Goal: Transaction & Acquisition: Purchase product/service

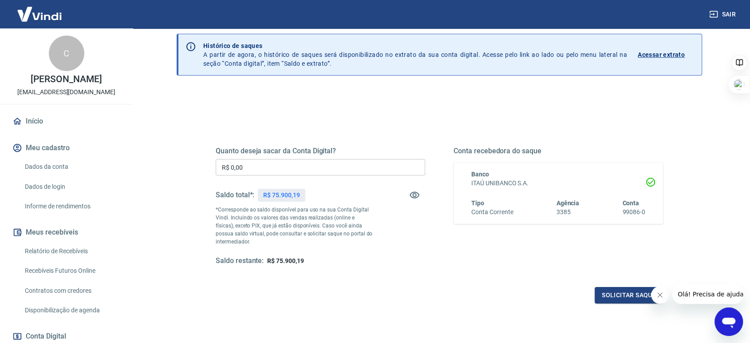
scroll to position [49, 0]
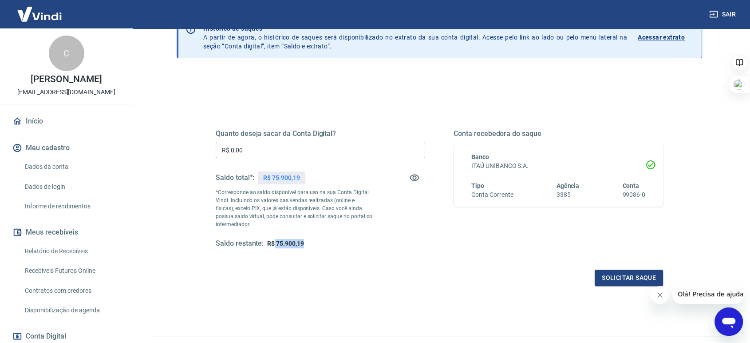
drag, startPoint x: 273, startPoint y: 241, endPoint x: 339, endPoint y: 240, distance: 66.6
click at [339, 240] on div "Saldo restante: R$ 75.900,19" at bounding box center [320, 243] width 209 height 9
drag, startPoint x: 322, startPoint y: 204, endPoint x: 386, endPoint y: 205, distance: 63.5
click at [386, 205] on div "Quanto deseja sacar da Conta Digital? R$ 0,00 ​ Saldo total*: R$ 75.900,19 *Cor…" at bounding box center [320, 188] width 209 height 119
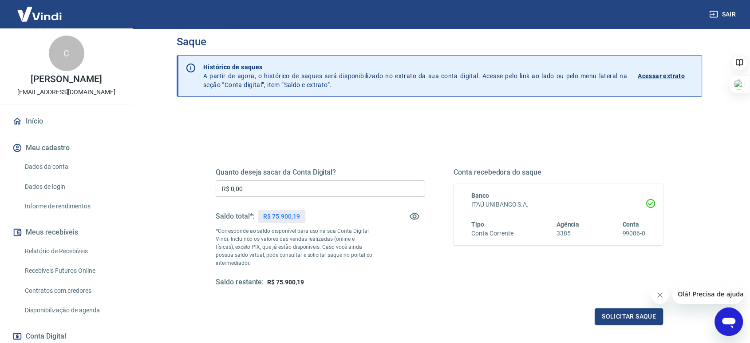
scroll to position [0, 0]
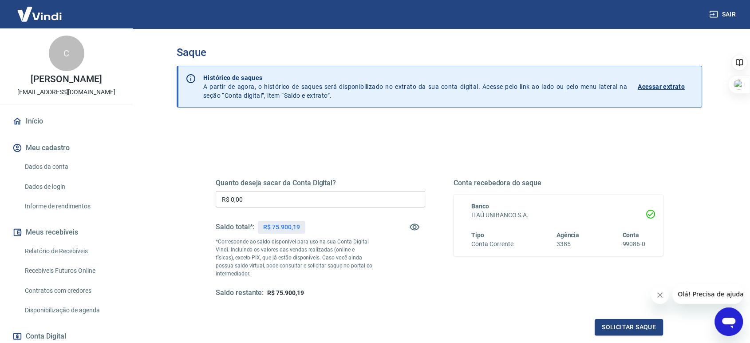
click at [654, 84] on p "Acessar extrato" at bounding box center [661, 86] width 47 height 9
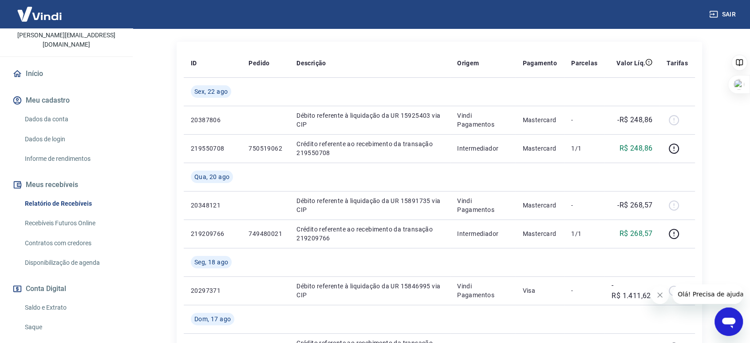
scroll to position [129, 0]
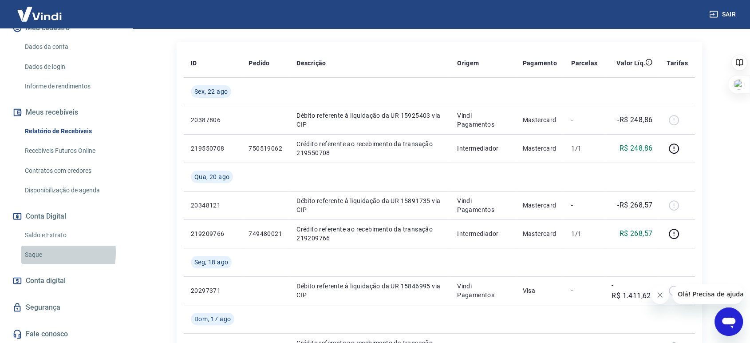
click at [34, 252] on link "Saque" at bounding box center [71, 254] width 101 height 18
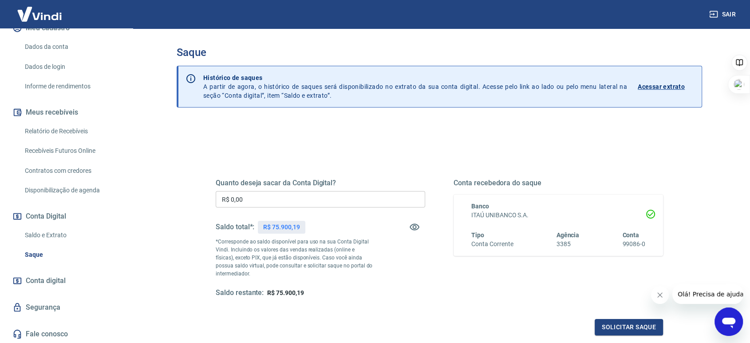
click at [54, 279] on span "Conta digital" at bounding box center [46, 280] width 40 height 12
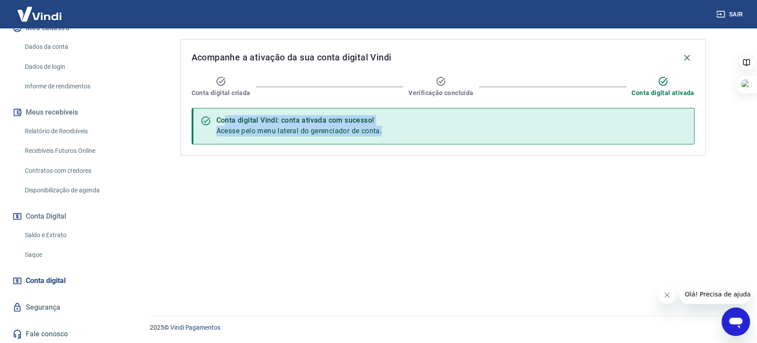
drag, startPoint x: 240, startPoint y: 121, endPoint x: 516, endPoint y: 126, distance: 276.5
click at [517, 126] on div "Conta digital Vindi: conta ativada com sucesso! Acesse pelo menu lateral do ger…" at bounding box center [443, 126] width 503 height 36
click at [444, 141] on div "Conta digital Vindi: conta ativada com sucesso! Acesse pelo menu lateral do ger…" at bounding box center [443, 126] width 503 height 36
drag, startPoint x: 225, startPoint y: 135, endPoint x: 472, endPoint y: 138, distance: 246.7
click at [472, 138] on div "Conta digital Vindi: conta ativada com sucesso! Acesse pelo menu lateral do ger…" at bounding box center [443, 126] width 503 height 36
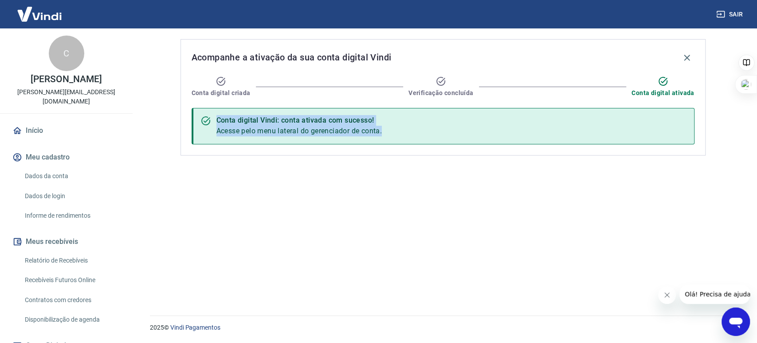
click at [20, 128] on icon at bounding box center [17, 131] width 10 height 10
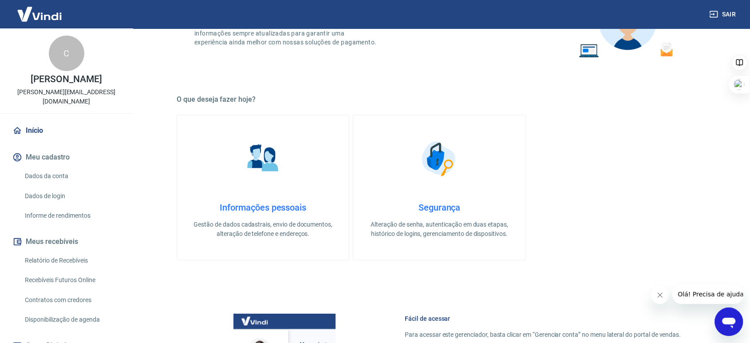
scroll to position [102, 0]
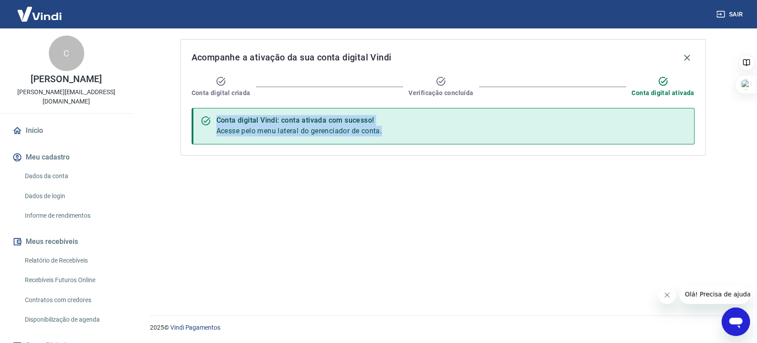
drag, startPoint x: 275, startPoint y: 139, endPoint x: 402, endPoint y: 135, distance: 127.4
click at [402, 135] on div "Conta digital Vindi: conta ativada com sucesso! Acesse pelo menu lateral do ger…" at bounding box center [443, 126] width 503 height 36
click at [374, 167] on div "Acompanhe a ativação da sua conta digital Vindi Conta digital criada Verificaçã…" at bounding box center [443, 166] width 547 height 276
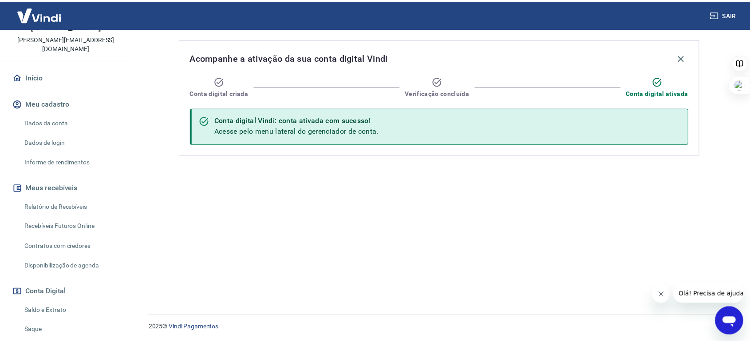
scroll to position [31, 0]
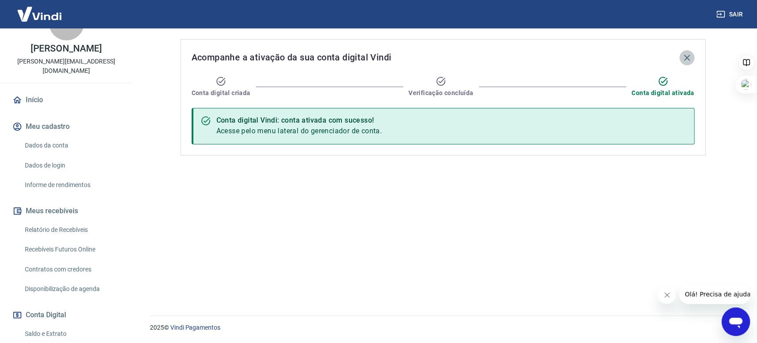
click at [690, 59] on icon "button" at bounding box center [687, 57] width 11 height 11
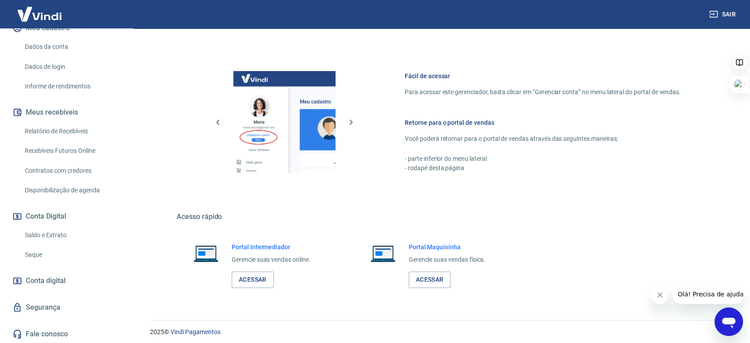
scroll to position [348, 0]
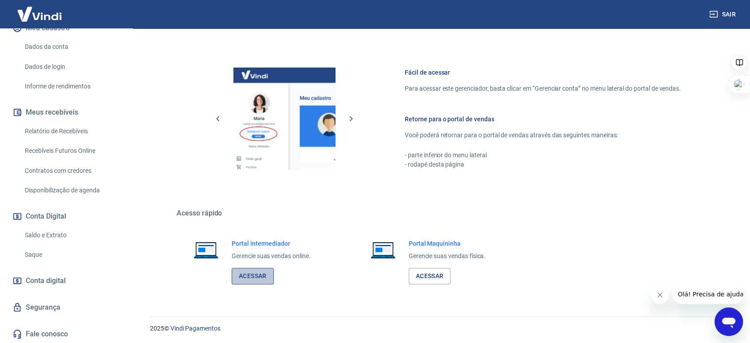
click at [250, 269] on link "Acessar" at bounding box center [253, 276] width 42 height 16
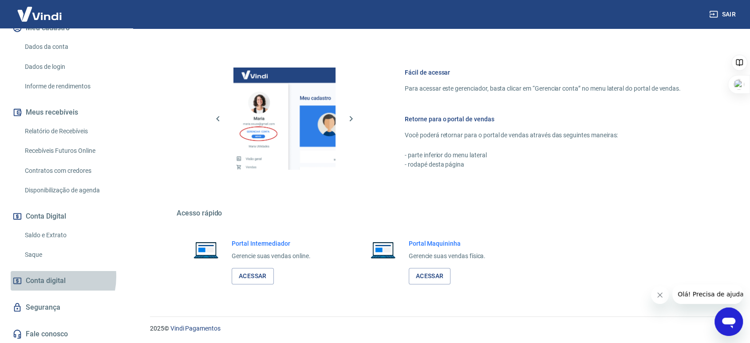
click at [44, 276] on span "Conta digital" at bounding box center [46, 280] width 40 height 12
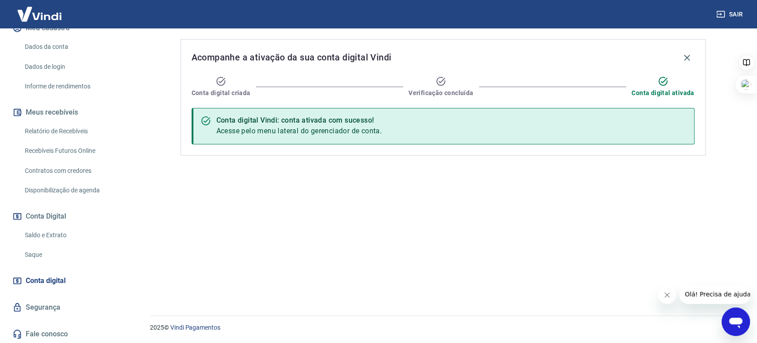
click at [747, 325] on div "Abrir janela de mensagens" at bounding box center [736, 321] width 27 height 27
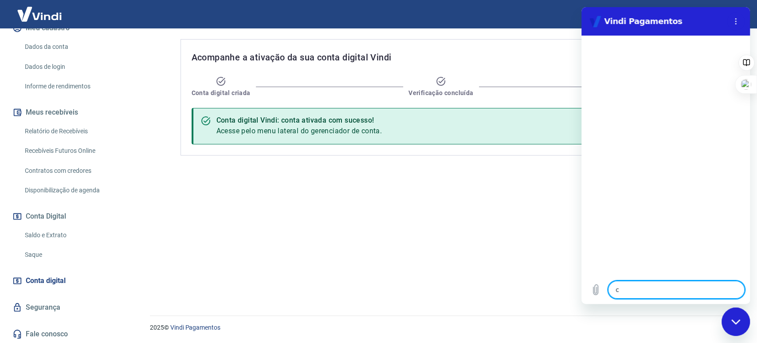
type textarea "co"
type textarea "x"
type textarea "con"
type textarea "x"
type textarea "cont"
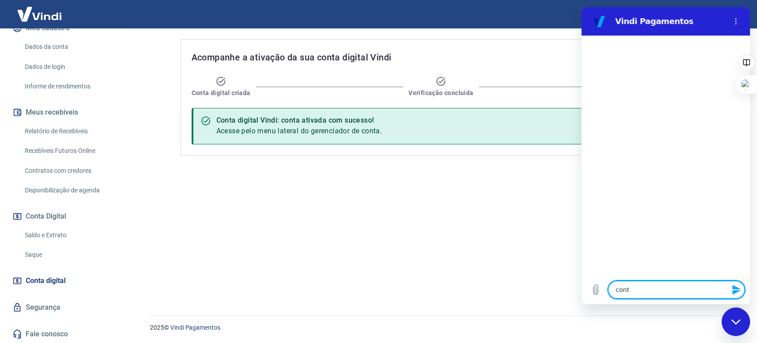
type textarea "x"
type textarea "conta"
type textarea "x"
type textarea "conta"
type textarea "x"
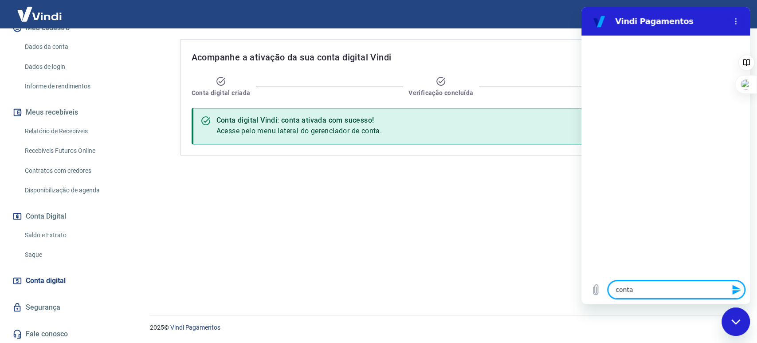
type textarea "conta d"
type textarea "x"
type textarea "conta di"
type textarea "x"
type textarea "conta dig"
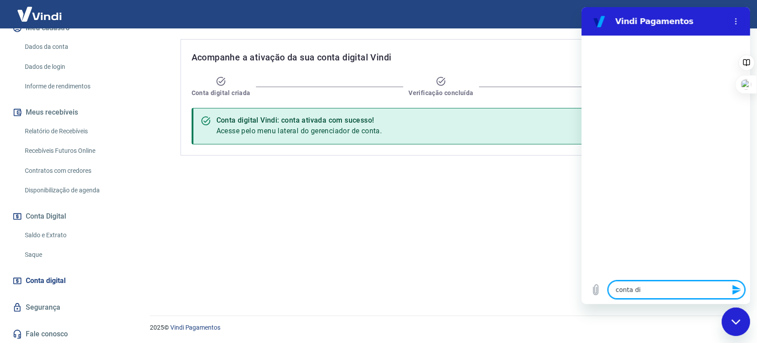
type textarea "x"
type textarea "conta digi"
type textarea "x"
type textarea "conta digit"
type textarea "x"
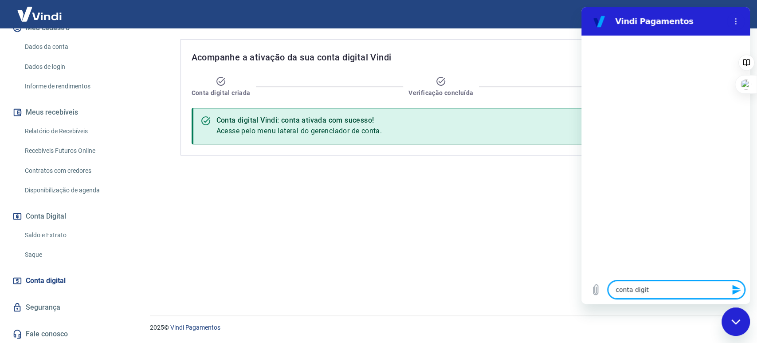
type textarea "conta digita"
type textarea "x"
type textarea "conta digitaç"
type textarea "x"
type textarea "conta digita"
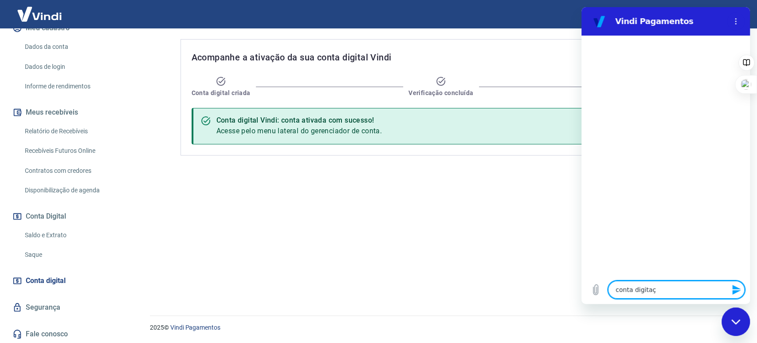
type textarea "x"
type textarea "conta digitaç"
type textarea "x"
type textarea "conta digita"
type textarea "x"
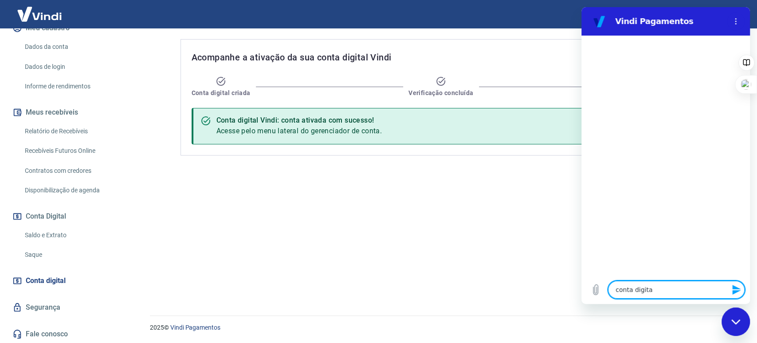
type textarea "conta digital"
type textarea "x"
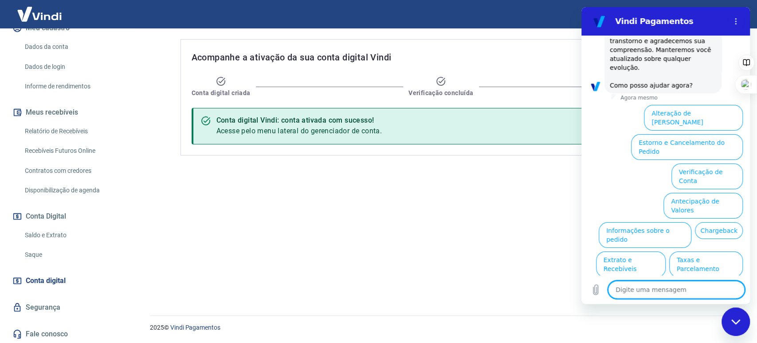
scroll to position [247, 0]
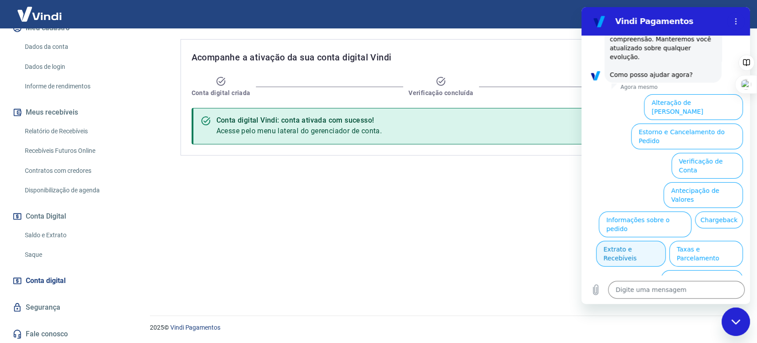
click at [666, 241] on button "Extrato e Recebíveis" at bounding box center [631, 254] width 70 height 26
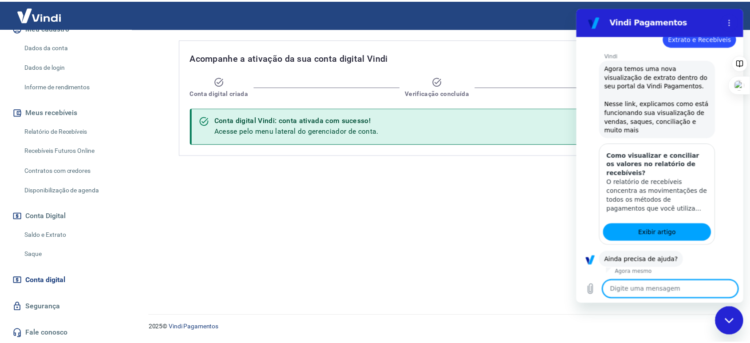
scroll to position [327, 0]
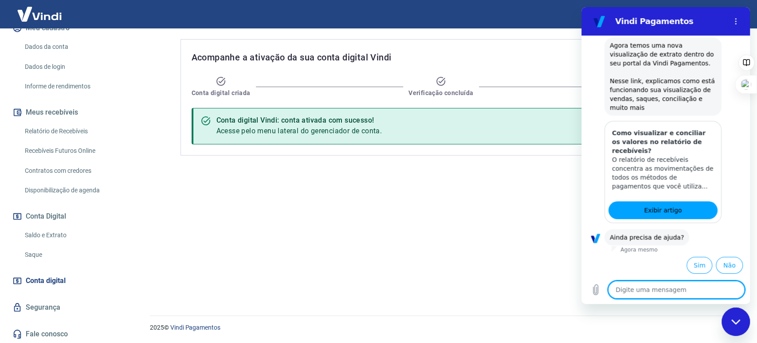
drag, startPoint x: 469, startPoint y: 257, endPoint x: 543, endPoint y: 167, distance: 116.4
click at [470, 255] on div "Acompanhe a ativação da sua conta digital Vindi Conta digital criada Verificaçã…" at bounding box center [443, 166] width 547 height 276
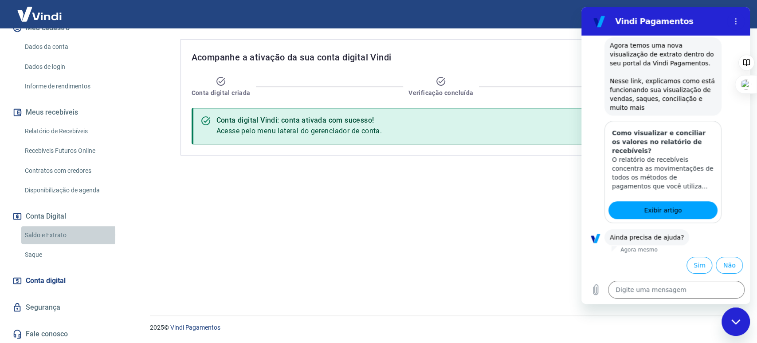
click at [34, 234] on link "Saldo e Extrato" at bounding box center [71, 235] width 101 height 18
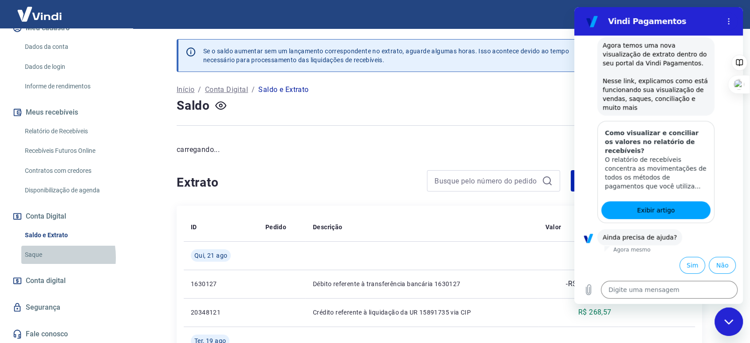
click at [33, 256] on link "Saque" at bounding box center [71, 254] width 101 height 18
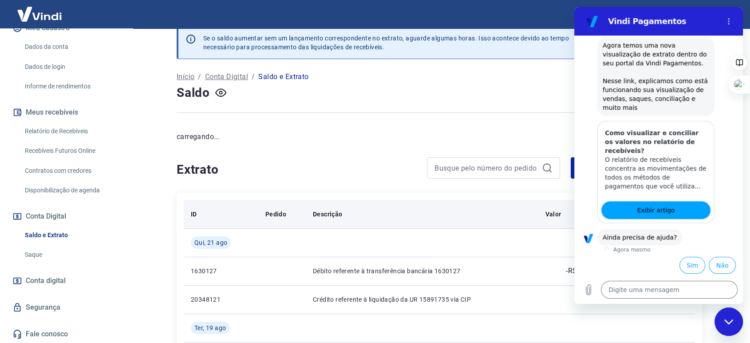
scroll to position [99, 0]
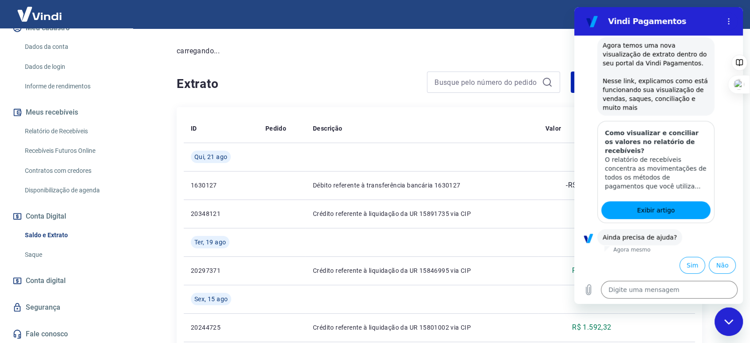
click at [723, 315] on div "Fechar janela de mensagens" at bounding box center [728, 321] width 27 height 27
type textarea "x"
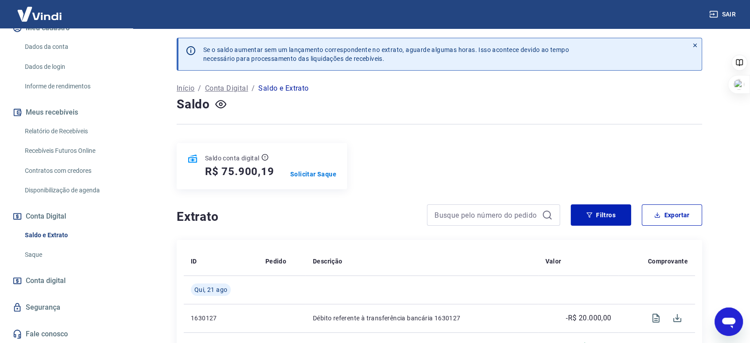
scroll to position [0, 0]
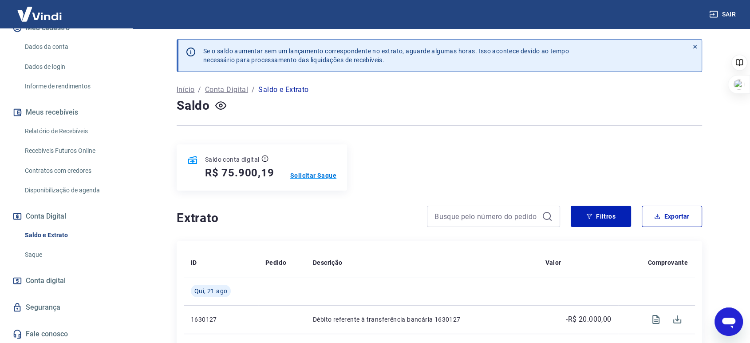
click at [310, 172] on p "Solicitar Saque" at bounding box center [313, 175] width 46 height 9
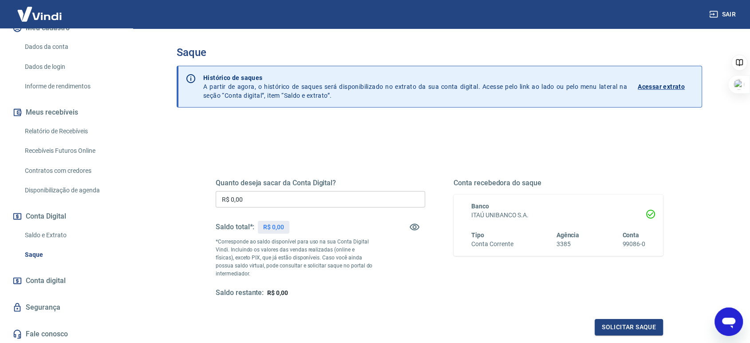
click at [292, 194] on input "R$ 0,00" at bounding box center [320, 199] width 209 height 16
paste input "text"
click at [258, 183] on h5 "Quanto deseja sacar da Conta Digital?" at bounding box center [320, 182] width 209 height 9
click at [265, 195] on input "R$ 0,00" at bounding box center [320, 199] width 209 height 16
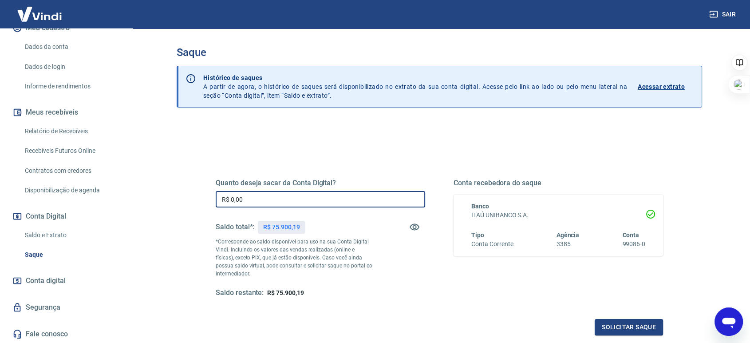
paste input "text"
click at [288, 205] on input "R$ 0,00" at bounding box center [320, 199] width 209 height 16
click at [252, 201] on input "R$ 0,00" at bounding box center [320, 199] width 209 height 16
drag, startPoint x: 257, startPoint y: 201, endPoint x: 146, endPoint y: 177, distance: 114.3
click at [146, 177] on main "Saque Histórico de saques A partir de agora, o histórico de saques será disponi…" at bounding box center [439, 185] width 621 height 314
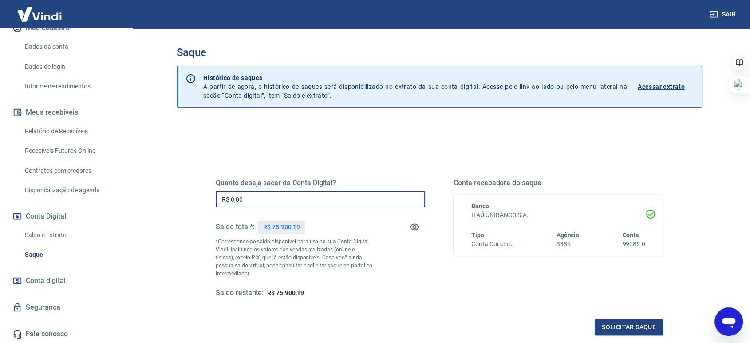
paste input "62.516,74"
type input "R$ 62.516,74"
click at [385, 248] on div "Quanto deseja sacar da Conta Digital? R$ 62.516,74 ​ Saldo total*: R$ 75.900,19…" at bounding box center [320, 237] width 209 height 119
click at [621, 325] on button "Solicitar saque" at bounding box center [629, 327] width 68 height 16
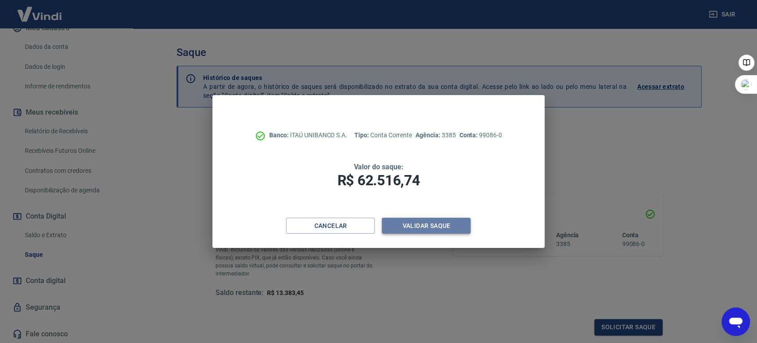
click at [431, 225] on button "Validar saque" at bounding box center [426, 225] width 89 height 16
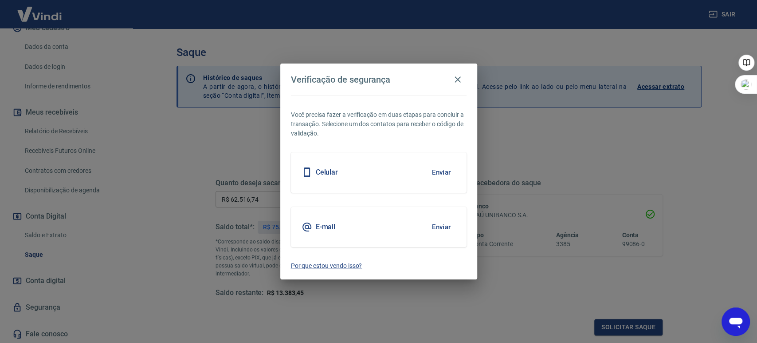
click at [347, 223] on div "E-mail Enviar" at bounding box center [379, 227] width 176 height 40
click at [438, 226] on button "Enviar" at bounding box center [441, 226] width 29 height 19
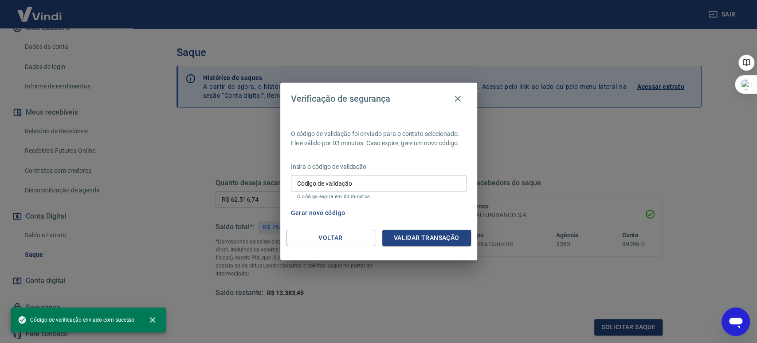
click at [340, 185] on input "Código de validação" at bounding box center [379, 183] width 176 height 16
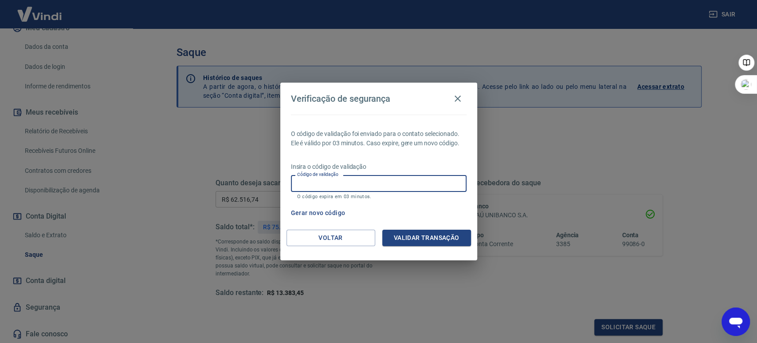
type textarea "x"
paste input "424225"
type input "424225"
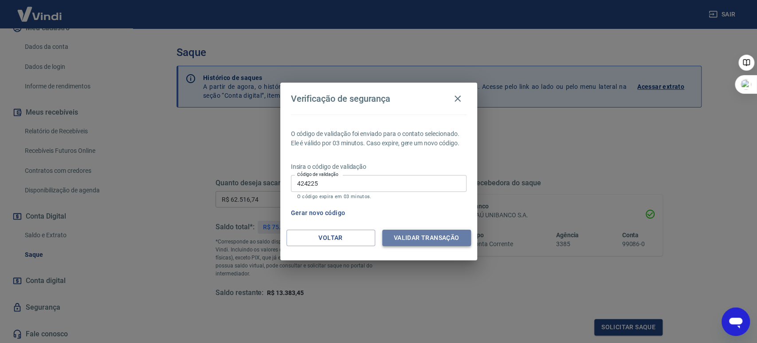
click at [414, 240] on button "Validar transação" at bounding box center [426, 237] width 89 height 16
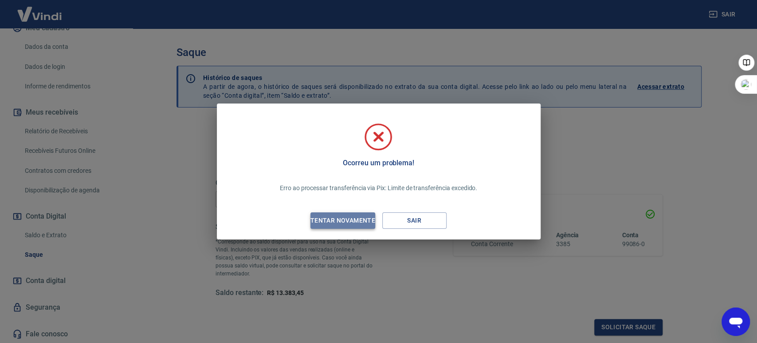
click at [354, 221] on div "Tentar novamente" at bounding box center [343, 220] width 86 height 11
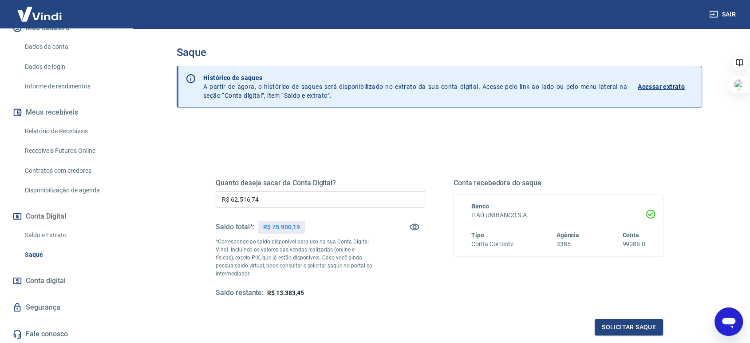
click at [291, 198] on input "R$ 62.516,74" at bounding box center [320, 199] width 209 height 16
drag, startPoint x: 256, startPoint y: 200, endPoint x: 197, endPoint y: 198, distance: 58.6
click at [197, 198] on div "Quanto deseja sacar da Conta Digital? R$ 62.516,74 ​ Saldo total*: R$ 75.900,19…" at bounding box center [439, 242] width 490 height 206
type input "R$ 50.000,00"
click at [621, 325] on button "Solicitar saque" at bounding box center [629, 327] width 68 height 16
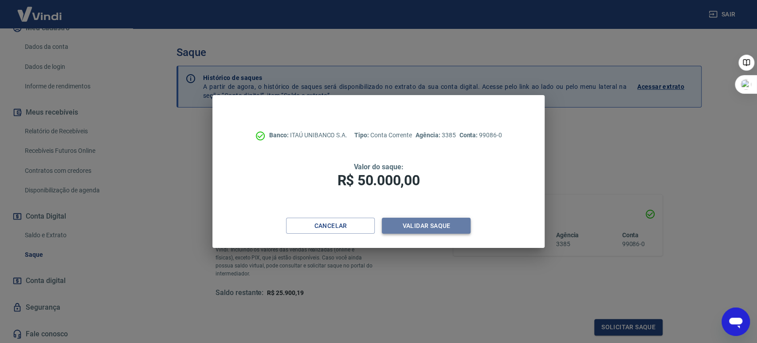
click at [435, 219] on button "Validar saque" at bounding box center [426, 225] width 89 height 16
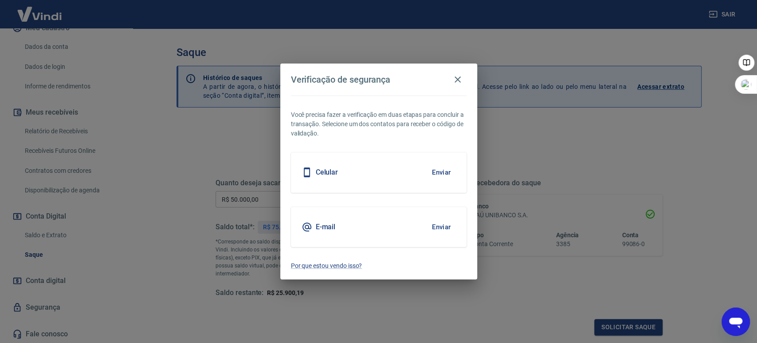
click at [433, 167] on button "Enviar" at bounding box center [441, 172] width 29 height 19
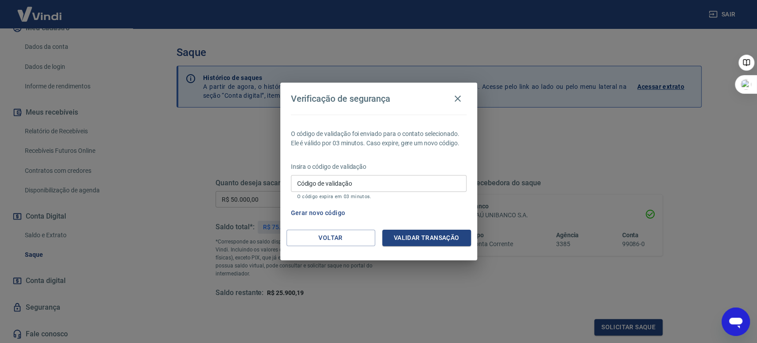
click at [367, 226] on div "O código de validação foi enviado para o contato selecionado. Ele é válido por …" at bounding box center [378, 171] width 197 height 115
click at [344, 233] on button "Voltar" at bounding box center [331, 237] width 89 height 16
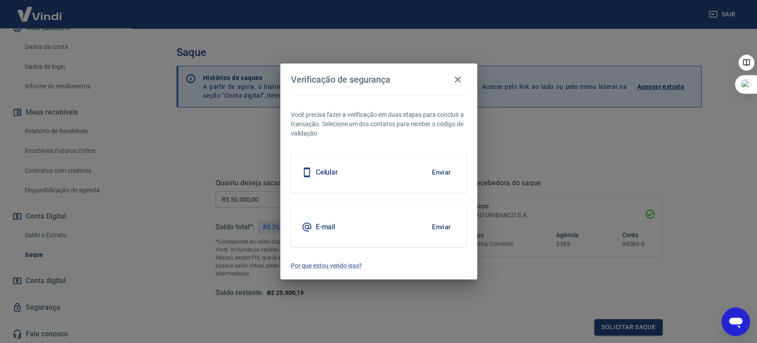
click at [444, 227] on button "Enviar" at bounding box center [441, 226] width 29 height 19
click at [439, 225] on button "Enviar" at bounding box center [441, 226] width 29 height 19
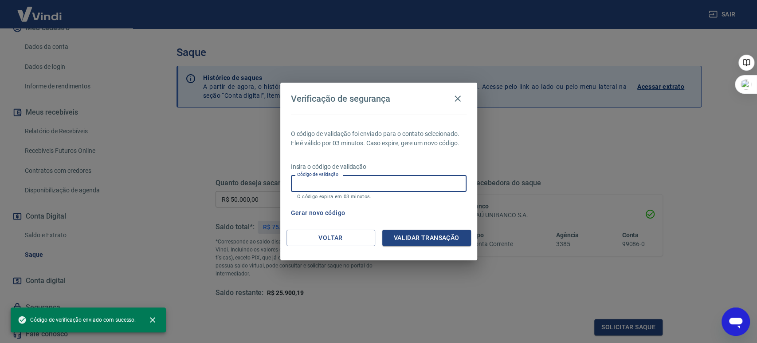
click at [379, 185] on input "Código de validação" at bounding box center [379, 183] width 176 height 16
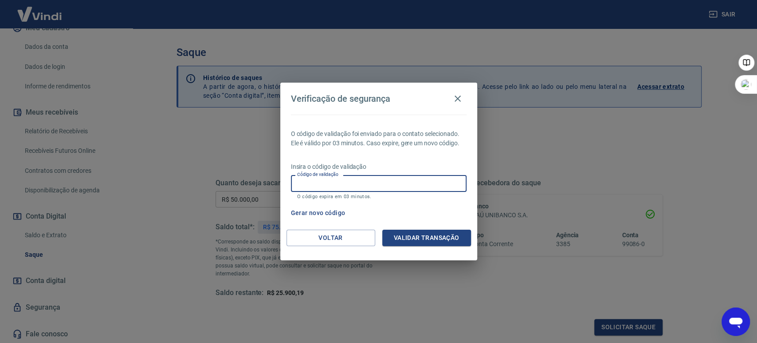
type textarea "x"
paste input "145042"
type input "145042"
drag, startPoint x: 380, startPoint y: 141, endPoint x: 424, endPoint y: 230, distance: 99.4
click at [380, 145] on p "O código de validação foi enviado para o contato selecionado. Ele é válido por …" at bounding box center [379, 138] width 176 height 19
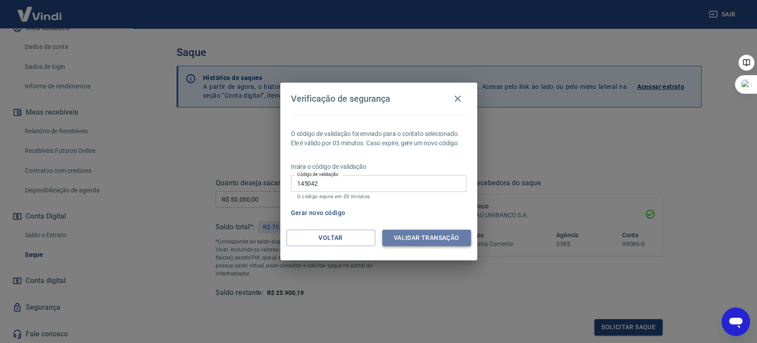
click at [428, 237] on button "Validar transação" at bounding box center [426, 237] width 89 height 16
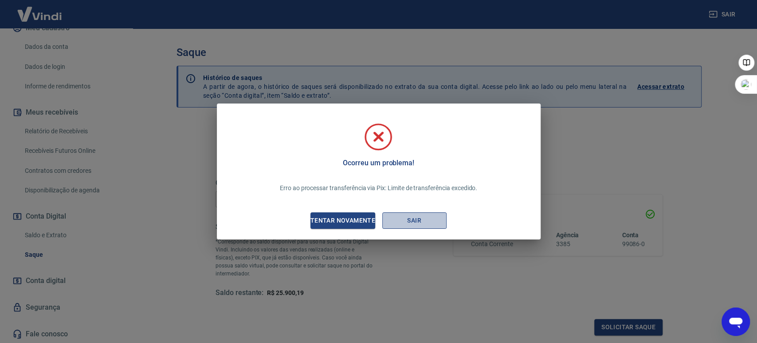
click at [422, 219] on button "Sair" at bounding box center [414, 220] width 64 height 16
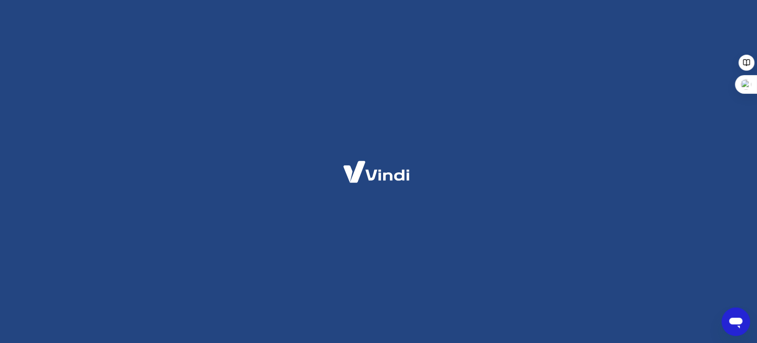
type textarea "x"
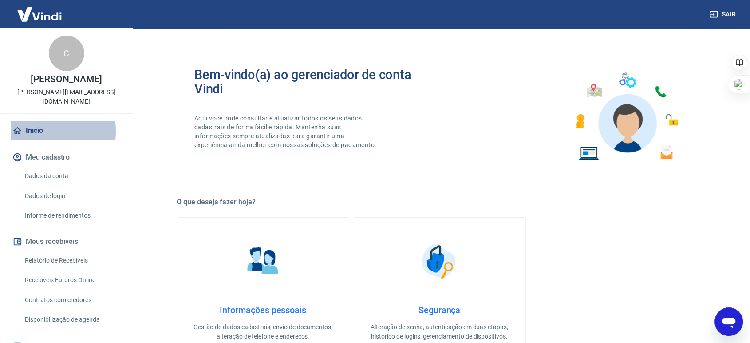
click at [38, 131] on link "Início" at bounding box center [66, 131] width 111 height 20
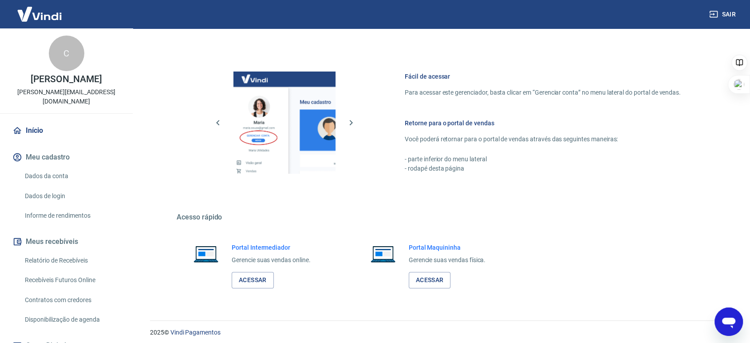
scroll to position [348, 0]
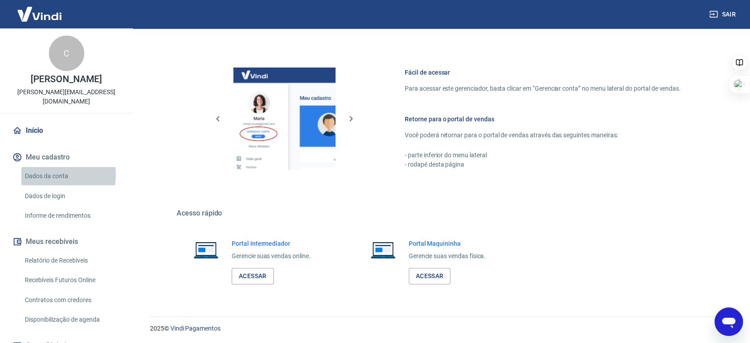
click at [47, 174] on link "Dados da conta" at bounding box center [71, 176] width 101 height 18
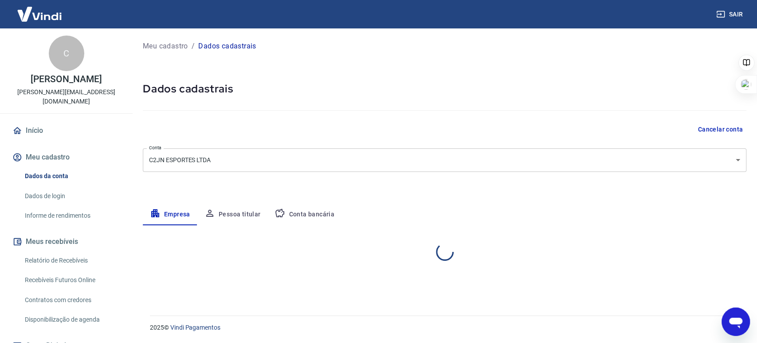
select select "SP"
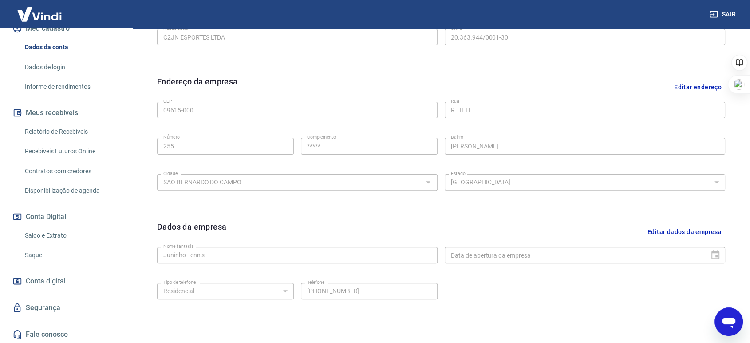
scroll to position [129, 0]
click at [35, 309] on link "Segurança" at bounding box center [66, 307] width 111 height 20
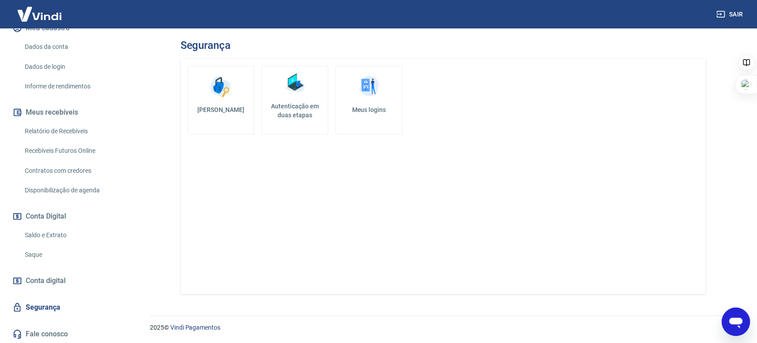
click at [351, 100] on link "Meus logins" at bounding box center [368, 100] width 67 height 69
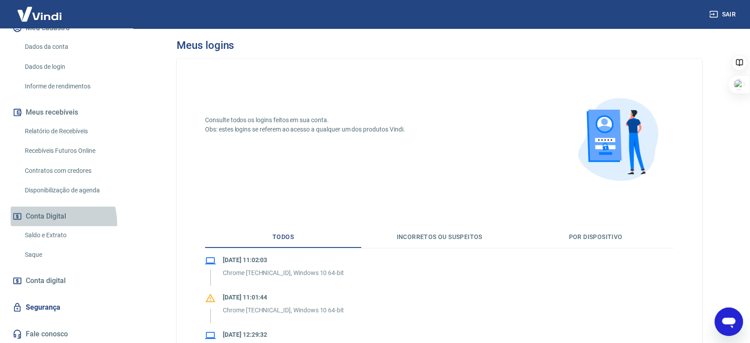
click at [39, 224] on button "Conta Digital" at bounding box center [66, 216] width 111 height 20
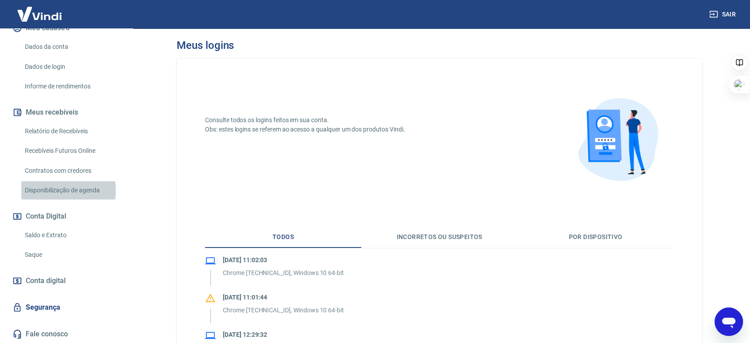
click at [53, 189] on link "Disponibilização de agenda" at bounding box center [71, 190] width 101 height 18
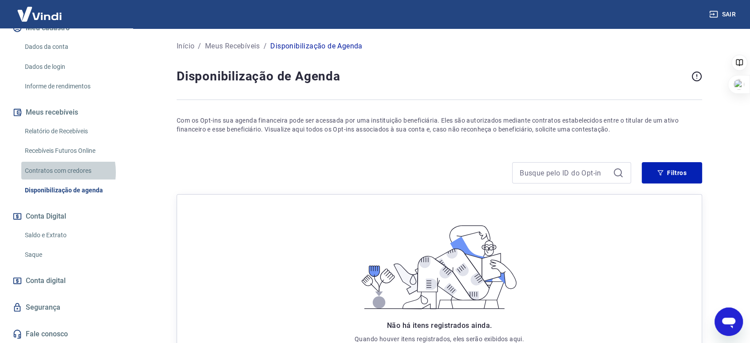
click at [53, 172] on link "Contratos com credores" at bounding box center [71, 171] width 101 height 18
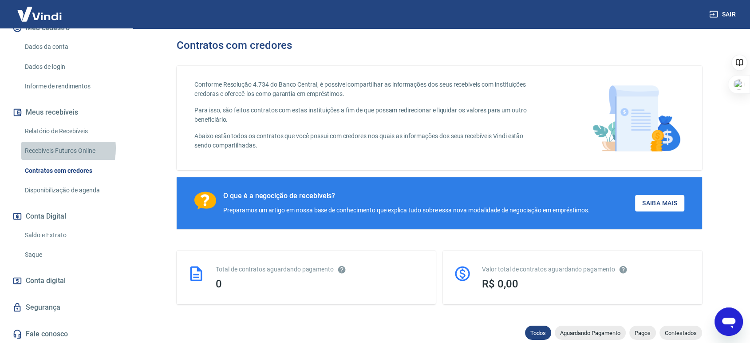
click at [50, 148] on link "Recebíveis Futuros Online" at bounding box center [71, 151] width 101 height 18
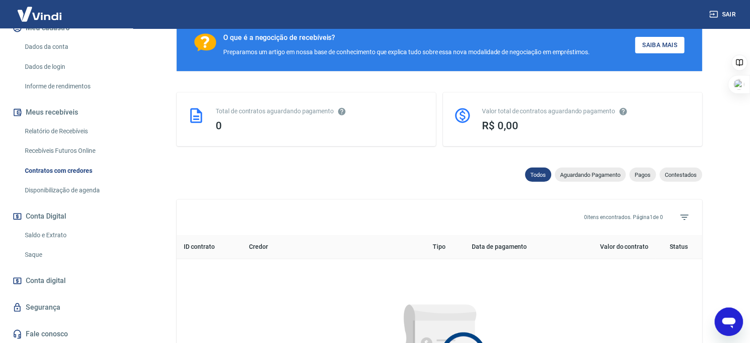
scroll to position [141, 0]
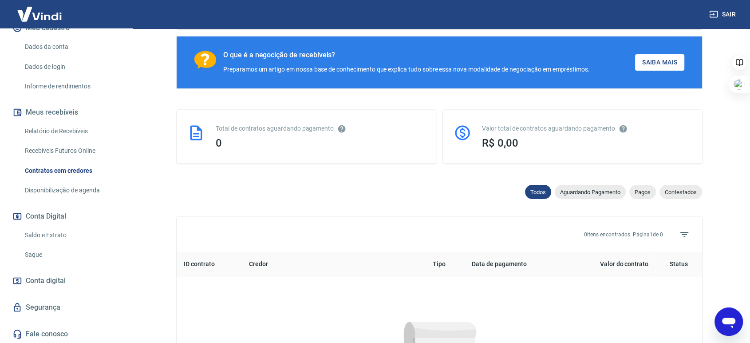
click at [59, 192] on link "Disponibilização de agenda" at bounding box center [71, 190] width 101 height 18
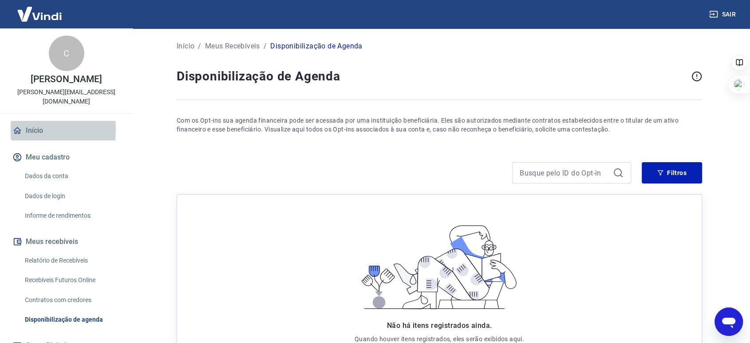
click at [19, 129] on icon at bounding box center [17, 130] width 8 height 7
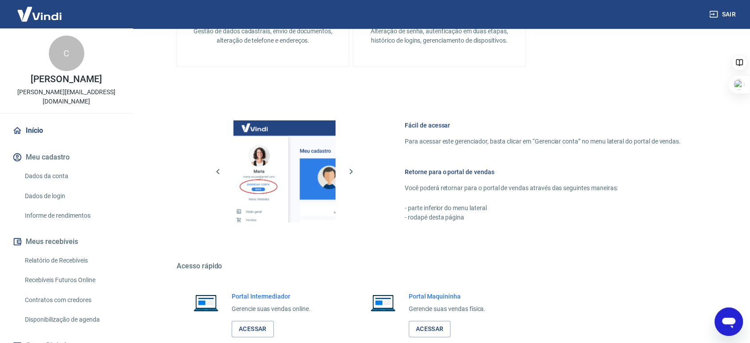
scroll to position [348, 0]
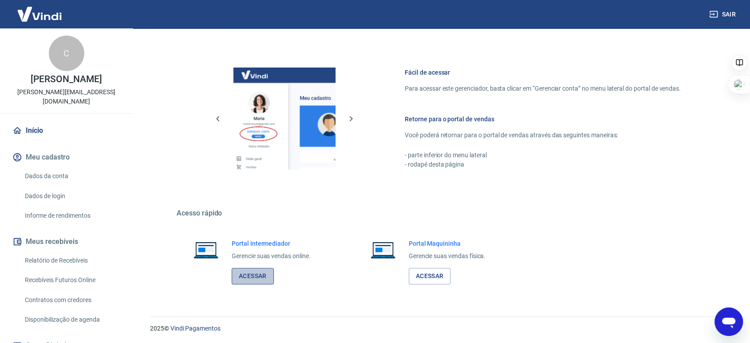
click at [245, 272] on link "Acessar" at bounding box center [253, 276] width 42 height 16
type textarea "x"
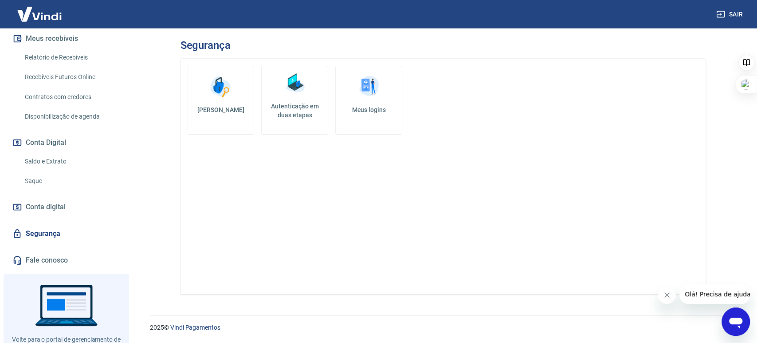
scroll to position [197, 0]
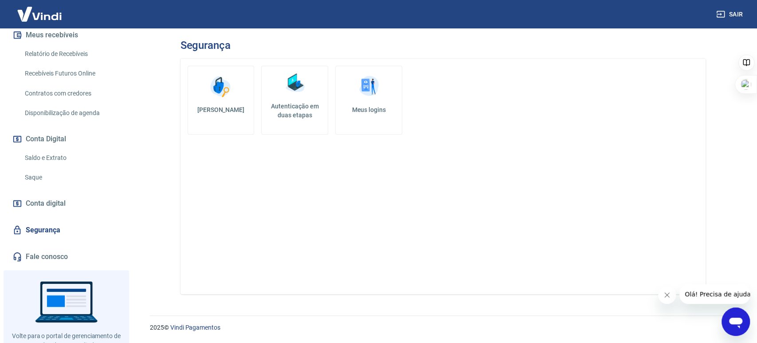
click at [55, 266] on link "Fale conosco" at bounding box center [66, 257] width 111 height 20
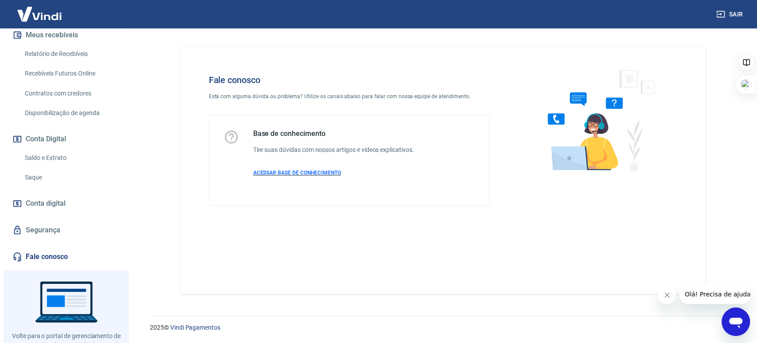
click at [272, 173] on span "ACESSAR BASE DE CONHECIMENTO" at bounding box center [297, 173] width 88 height 6
click at [53, 209] on span "Conta digital" at bounding box center [46, 203] width 40 height 12
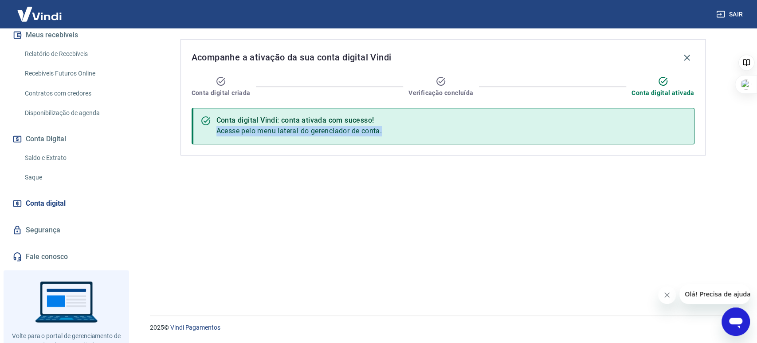
drag, startPoint x: 217, startPoint y: 137, endPoint x: 548, endPoint y: 128, distance: 331.6
click at [548, 128] on div "Conta digital Vindi: conta ativada com sucesso! Acesse pelo menu lateral do ger…" at bounding box center [443, 126] width 503 height 36
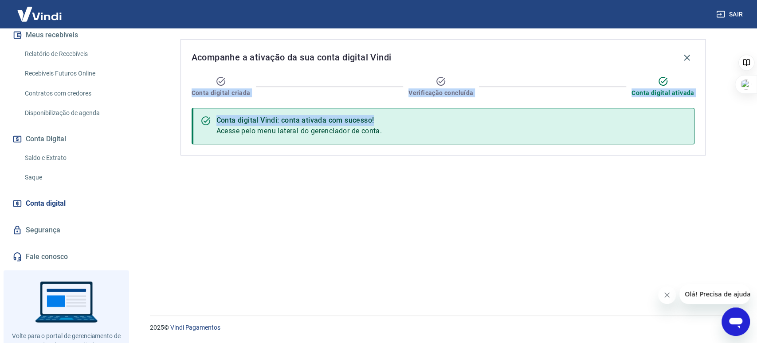
drag, startPoint x: 195, startPoint y: 82, endPoint x: 642, endPoint y: 104, distance: 446.9
click at [697, 99] on div "Acompanhe a ativação da sua conta digital Vindi Conta digital criada Verificaçã…" at bounding box center [443, 97] width 525 height 116
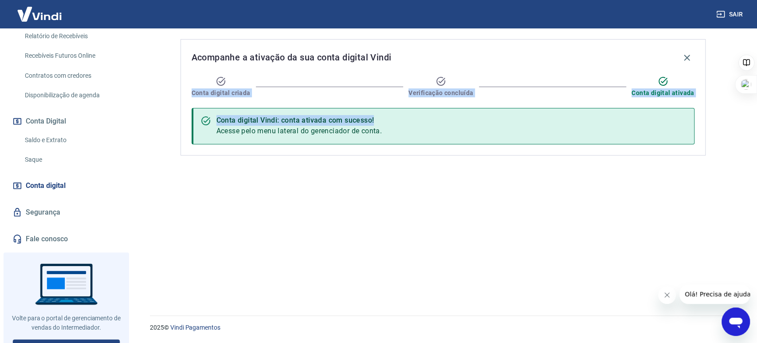
scroll to position [237, 0]
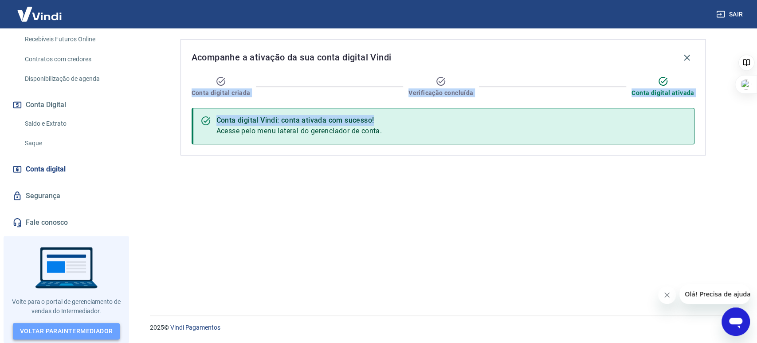
click at [46, 330] on link "Voltar para Intermediador" at bounding box center [66, 331] width 107 height 16
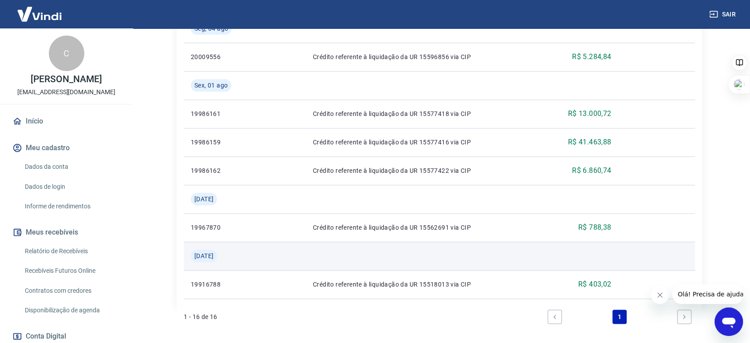
scroll to position [658, 0]
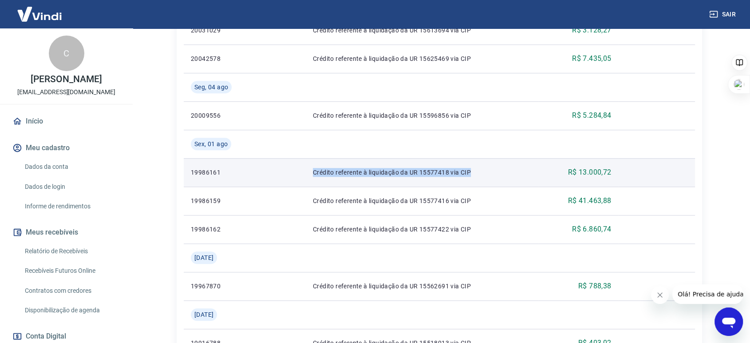
drag, startPoint x: 266, startPoint y: 171, endPoint x: 529, endPoint y: 180, distance: 263.7
click at [529, 180] on tr "19986161 Crédito referente à liquidação da UR 15577418 via CIP R$ 13.000,72" at bounding box center [439, 172] width 511 height 28
drag, startPoint x: 189, startPoint y: 172, endPoint x: 622, endPoint y: 186, distance: 432.9
click at [622, 186] on tr "19986161 Crédito referente à liquidação da UR 15577418 via CIP R$ 13.000,72" at bounding box center [439, 172] width 511 height 28
click at [636, 173] on td at bounding box center [656, 172] width 77 height 28
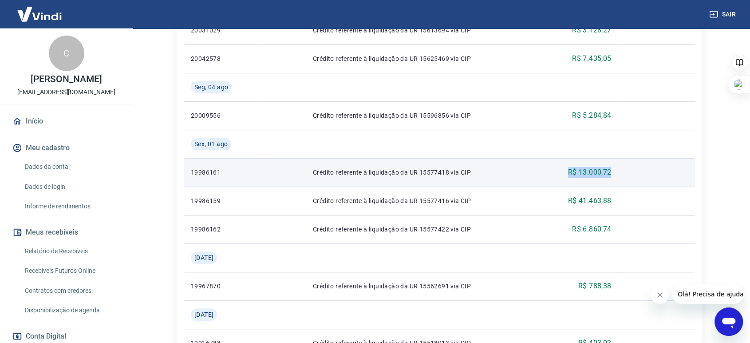
drag, startPoint x: 625, startPoint y: 171, endPoint x: 551, endPoint y: 173, distance: 74.1
click at [561, 171] on tr "19986161 Crédito referente à liquidação da UR 15577418 via CIP R$ 13.000,72" at bounding box center [439, 172] width 511 height 28
drag, startPoint x: 430, startPoint y: 175, endPoint x: 553, endPoint y: 183, distance: 124.1
click at [553, 183] on tr "19986161 Crédito referente à liquidação da UR 15577418 via CIP R$ 13.000,72" at bounding box center [439, 172] width 511 height 28
click at [607, 179] on td "R$ 13.000,72" at bounding box center [578, 172] width 80 height 28
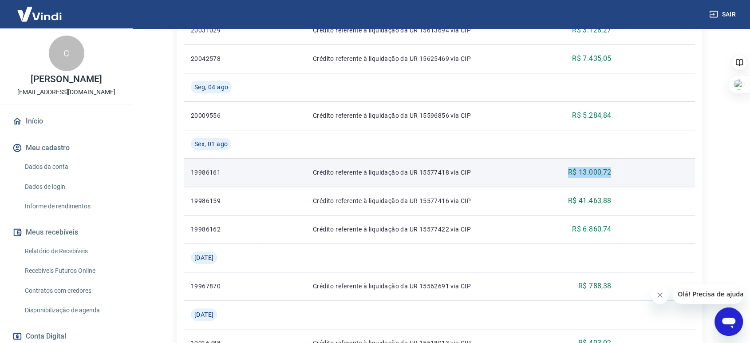
drag, startPoint x: 603, startPoint y: 174, endPoint x: 537, endPoint y: 169, distance: 66.8
click at [537, 169] on tr "19986161 Crédito referente à liquidação da UR 15577418 via CIP R$ 13.000,72" at bounding box center [439, 172] width 511 height 28
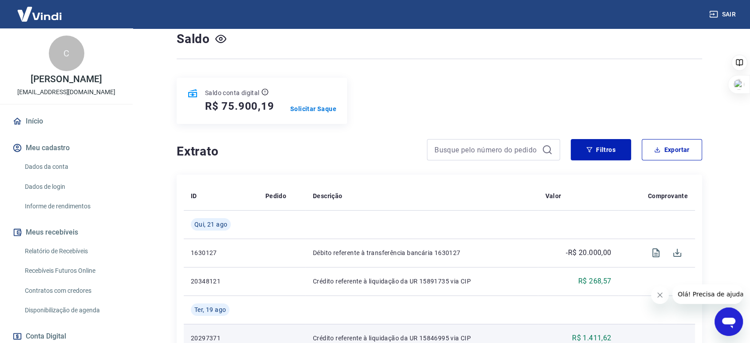
scroll to position [214, 0]
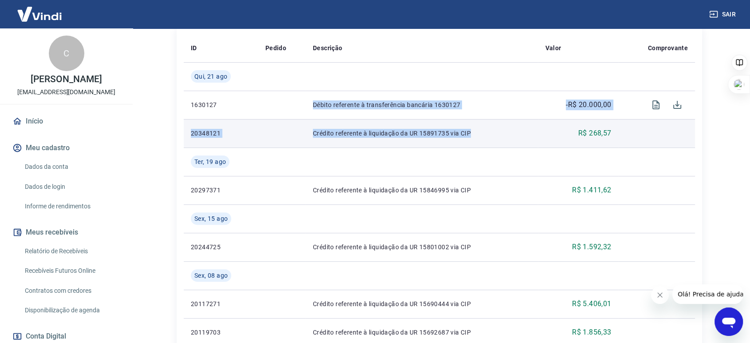
drag, startPoint x: 310, startPoint y: 104, endPoint x: 525, endPoint y: 122, distance: 216.0
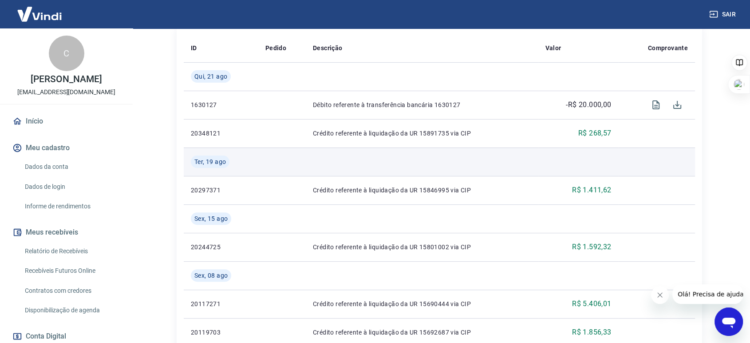
click at [482, 155] on td at bounding box center [422, 161] width 233 height 28
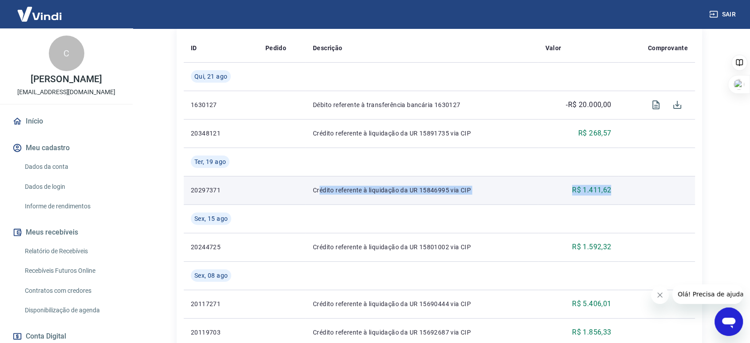
drag, startPoint x: 462, startPoint y: 189, endPoint x: 664, endPoint y: 201, distance: 202.3
click at [663, 201] on tr "20297371 Crédito referente à liquidação da UR 15846995 via CIP R$ 1.411,62" at bounding box center [439, 190] width 511 height 28
click at [626, 198] on td at bounding box center [656, 190] width 77 height 28
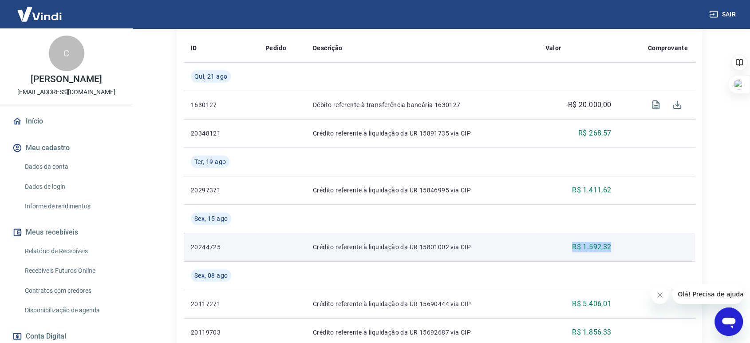
drag, startPoint x: 628, startPoint y: 255, endPoint x: 530, endPoint y: 237, distance: 99.7
click at [530, 237] on tr "20244725 Crédito referente à liquidação da UR 15801002 via CIP R$ 1.592,32" at bounding box center [439, 247] width 511 height 28
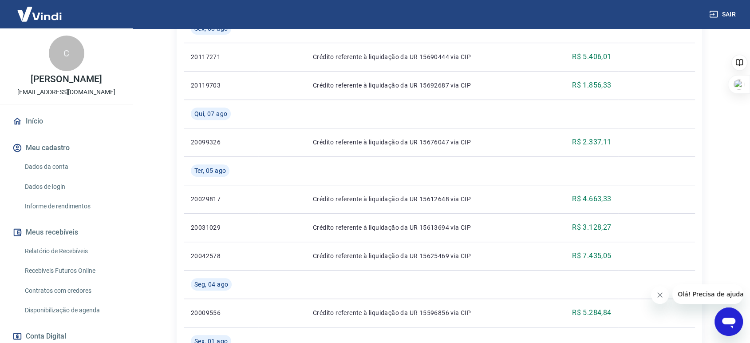
scroll to position [757, 0]
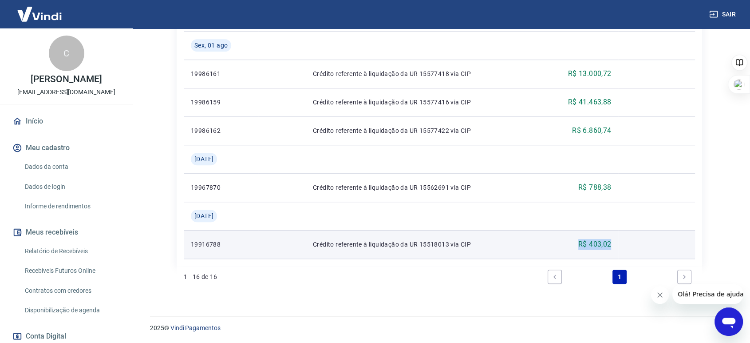
drag, startPoint x: 628, startPoint y: 248, endPoint x: 560, endPoint y: 239, distance: 68.5
click at [560, 239] on tr "19916788 Crédito referente à liquidação da UR 15518013 via CIP R$ 403,02" at bounding box center [439, 244] width 511 height 28
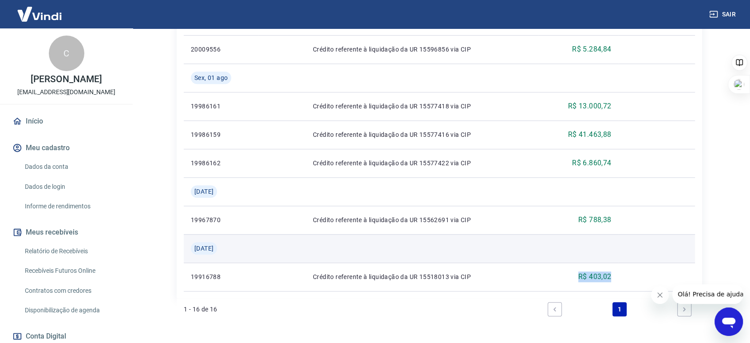
scroll to position [707, 0]
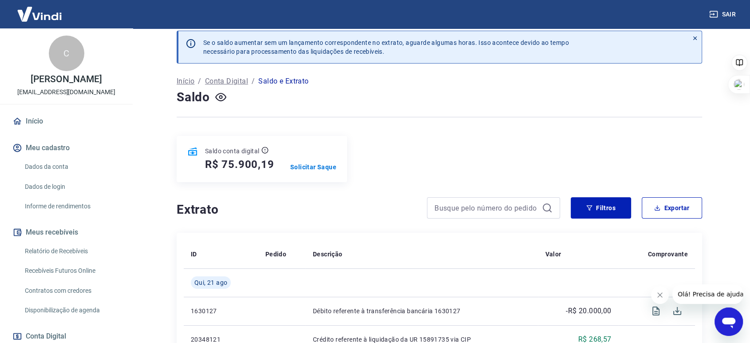
scroll to position [0, 0]
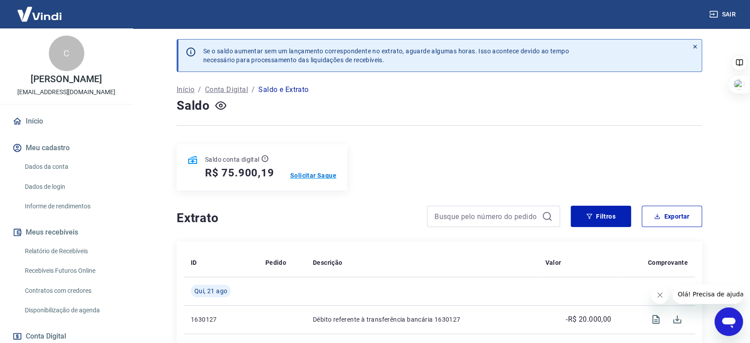
click at [295, 172] on p "Solicitar Saque" at bounding box center [313, 175] width 46 height 9
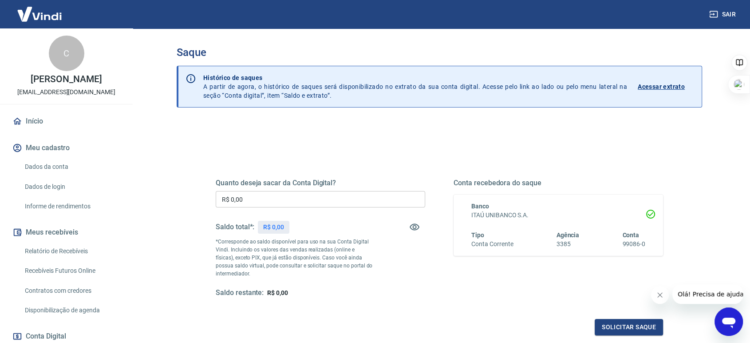
click at [273, 192] on input "R$ 0,00" at bounding box center [320, 199] width 209 height 16
drag, startPoint x: 269, startPoint y: 195, endPoint x: 174, endPoint y: 186, distance: 95.4
click at [174, 186] on div "Saque Histórico de saques A partir de agora, o histórico de saques será disponi…" at bounding box center [439, 201] width 547 height 346
paste input "62.516,74"
drag, startPoint x: 330, startPoint y: 253, endPoint x: 319, endPoint y: 250, distance: 11.2
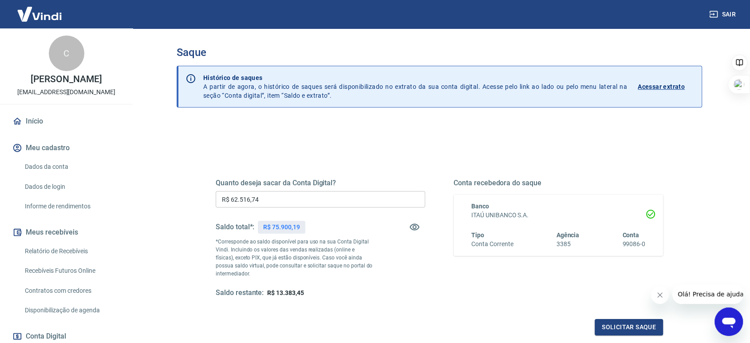
click at [330, 253] on p "*Corresponde ao saldo disponível para uso na sua Conta Digital Vindi. Incluindo…" at bounding box center [294, 257] width 157 height 40
drag, startPoint x: 231, startPoint y: 199, endPoint x: 209, endPoint y: 197, distance: 21.3
click at [209, 197] on div "Quanto deseja sacar da Conta Digital? R$ 62.516,74 ​ Saldo total*: R$ 75.900,19…" at bounding box center [439, 242] width 469 height 206
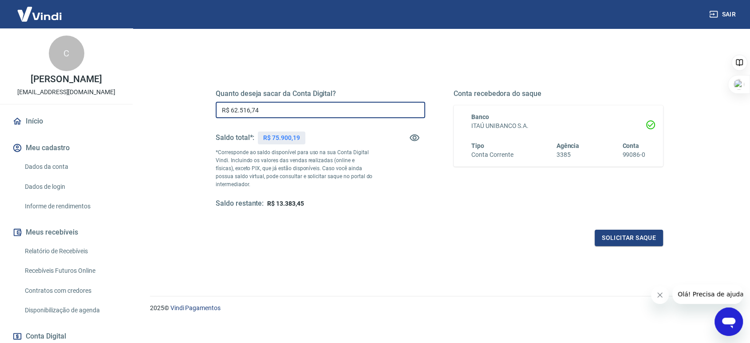
scroll to position [96, 0]
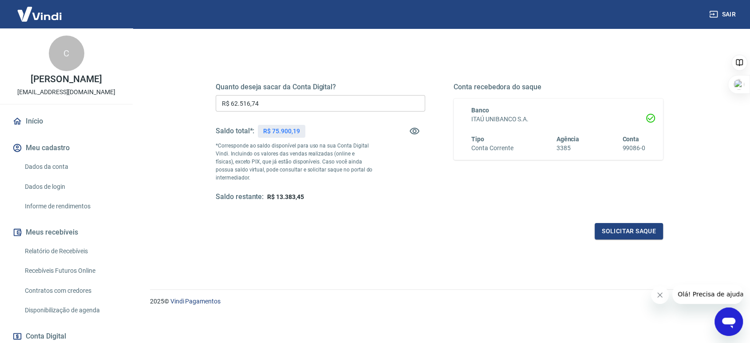
drag, startPoint x: 621, startPoint y: 229, endPoint x: 290, endPoint y: 135, distance: 344.3
click at [290, 135] on div "Quanto deseja sacar da Conta Digital? R$ 62.516,74 ​ Saldo total*: R$ 75.900,19…" at bounding box center [439, 150] width 447 height 178
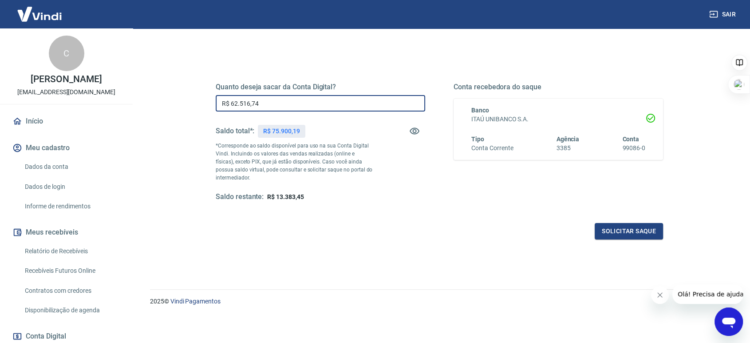
drag, startPoint x: 290, startPoint y: 106, endPoint x: 172, endPoint y: 97, distance: 118.8
click at [172, 97] on div "Saque Histórico de saques A partir de agora, o histórico de saques será disponi…" at bounding box center [439, 106] width 547 height 346
type input "R$ 75.900,19"
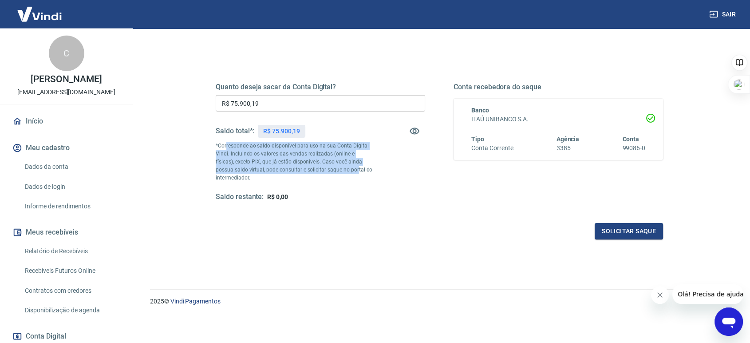
drag, startPoint x: 241, startPoint y: 145, endPoint x: 339, endPoint y: 168, distance: 100.7
click at [339, 168] on p "*Corresponde ao saldo disponível para uso na sua Conta Digital Vindi. Incluindo…" at bounding box center [294, 162] width 157 height 40
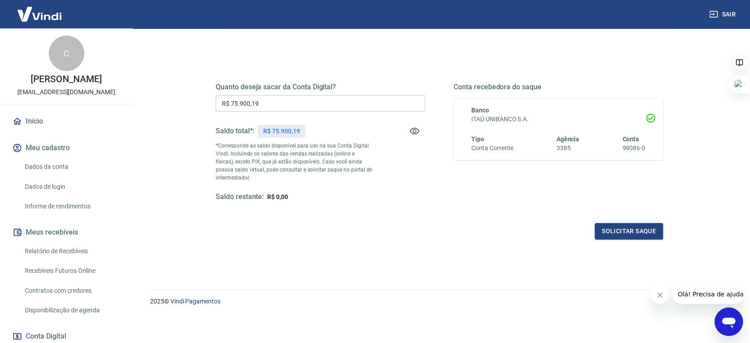
drag, startPoint x: 352, startPoint y: 179, endPoint x: 325, endPoint y: 181, distance: 27.2
click at [352, 179] on p "*Corresponde ao saldo disponível para uso na sua Conta Digital Vindi. Incluindo…" at bounding box center [294, 162] width 157 height 40
drag, startPoint x: 244, startPoint y: 163, endPoint x: 319, endPoint y: 163, distance: 75.0
click at [319, 163] on p "*Corresponde ao saldo disponível para uso na sua Conta Digital Vindi. Incluindo…" at bounding box center [294, 162] width 157 height 40
click at [359, 172] on p "*Corresponde ao saldo disponível para uso na sua Conta Digital Vindi. Incluindo…" at bounding box center [294, 162] width 157 height 40
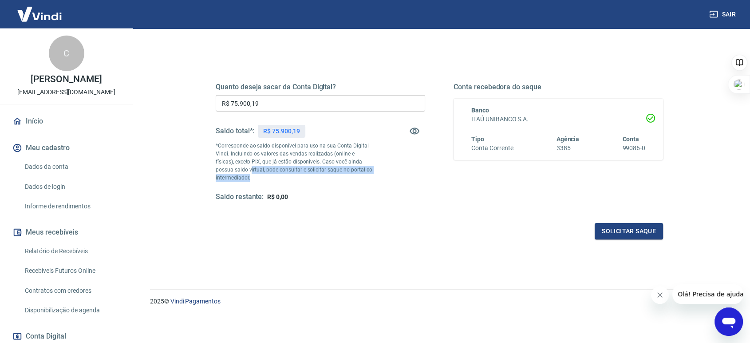
drag, startPoint x: 231, startPoint y: 172, endPoint x: 336, endPoint y: 183, distance: 106.2
click at [322, 174] on p "*Corresponde ao saldo disponível para uso na sua Conta Digital Vindi. Incluindo…" at bounding box center [294, 162] width 157 height 40
drag, startPoint x: 341, startPoint y: 187, endPoint x: 380, endPoint y: 186, distance: 39.1
click at [341, 187] on div "Quanto deseja sacar da Conta Digital? R$ 75.900,19 ​ Saldo total*: R$ 75.900,19…" at bounding box center [320, 142] width 209 height 119
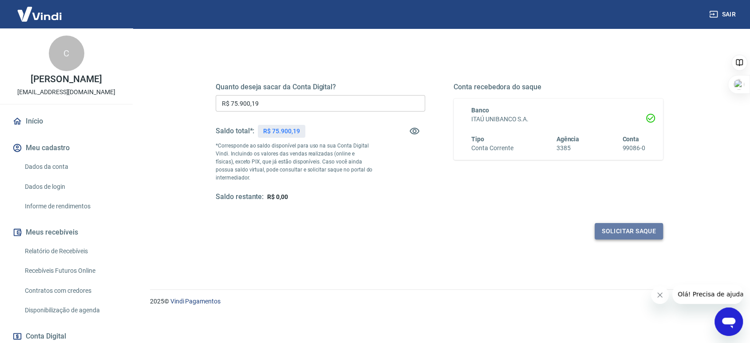
click at [615, 231] on button "Solicitar saque" at bounding box center [629, 231] width 68 height 16
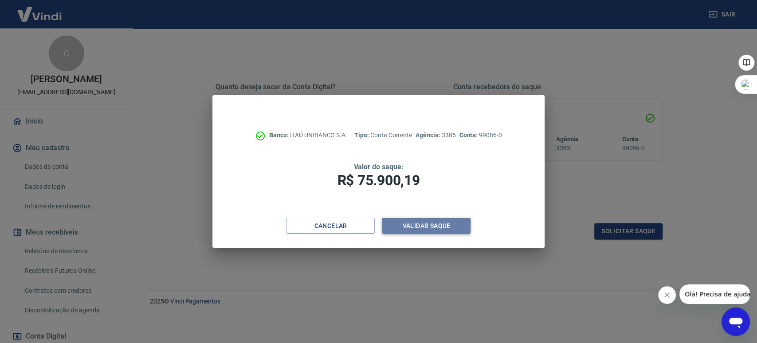
click at [428, 227] on button "Validar saque" at bounding box center [426, 225] width 89 height 16
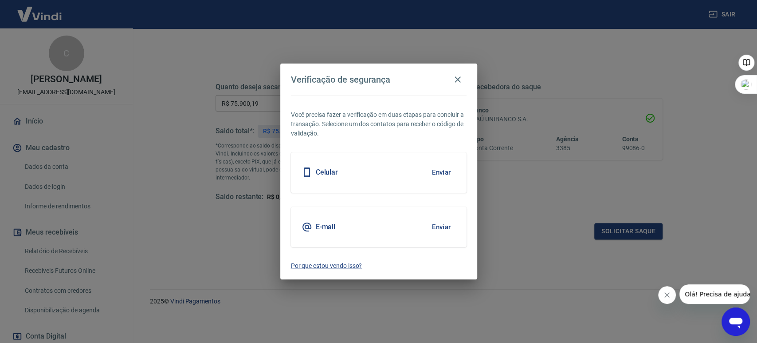
click at [430, 225] on button "Enviar" at bounding box center [441, 226] width 29 height 19
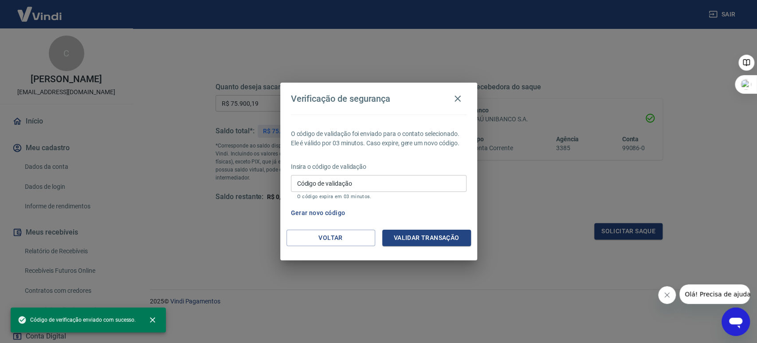
click at [363, 184] on input "Código de validação" at bounding box center [379, 183] width 176 height 16
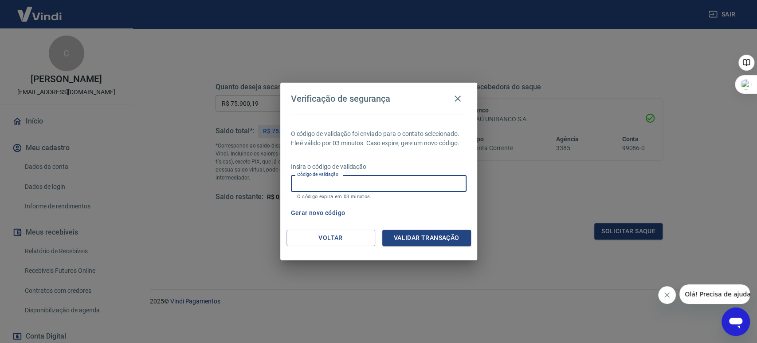
paste input "511153"
type input "511153"
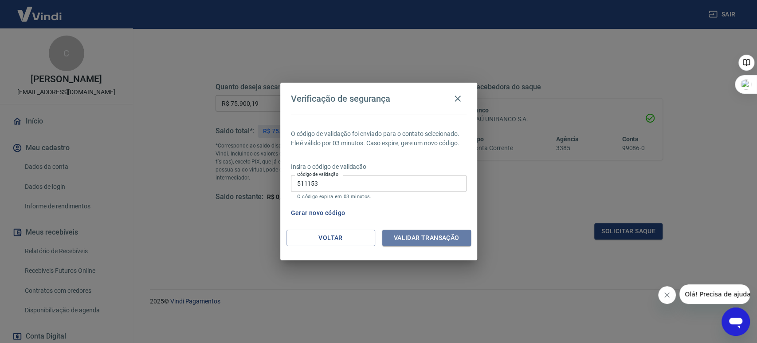
click at [416, 239] on button "Validar transação" at bounding box center [426, 237] width 89 height 16
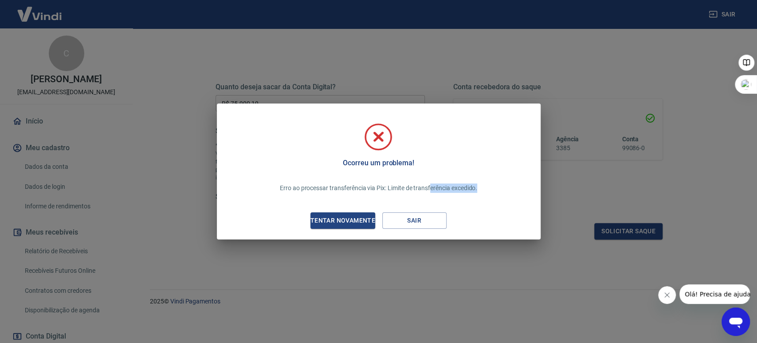
drag, startPoint x: 437, startPoint y: 189, endPoint x: 490, endPoint y: 187, distance: 52.8
click at [490, 187] on div "Ocorreu um problema! Erro ao processar transferência via Pix: Limite de transfe…" at bounding box center [379, 173] width 310 height 118
click at [410, 225] on button "Sair" at bounding box center [414, 220] width 64 height 16
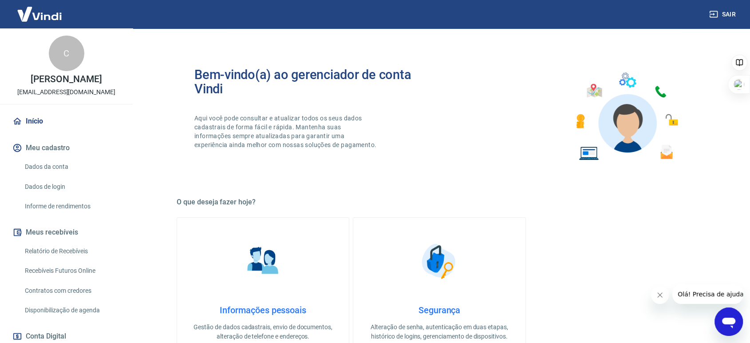
drag, startPoint x: 361, startPoint y: 161, endPoint x: 483, endPoint y: 244, distance: 148.1
click at [361, 161] on div "Bem-vindo(a) ao gerenciador de conta Vindi Aqui você pode consultar e atualizar…" at bounding box center [316, 116] width 245 height 98
click at [727, 314] on icon "Abrir janela de mensagens" at bounding box center [729, 321] width 16 height 16
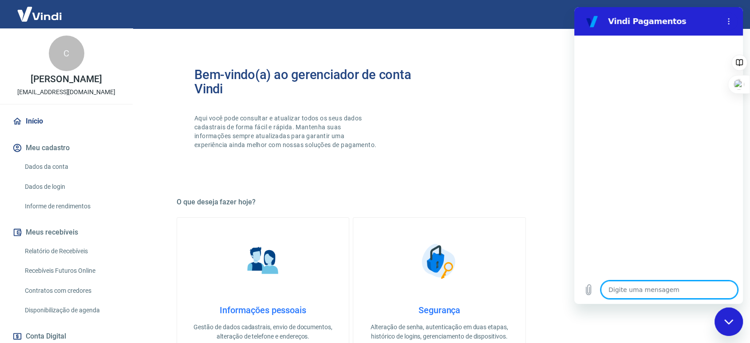
type textarea "b"
type textarea "x"
type textarea "bo"
type textarea "x"
type textarea "bom"
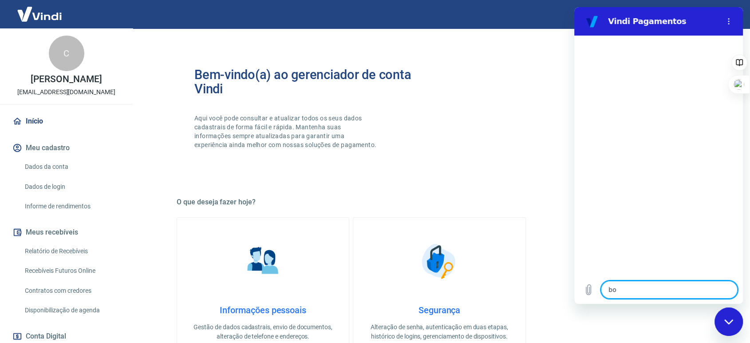
type textarea "x"
type textarea "bom"
type textarea "x"
type textarea "bom d"
type textarea "x"
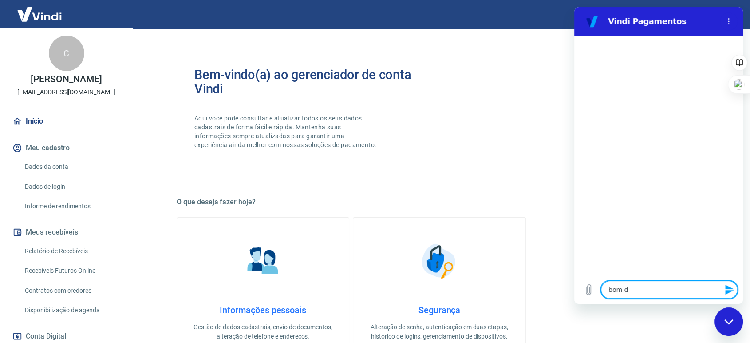
type textarea "bom di"
type textarea "x"
type textarea "bom dia"
type textarea "x"
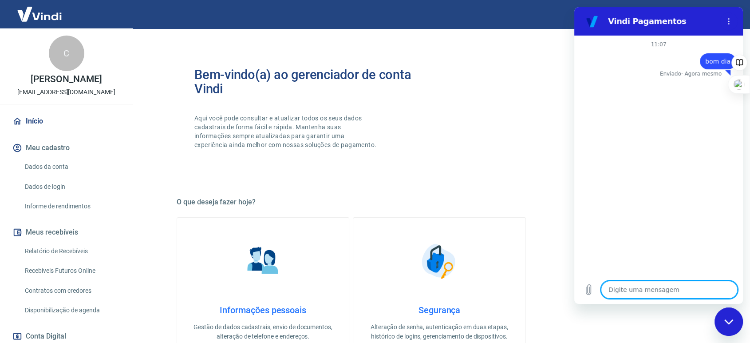
type textarea "q"
type textarea "x"
type textarea "qu"
type textarea "x"
type textarea "qua"
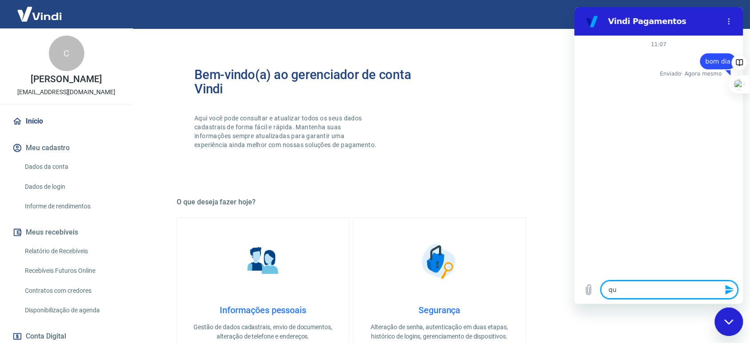
type textarea "x"
type textarea "qual"
type textarea "x"
type textarea "qual"
type textarea "x"
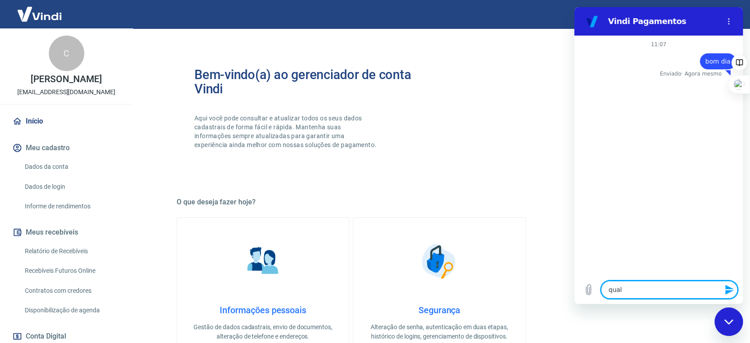
type textarea "qual o"
type textarea "x"
type textarea "qual o"
type textarea "x"
type textarea "qual o ,"
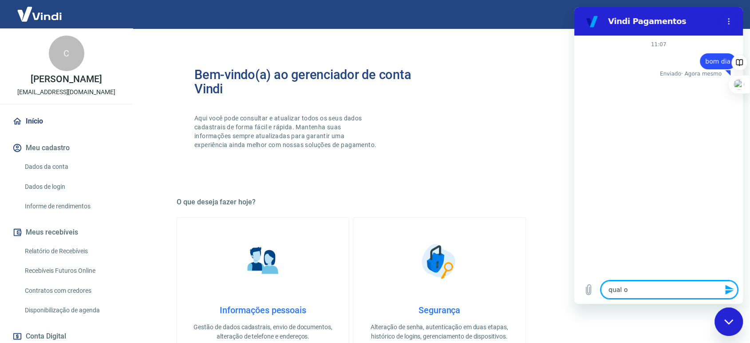
type textarea "x"
type textarea "qual o"
type textarea "x"
type textarea "qual o l"
type textarea "x"
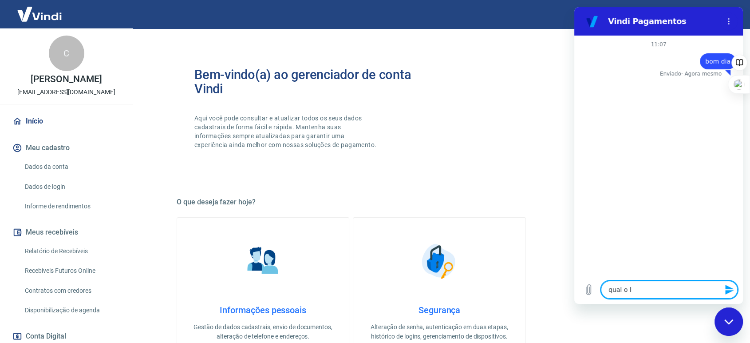
type textarea "qual o li"
type textarea "x"
type textarea "qual o lim"
type textarea "x"
type textarea "qual o limi"
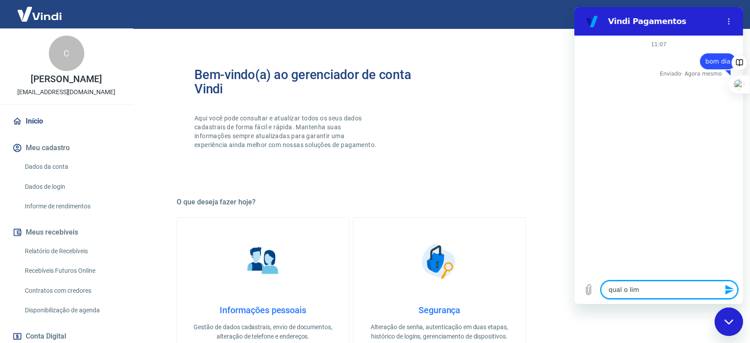
type textarea "x"
type textarea "qual o limit"
type textarea "x"
type textarea "qual o limite"
type textarea "x"
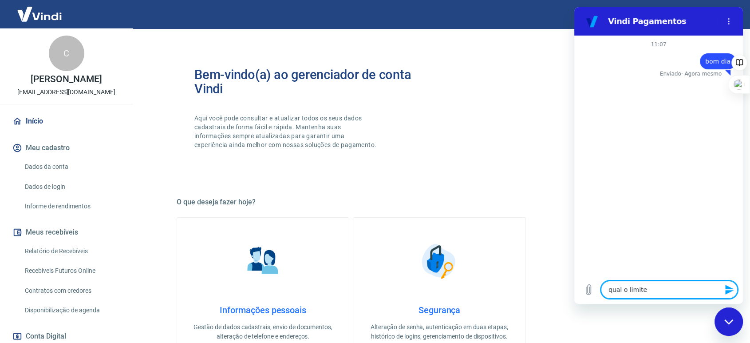
type textarea "qual o limite"
type textarea "x"
type textarea "qual o limite p"
type textarea "x"
type textarea "qual o limite pa"
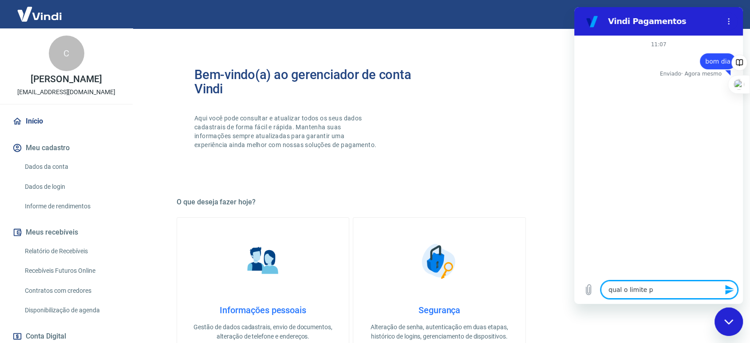
type textarea "x"
type textarea "qual o limite par"
type textarea "x"
type textarea "qual o limite para"
type textarea "x"
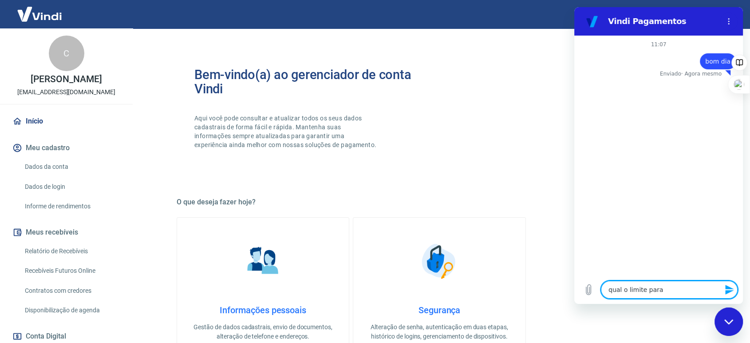
type textarea "qual o limite para"
type textarea "x"
type textarea "qual o limite para s"
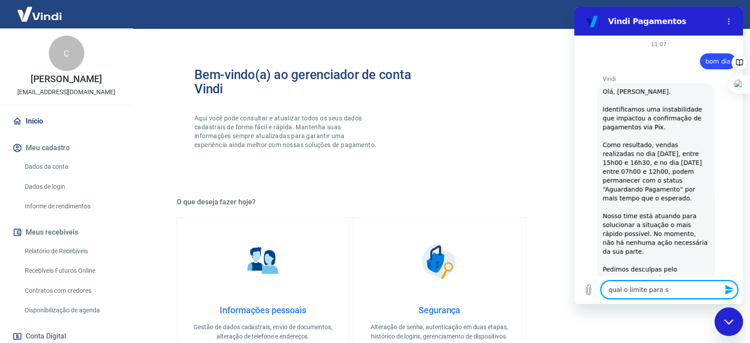
type textarea "x"
type textarea "qual o limite para sa"
type textarea "x"
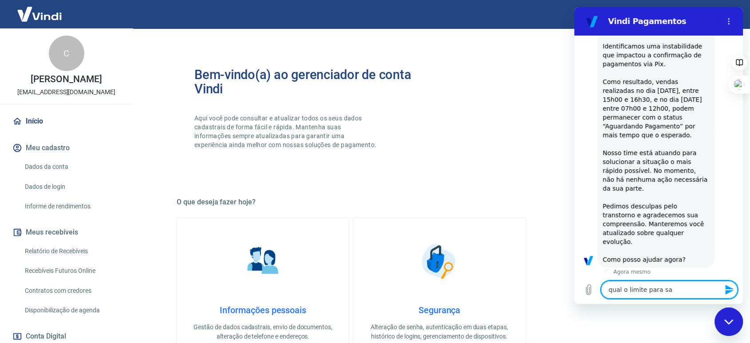
type textarea "qual o limite para saq"
type textarea "x"
type textarea "qual o limite para saqu"
type textarea "x"
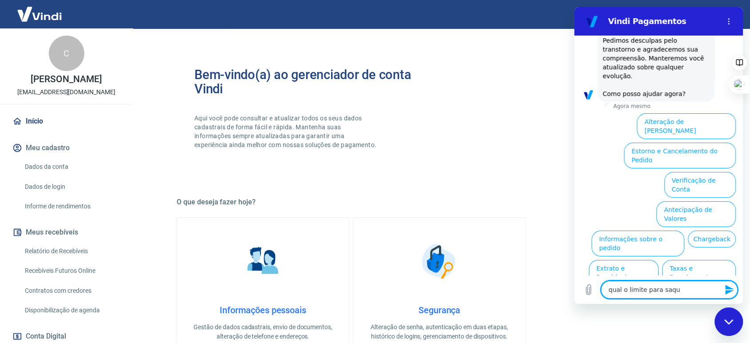
type textarea "qual o limite para saque"
type textarea "x"
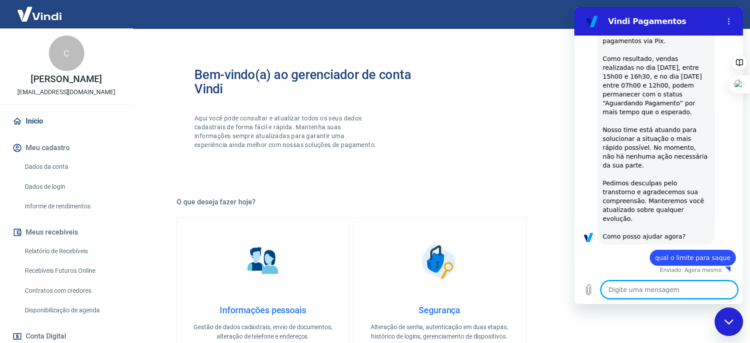
type textarea "x"
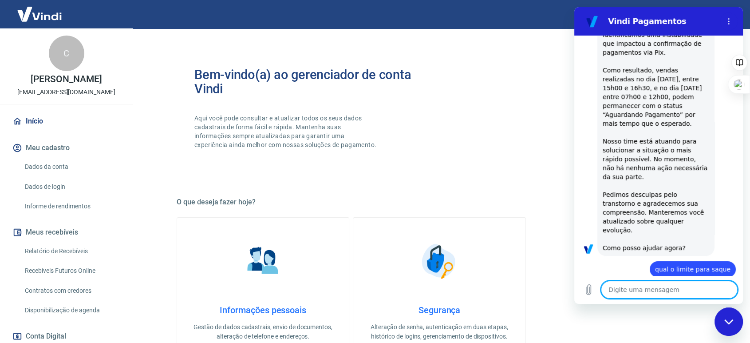
scroll to position [132, 0]
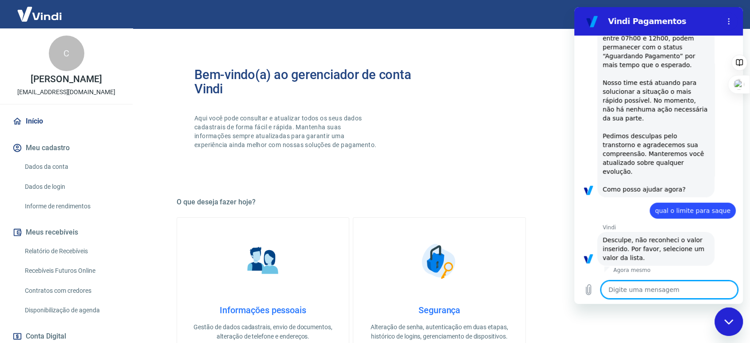
type textarea "s"
type textarea "x"
type textarea "sa"
type textarea "x"
type textarea "saq"
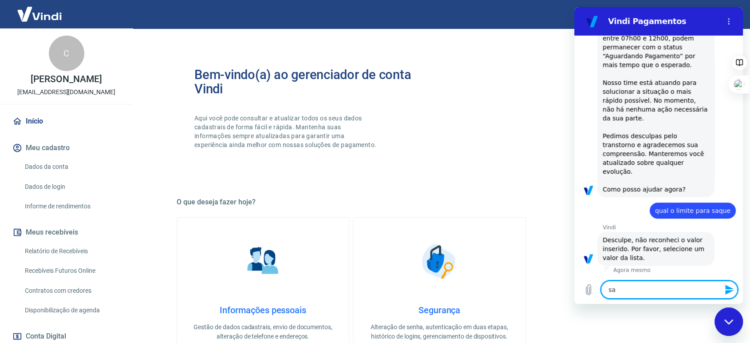
type textarea "x"
type textarea "saqu"
type textarea "x"
type textarea "saque"
type textarea "x"
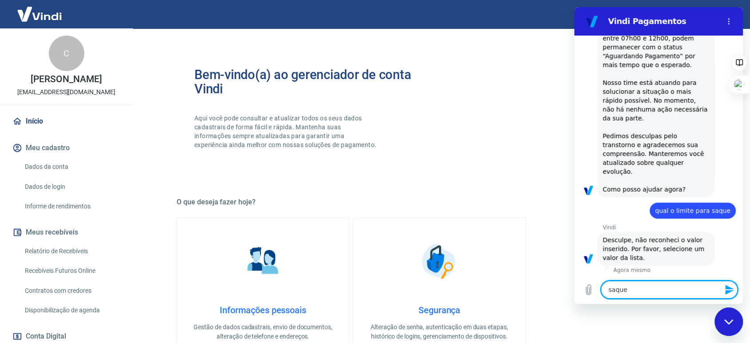
type textarea "saque"
type textarea "x"
type textarea "saque c"
type textarea "x"
type textarea "saque co"
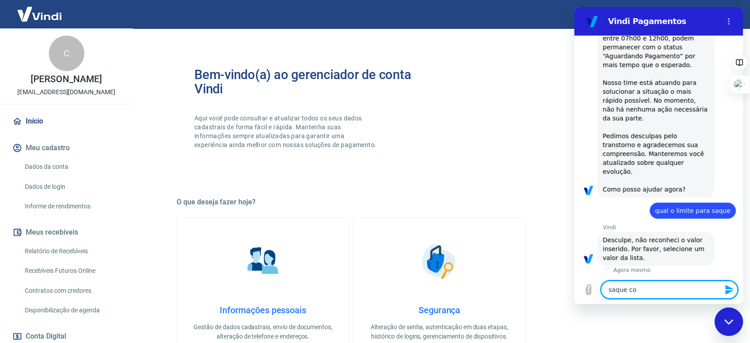
type textarea "x"
type textarea "saque con"
type textarea "x"
type textarea "saque cont"
type textarea "x"
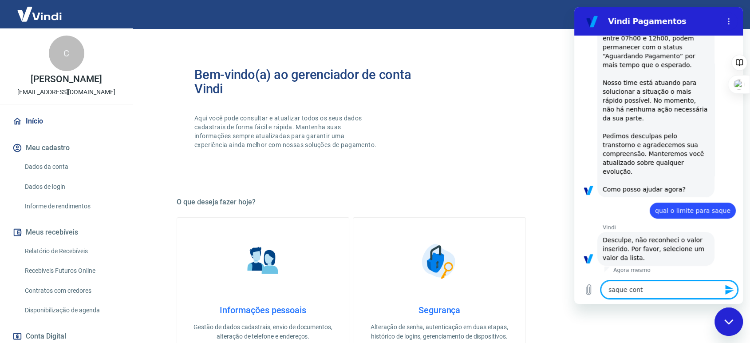
type textarea "saque conta"
type textarea "x"
type textarea "saque conta"
type textarea "x"
type textarea "saque conta d"
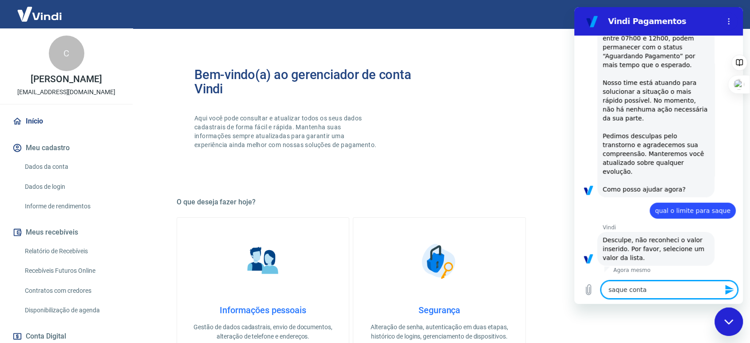
type textarea "x"
type textarea "saque conta di"
type textarea "x"
type textarea "saque conta dig"
type textarea "x"
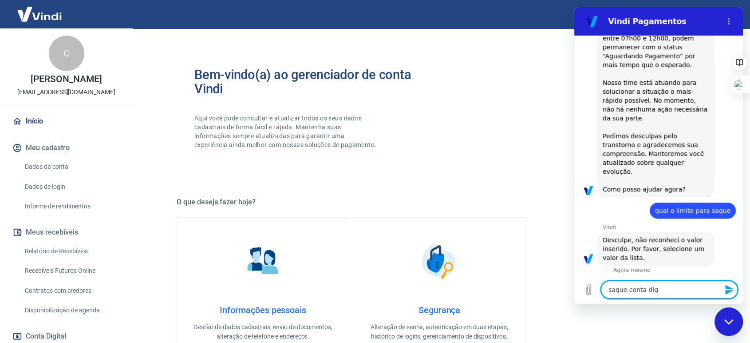
type textarea "saque conta digi"
type textarea "x"
type textarea "saque conta digit"
type textarea "x"
type textarea "saque conta digita"
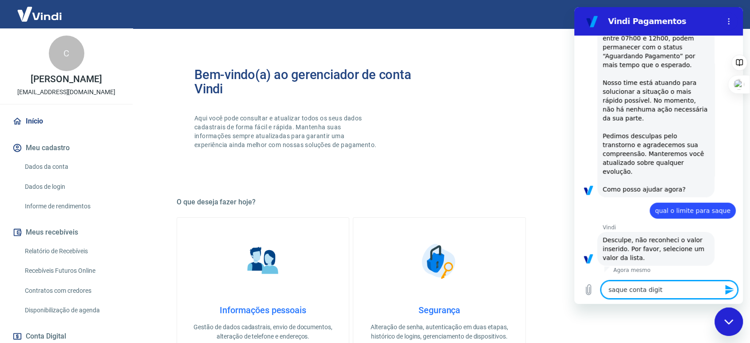
type textarea "x"
type textarea "saque conta digital"
type textarea "x"
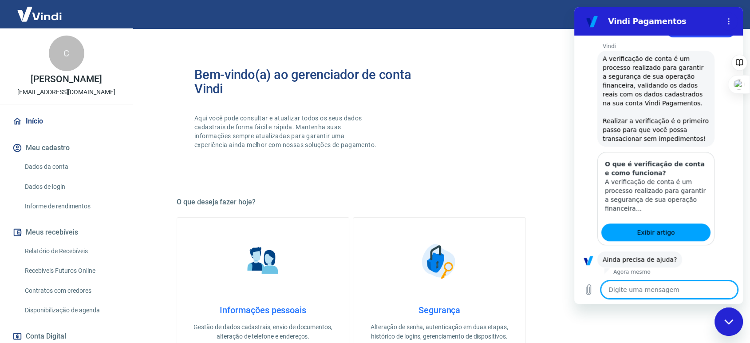
scroll to position [404, 0]
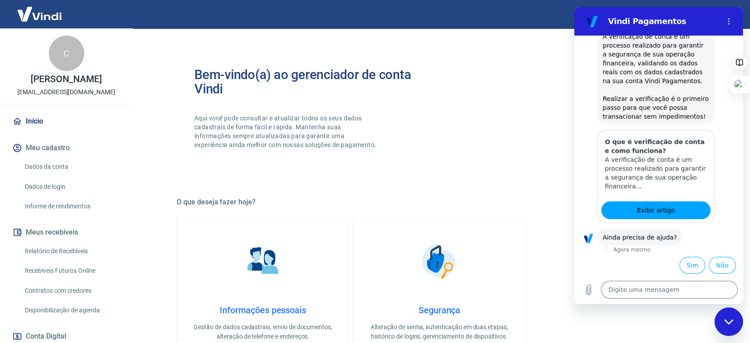
drag, startPoint x: 719, startPoint y: 264, endPoint x: 686, endPoint y: 256, distance: 34.4
click at [661, 256] on ul "Sim Não" at bounding box center [658, 263] width 154 height 20
click at [686, 256] on li "Sim" at bounding box center [690, 263] width 29 height 20
click at [684, 260] on button "Sim" at bounding box center [692, 264] width 26 height 17
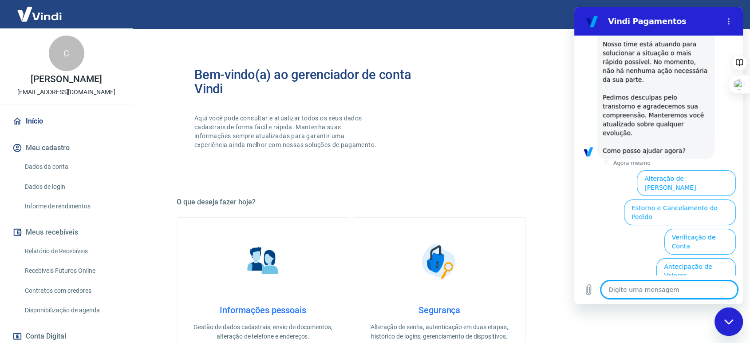
scroll to position [650, 0]
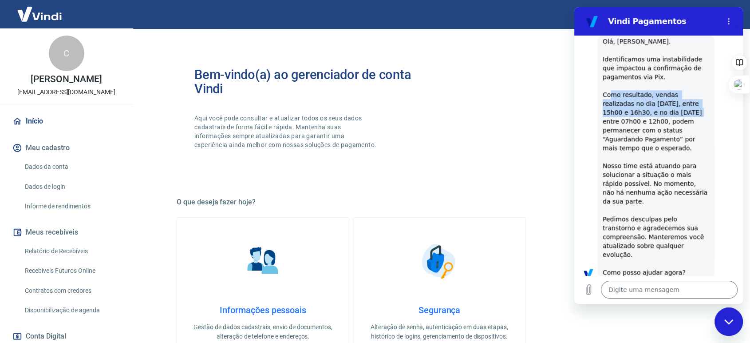
drag, startPoint x: 608, startPoint y: 104, endPoint x: 655, endPoint y: 125, distance: 51.0
click at [655, 125] on span "Olá, CLARISSA CARVALHO DA SILVA. Identificamos uma instabilidade que impactou a…" at bounding box center [656, 157] width 107 height 238
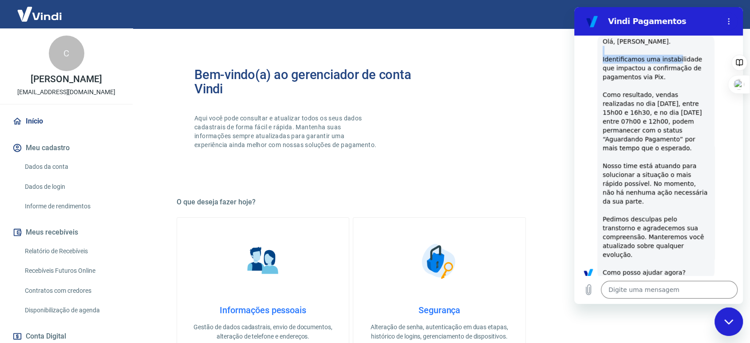
drag, startPoint x: 598, startPoint y: 63, endPoint x: 672, endPoint y: 69, distance: 73.9
click at [672, 67] on div "Vindi diz: Olá, CLARISSA CARVALHO DA SILVA. Identificamos uma instabilidade que…" at bounding box center [655, 156] width 117 height 247
click at [624, 85] on span "Olá, CLARISSA CARVALHO DA SILVA. Identificamos uma instabilidade que impactou a…" at bounding box center [656, 157] width 107 height 238
drag, startPoint x: 629, startPoint y: 159, endPoint x: 634, endPoint y: 174, distance: 15.3
click at [690, 166] on div "Vindi diz: Olá, CLARISSA CARVALHO DA SILVA. Identificamos uma instabilidade que…" at bounding box center [655, 156] width 117 height 247
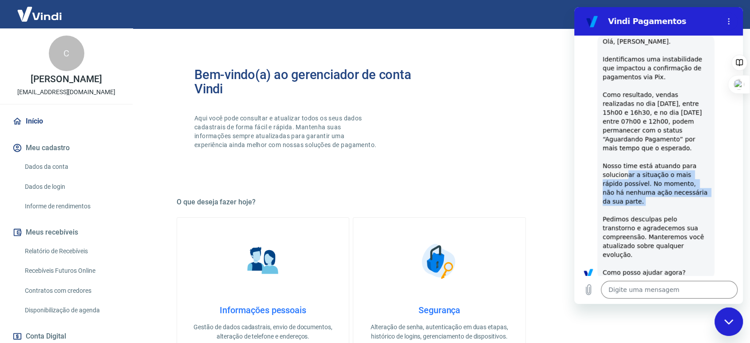
drag, startPoint x: 624, startPoint y: 179, endPoint x: 680, endPoint y: 224, distance: 71.0
click at [680, 224] on span "Olá, CLARISSA CARVALHO DA SILVA. Identificamos uma instabilidade que impactou a…" at bounding box center [656, 157] width 107 height 238
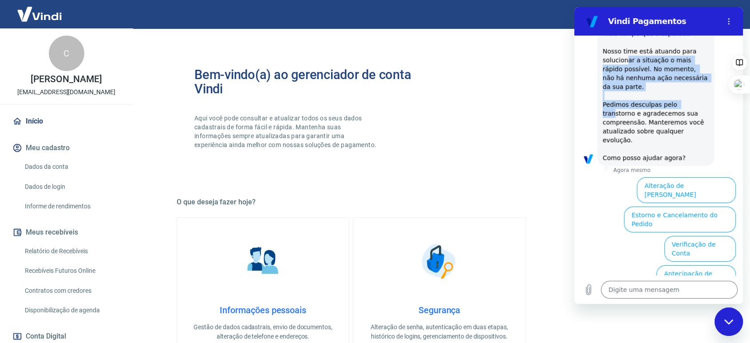
scroll to position [848, 0]
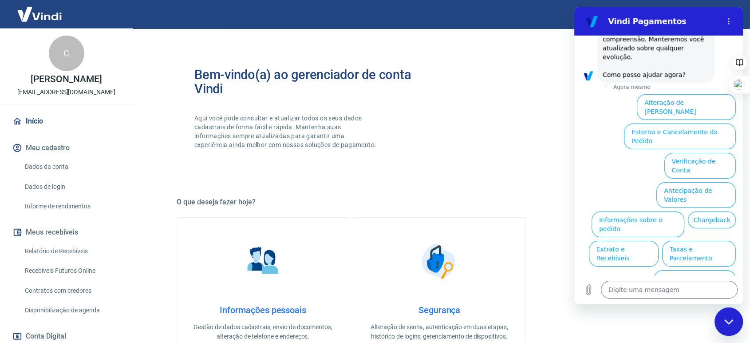
click at [337, 205] on h5 "O que deseja fazer hoje?" at bounding box center [439, 201] width 525 height 9
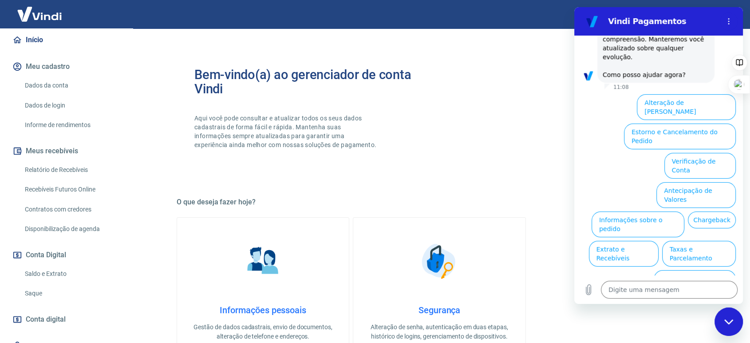
scroll to position [129, 0]
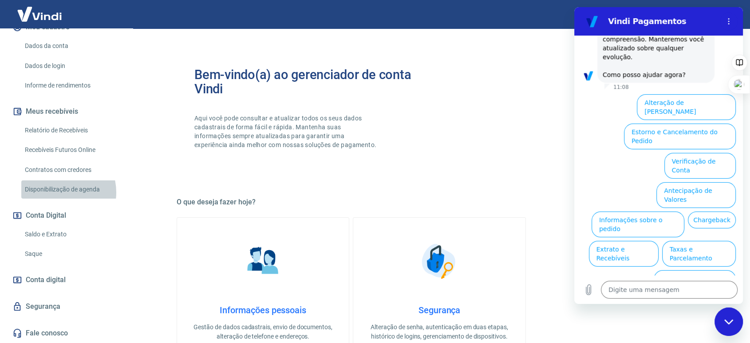
click at [57, 193] on link "Disponibilização de agenda" at bounding box center [71, 189] width 101 height 18
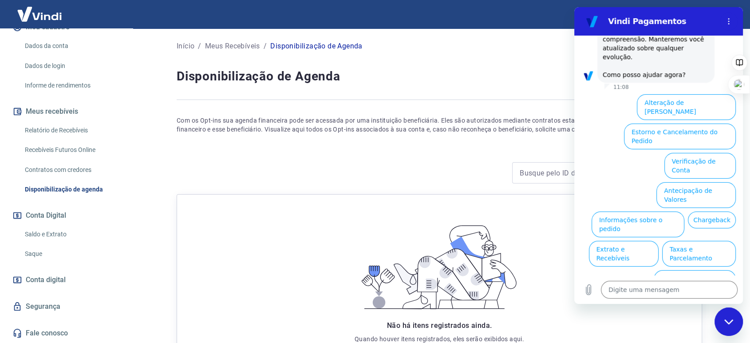
click at [728, 320] on icon "Fechar janela de mensagens" at bounding box center [728, 322] width 9 height 6
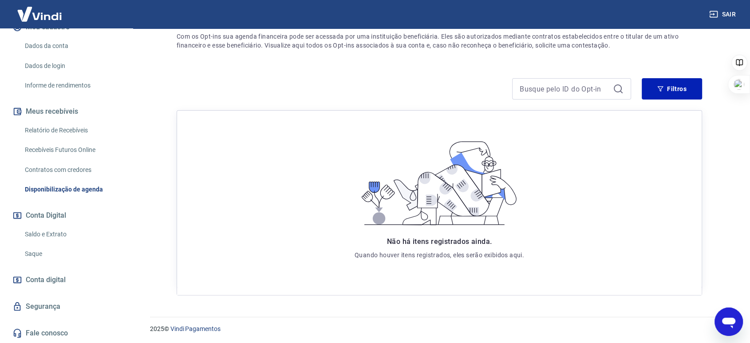
scroll to position [85, 0]
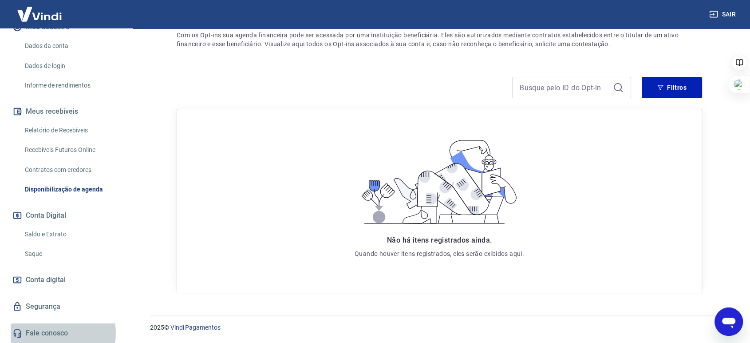
click at [51, 333] on link "Fale conosco" at bounding box center [66, 333] width 111 height 20
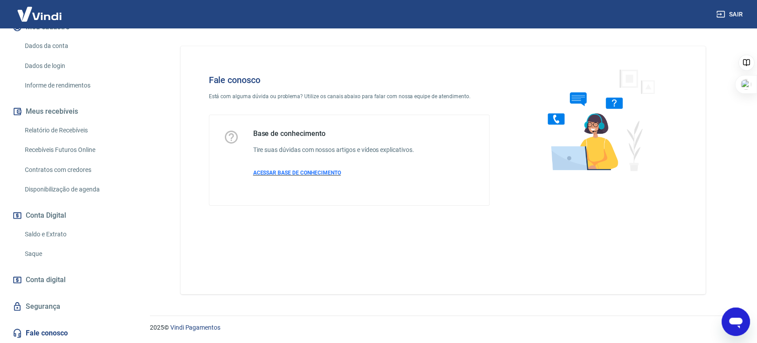
click at [298, 173] on span "ACESSAR BASE DE CONHECIMENTO" at bounding box center [297, 173] width 88 height 6
type textarea "x"
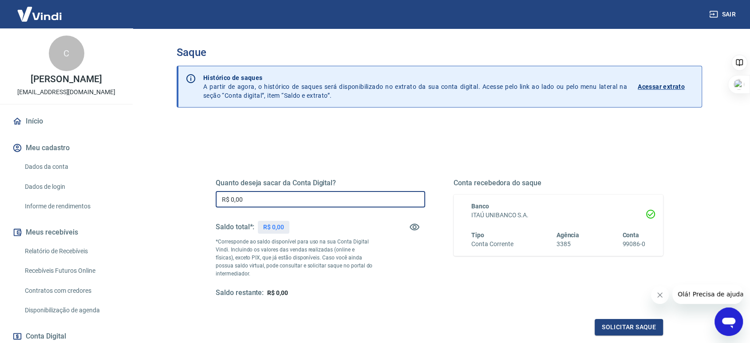
drag, startPoint x: 250, startPoint y: 199, endPoint x: 146, endPoint y: 190, distance: 104.2
click at [146, 190] on main "Saque Histórico de saques A partir de agora, o histórico de saques será disponi…" at bounding box center [439, 185] width 621 height 314
type input "R$ 50.000,00"
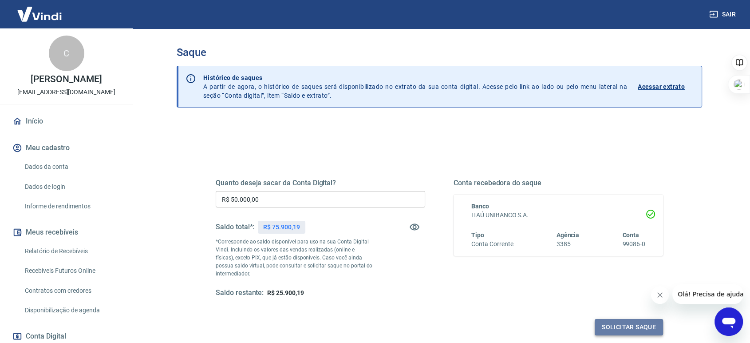
click at [643, 323] on button "Solicitar saque" at bounding box center [629, 327] width 68 height 16
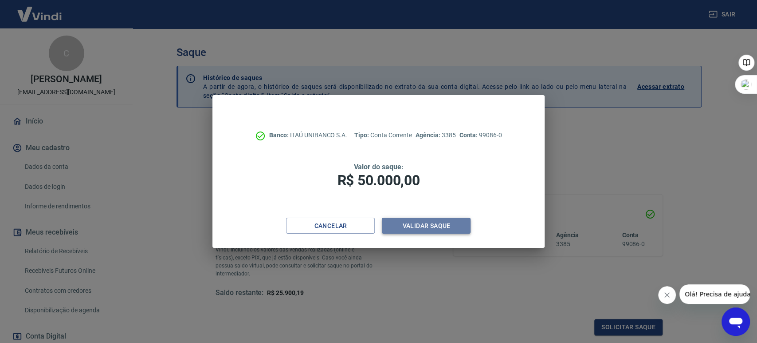
click at [447, 231] on button "Validar saque" at bounding box center [426, 225] width 89 height 16
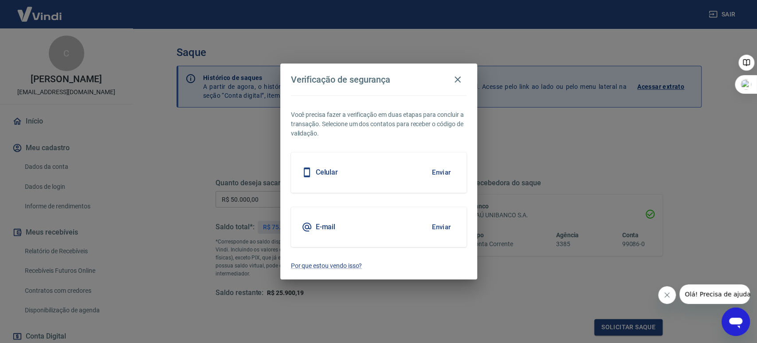
click at [442, 173] on button "Enviar" at bounding box center [441, 172] width 29 height 19
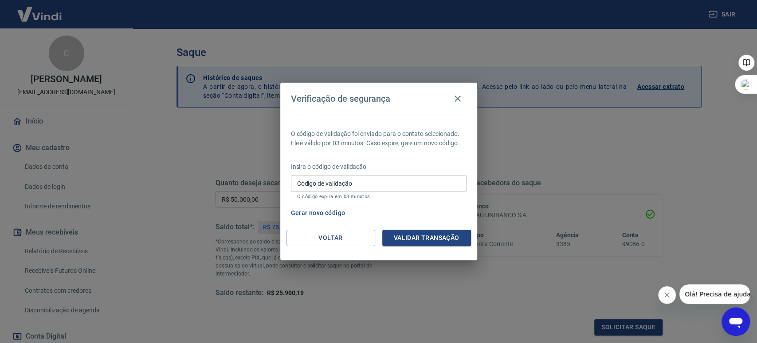
click at [440, 181] on input "Código de validação" at bounding box center [379, 183] width 176 height 16
type input "316918"
click at [425, 241] on button "Validar transação" at bounding box center [426, 237] width 89 height 16
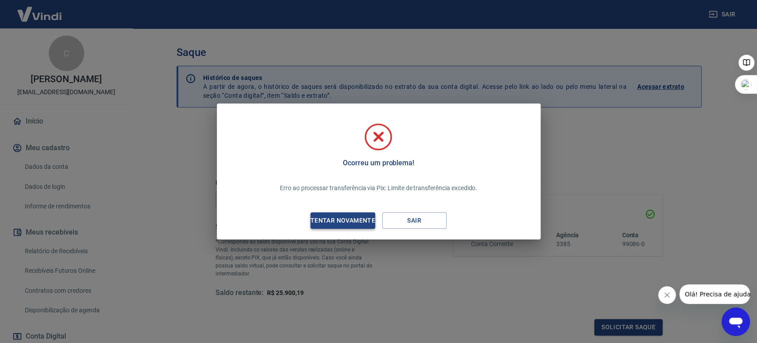
click at [342, 221] on div "Tentar novamente" at bounding box center [343, 220] width 86 height 11
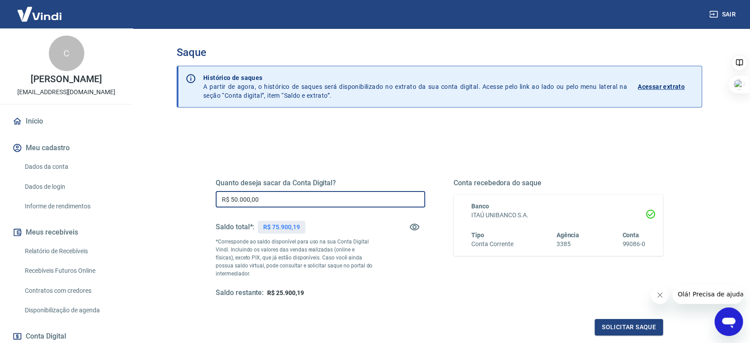
drag, startPoint x: 261, startPoint y: 201, endPoint x: 207, endPoint y: 197, distance: 54.3
click at [207, 197] on div "Quanto deseja sacar da Conta Digital? R$ 50.000,00 ​ Saldo total*: R$ 75.900,19…" at bounding box center [439, 242] width 469 height 206
type input "R$ 45.000,00"
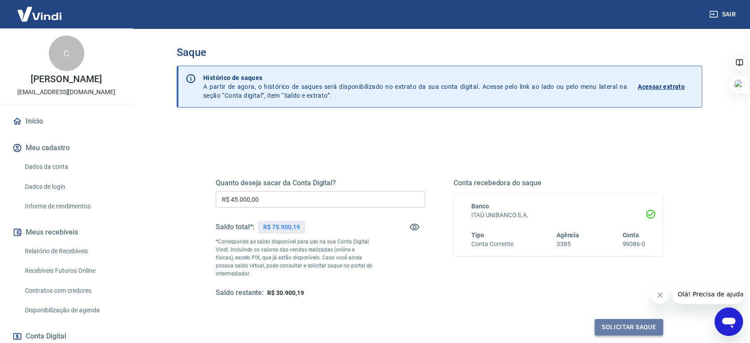
click at [618, 327] on button "Solicitar saque" at bounding box center [629, 327] width 68 height 16
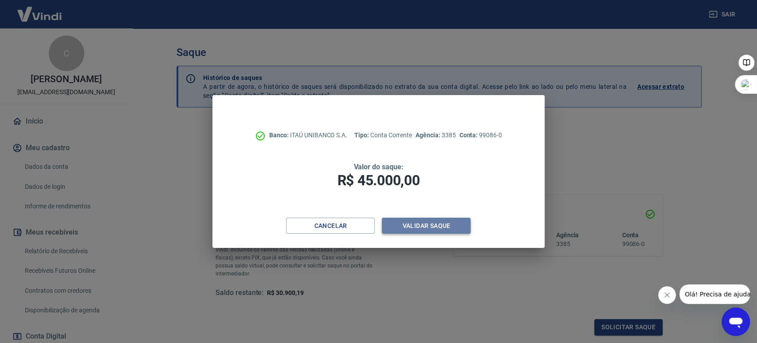
click at [422, 224] on button "Validar saque" at bounding box center [426, 225] width 89 height 16
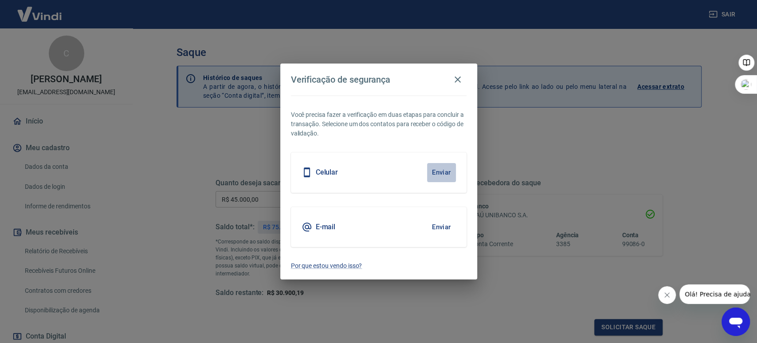
click at [434, 170] on button "Enviar" at bounding box center [441, 172] width 29 height 19
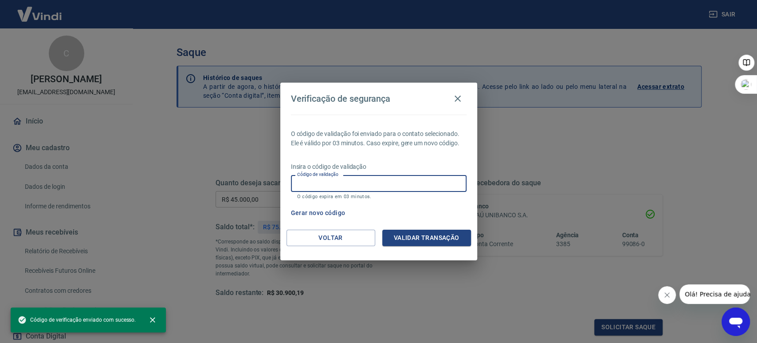
click at [344, 181] on input "Código de validação" at bounding box center [379, 183] width 176 height 16
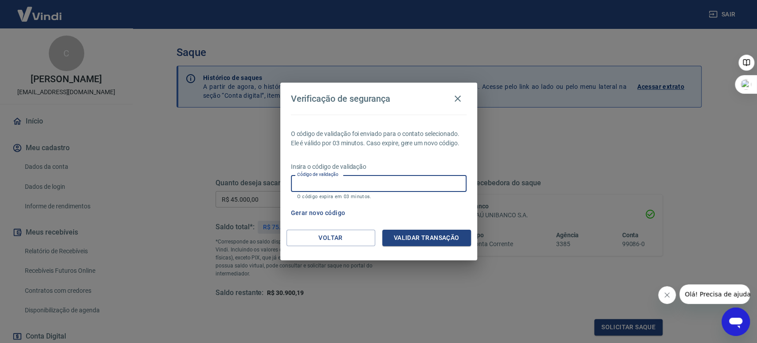
click at [401, 189] on input "Código de validação" at bounding box center [379, 183] width 176 height 16
type input "188057"
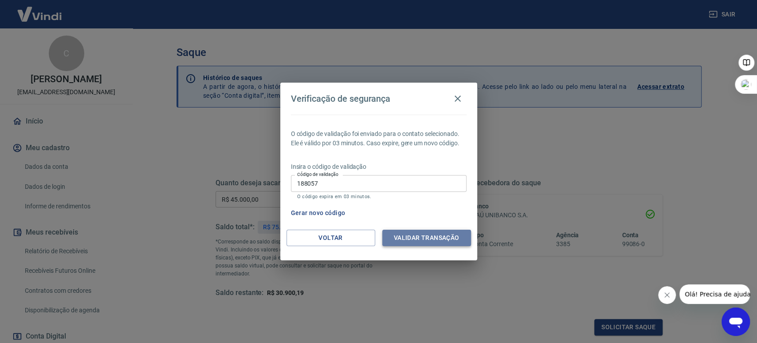
click at [424, 237] on button "Validar transação" at bounding box center [426, 237] width 89 height 16
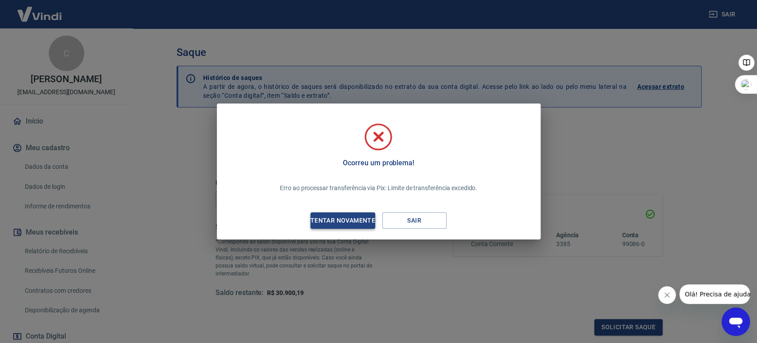
click at [356, 216] on div "Tentar novamente" at bounding box center [343, 220] width 86 height 11
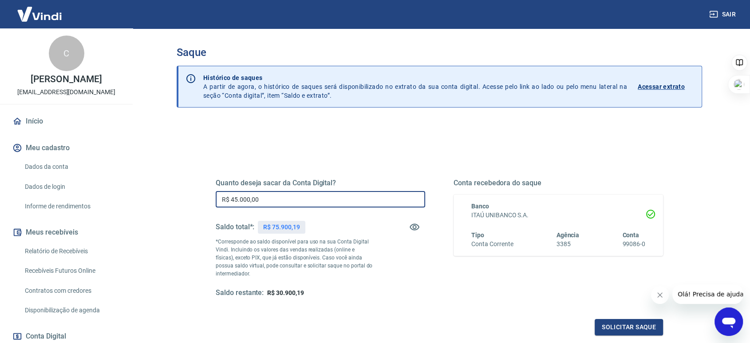
drag, startPoint x: 280, startPoint y: 203, endPoint x: 172, endPoint y: 193, distance: 108.7
click at [171, 193] on div "Saque Histórico de saques A partir de agora, o histórico de saques será disponi…" at bounding box center [439, 201] width 547 height 346
type input "R$ 40.000,00"
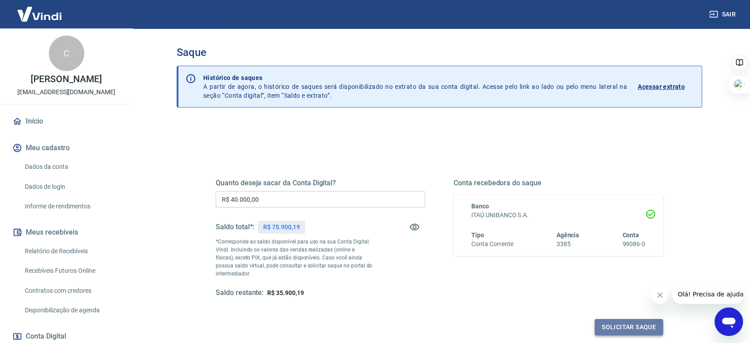
click at [639, 323] on button "Solicitar saque" at bounding box center [629, 327] width 68 height 16
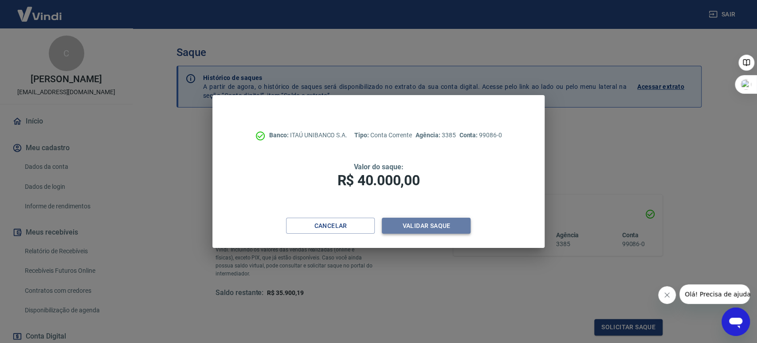
click at [421, 225] on button "Validar saque" at bounding box center [426, 225] width 89 height 16
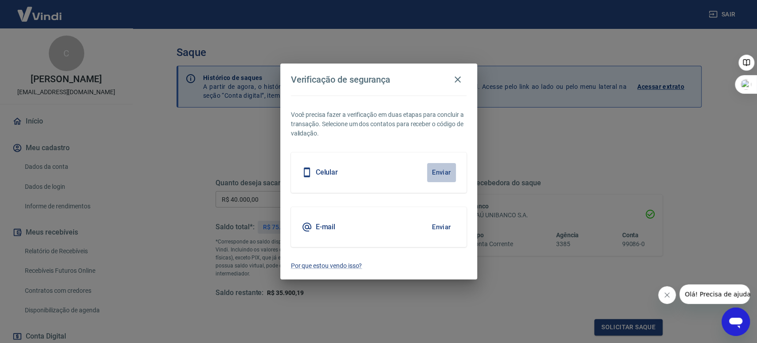
click at [446, 173] on button "Enviar" at bounding box center [441, 172] width 29 height 19
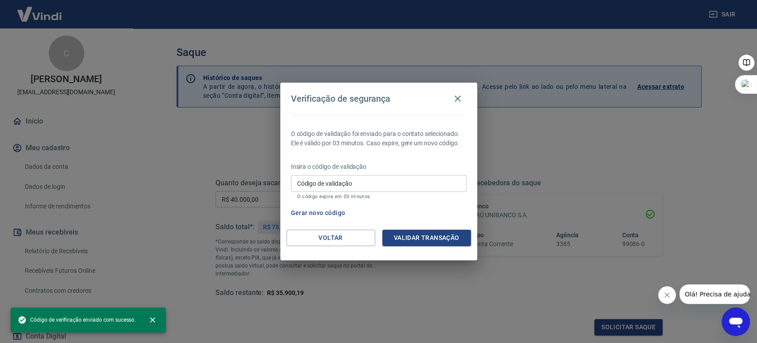
click at [426, 191] on input "Código de validação" at bounding box center [379, 183] width 176 height 16
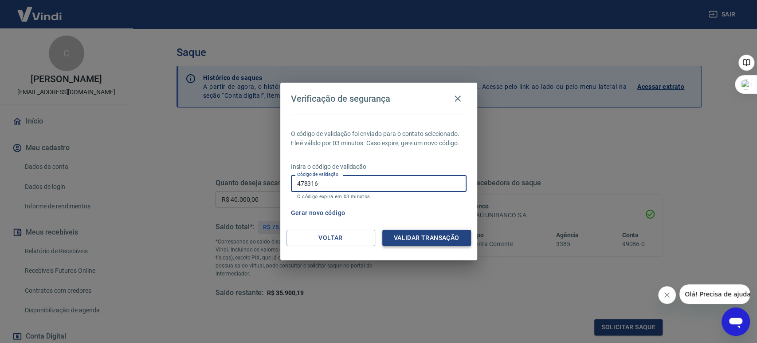
type input "478316"
click at [415, 236] on button "Validar transação" at bounding box center [426, 237] width 89 height 16
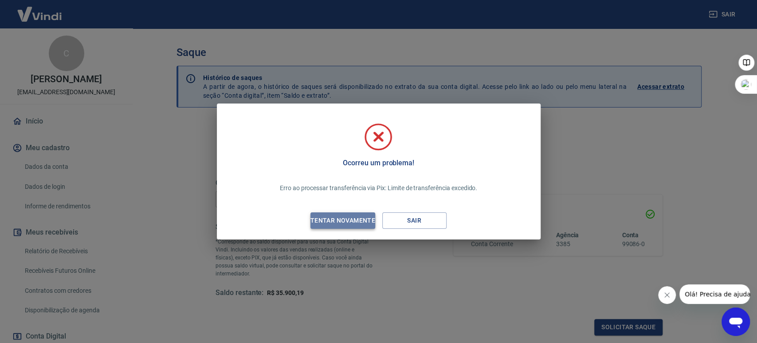
click at [356, 215] on div "Tentar novamente" at bounding box center [343, 220] width 86 height 11
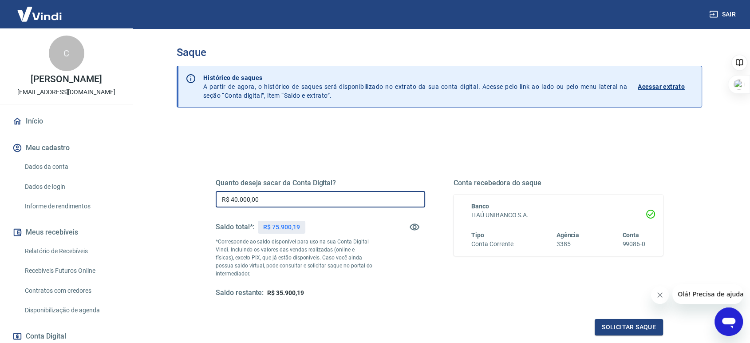
drag, startPoint x: 312, startPoint y: 198, endPoint x: 193, endPoint y: 177, distance: 121.2
click at [193, 177] on div "Quanto deseja sacar da Conta Digital? R$ 40.000,00 ​ Saldo total*: R$ 75.900,19…" at bounding box center [439, 280] width 525 height 317
type input "R$ 35.000,00"
click at [630, 329] on button "Solicitar saque" at bounding box center [629, 327] width 68 height 16
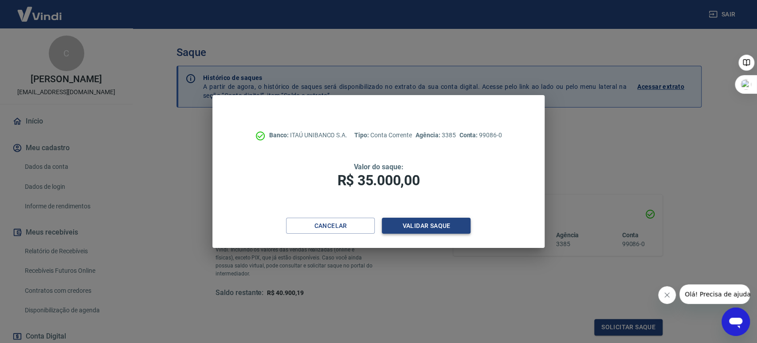
click at [434, 226] on button "Validar saque" at bounding box center [426, 225] width 89 height 16
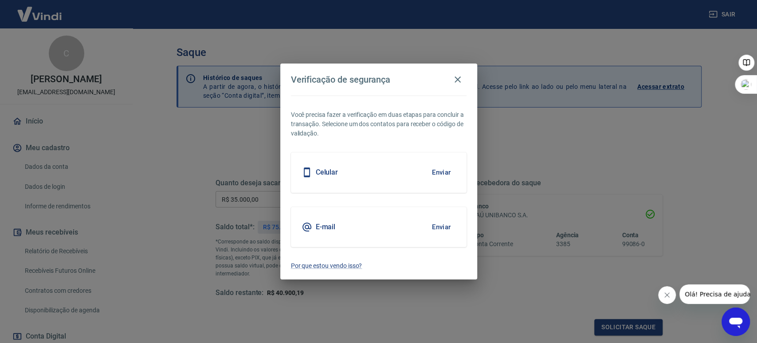
click at [445, 171] on button "Enviar" at bounding box center [441, 172] width 29 height 19
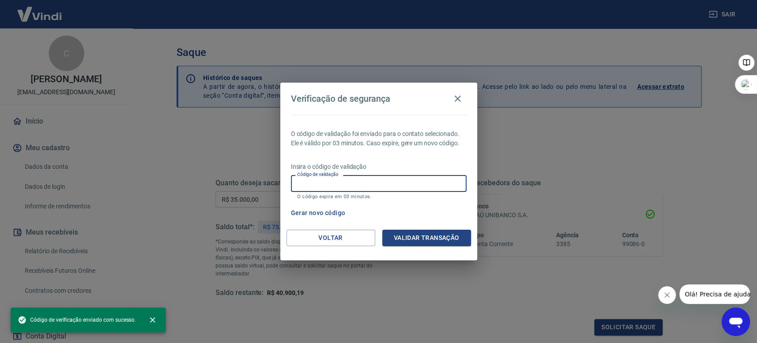
click at [426, 183] on input "Código de validação" at bounding box center [379, 183] width 176 height 16
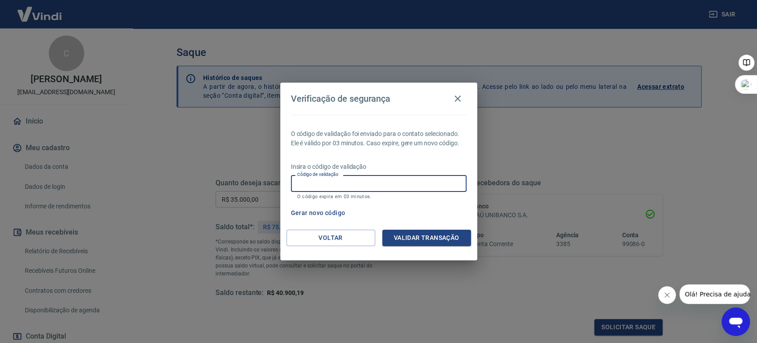
click at [390, 186] on input "Código de validação" at bounding box center [379, 183] width 176 height 16
click at [397, 179] on input "Código de validação" at bounding box center [379, 183] width 176 height 16
type input "159739"
click at [410, 235] on button "Validar transação" at bounding box center [426, 237] width 89 height 16
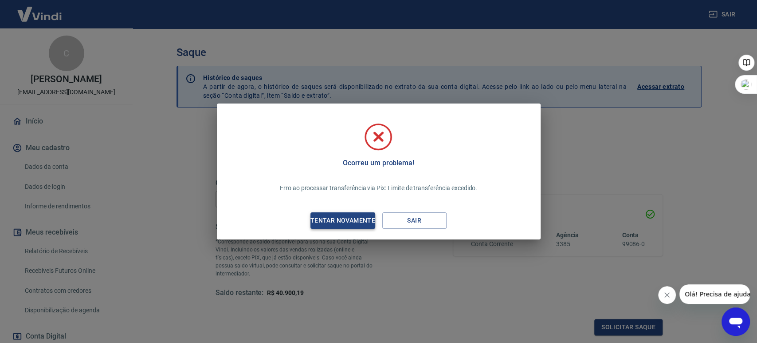
click at [340, 219] on div "Tentar novamente" at bounding box center [343, 220] width 86 height 11
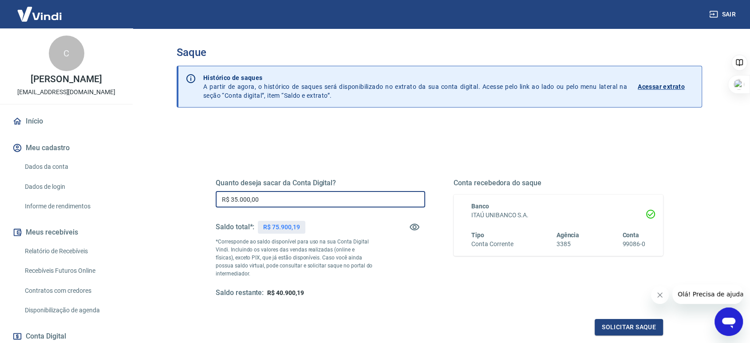
drag, startPoint x: 159, startPoint y: 185, endPoint x: 138, endPoint y: 179, distance: 21.6
click at [138, 179] on main "Saque Histórico de saques A partir de agora, o histórico de saques será disponi…" at bounding box center [439, 185] width 621 height 314
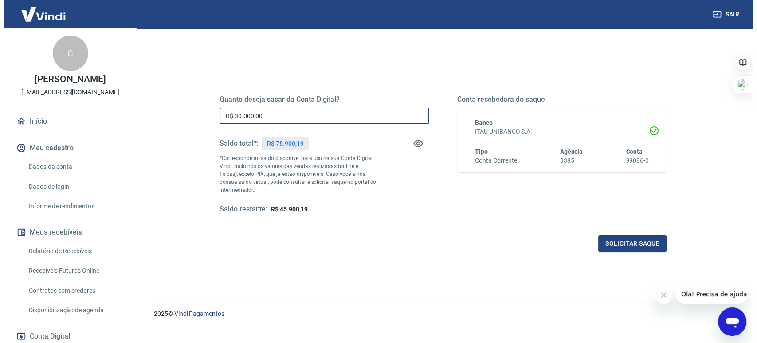
scroll to position [96, 0]
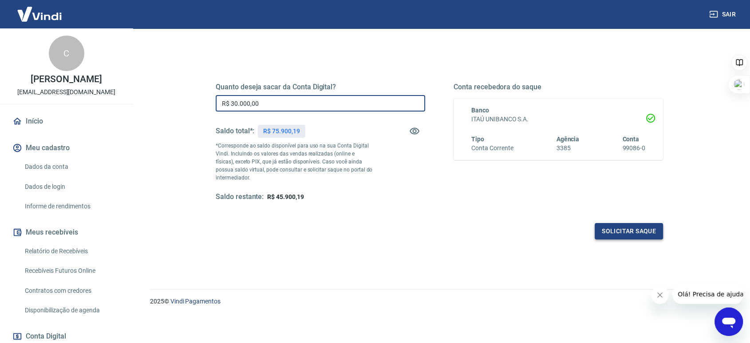
type input "R$ 30.000,00"
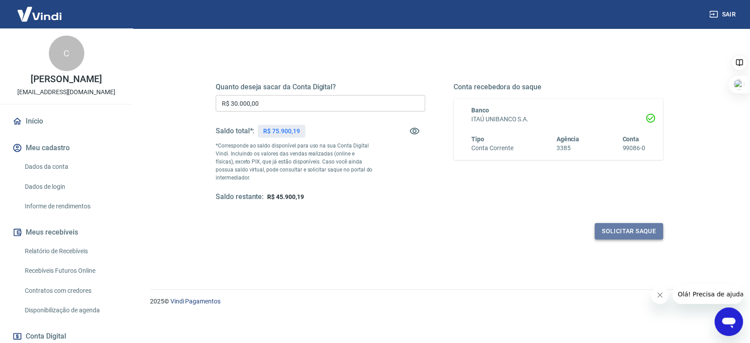
click at [615, 233] on button "Solicitar saque" at bounding box center [629, 231] width 68 height 16
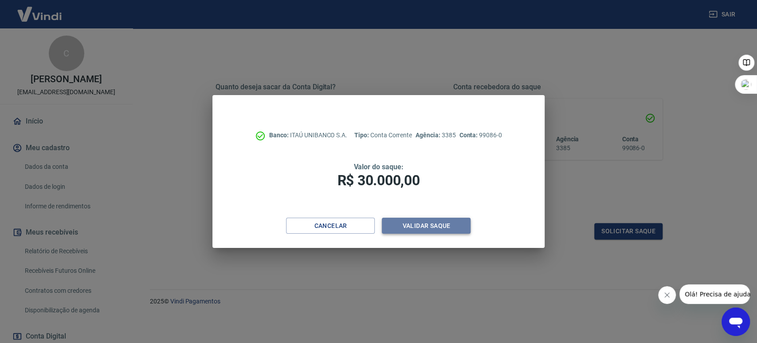
click at [433, 229] on button "Validar saque" at bounding box center [426, 225] width 89 height 16
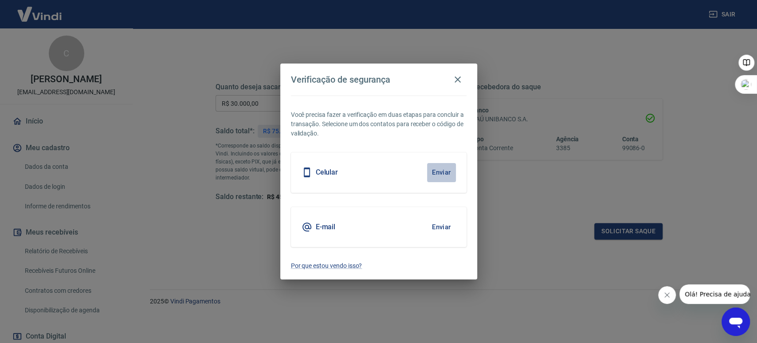
click at [439, 172] on button "Enviar" at bounding box center [441, 172] width 29 height 19
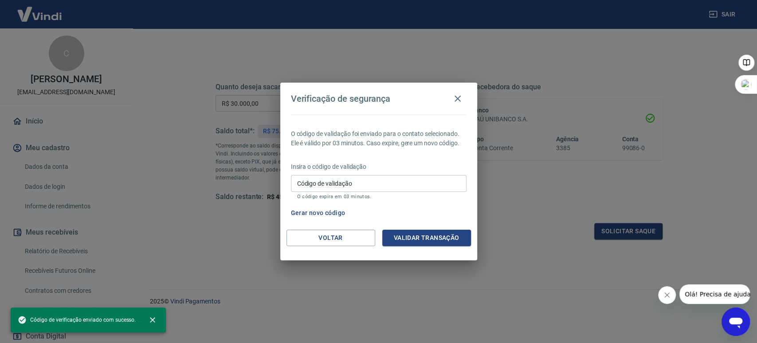
click at [339, 181] on input "Código de validação" at bounding box center [379, 183] width 176 height 16
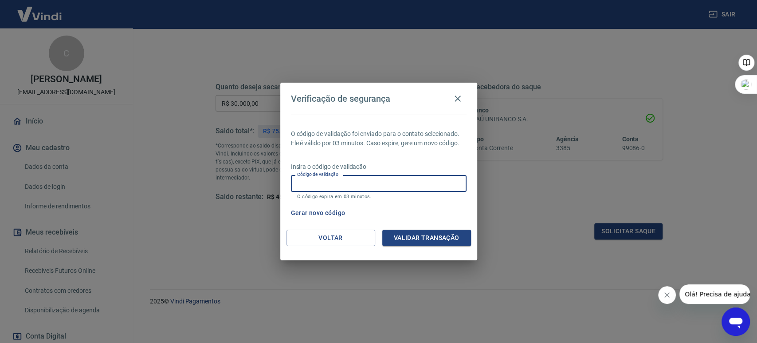
click at [398, 181] on input "Código de validação" at bounding box center [379, 183] width 176 height 16
type input "785637"
click at [424, 233] on button "Validar transação" at bounding box center [426, 237] width 89 height 16
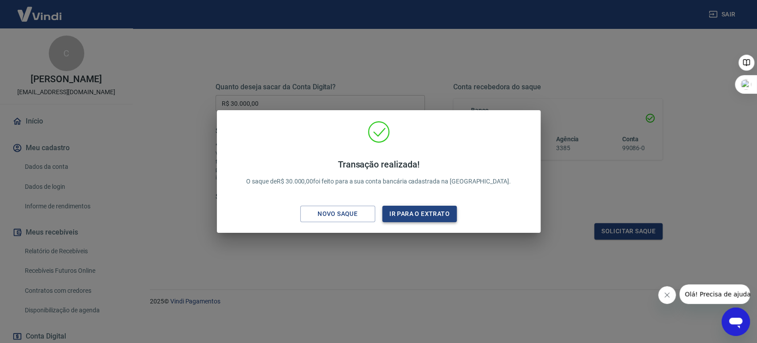
click at [410, 212] on button "Ir para o extrato" at bounding box center [419, 213] width 75 height 16
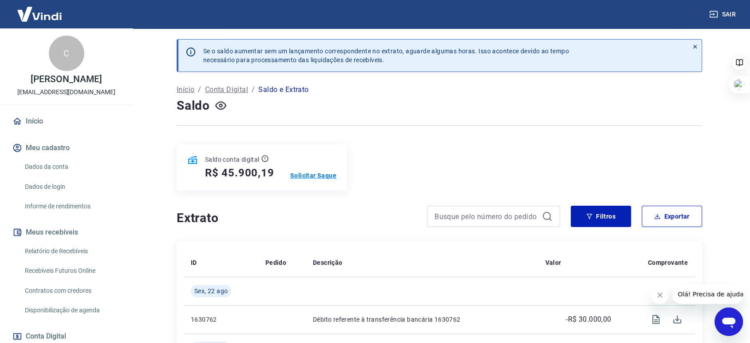
click at [318, 175] on p "Solicitar Saque" at bounding box center [313, 175] width 46 height 9
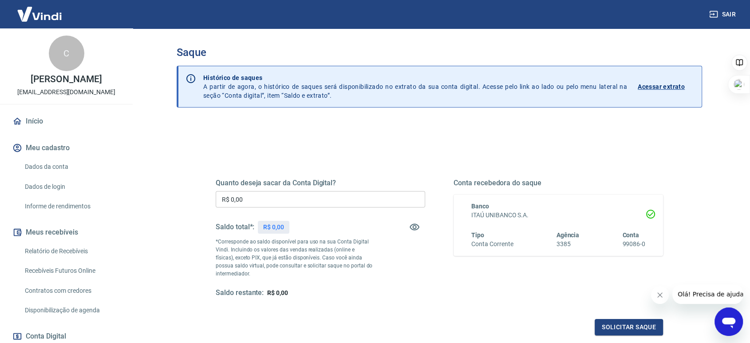
click at [259, 205] on input "R$ 0,00" at bounding box center [320, 199] width 209 height 16
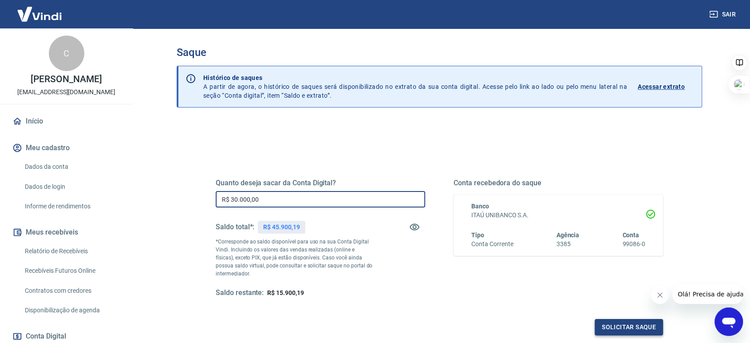
type input "R$ 30.000,00"
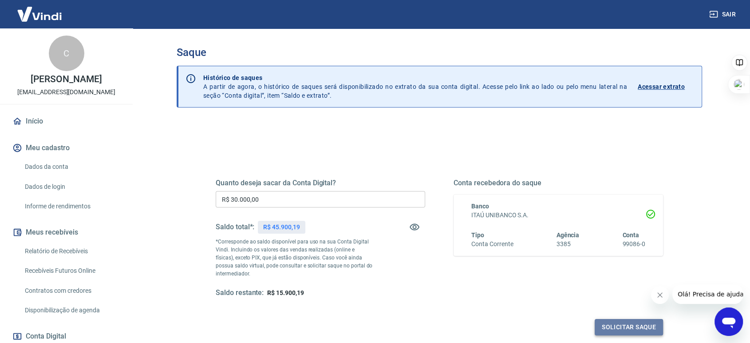
click at [622, 325] on button "Solicitar saque" at bounding box center [629, 327] width 68 height 16
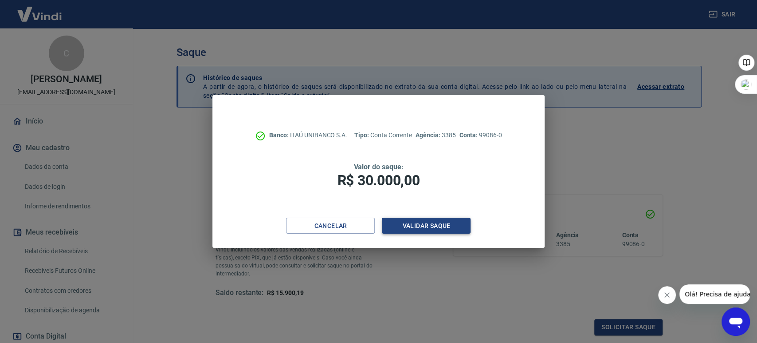
click at [431, 226] on button "Validar saque" at bounding box center [426, 225] width 89 height 16
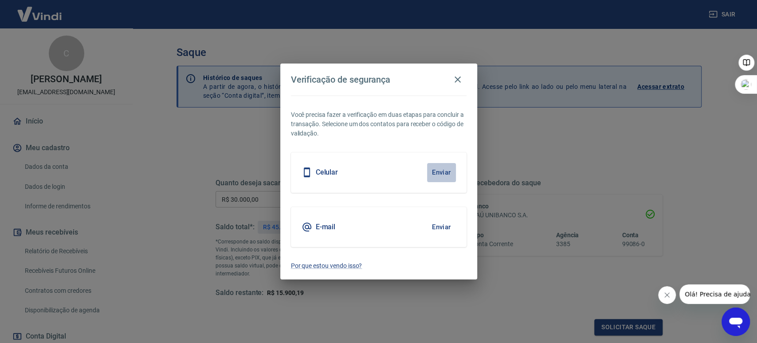
click at [438, 173] on button "Enviar" at bounding box center [441, 172] width 29 height 19
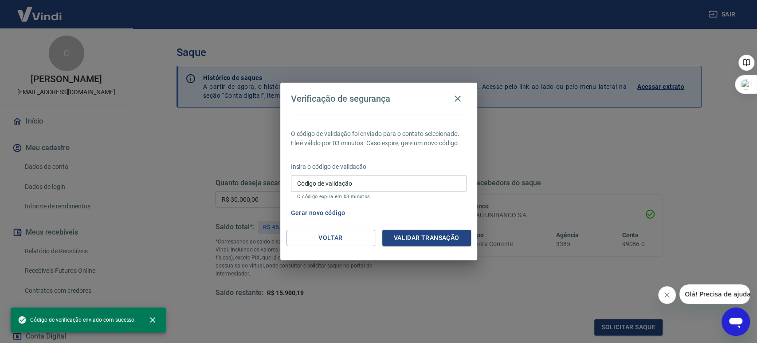
click at [426, 184] on input "Código de validação" at bounding box center [379, 183] width 176 height 16
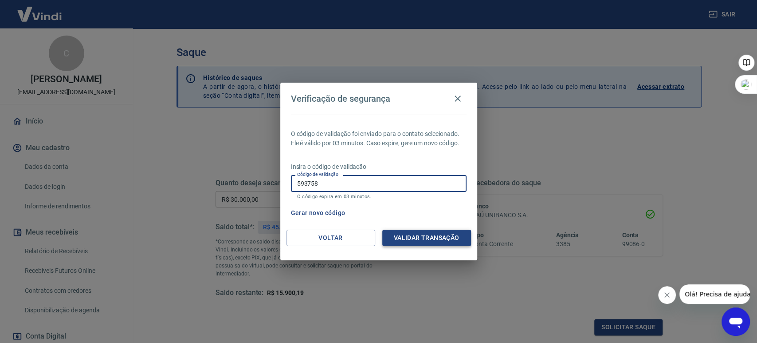
type input "593758"
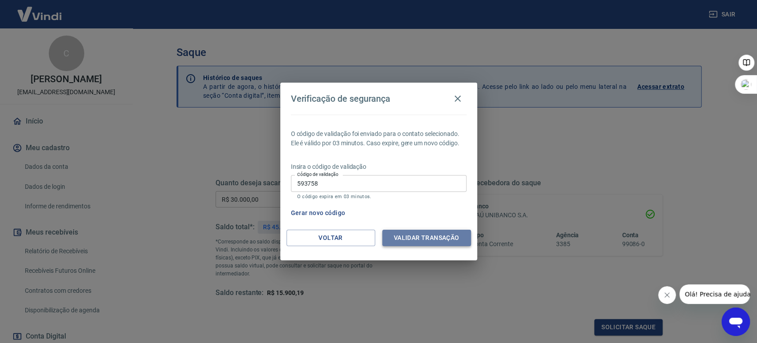
click at [420, 241] on button "Validar transação" at bounding box center [426, 237] width 89 height 16
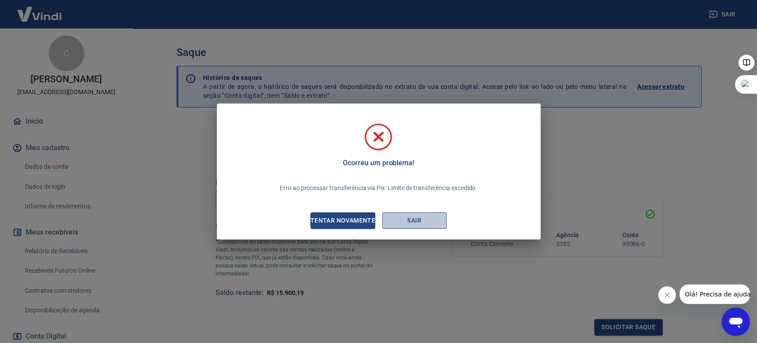
click at [421, 224] on button "Sair" at bounding box center [414, 220] width 64 height 16
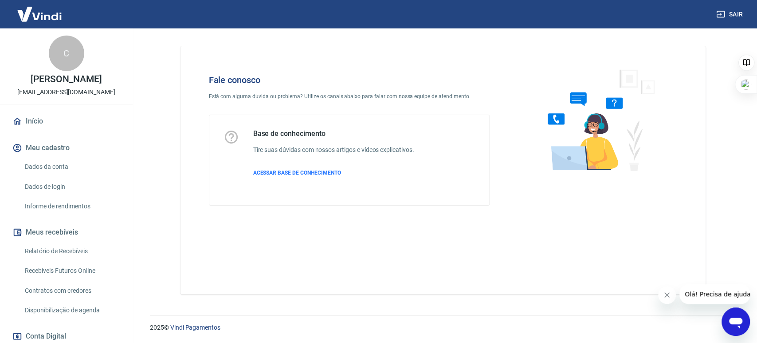
click at [743, 316] on icon "Abrir janela de mensagens" at bounding box center [736, 321] width 16 height 16
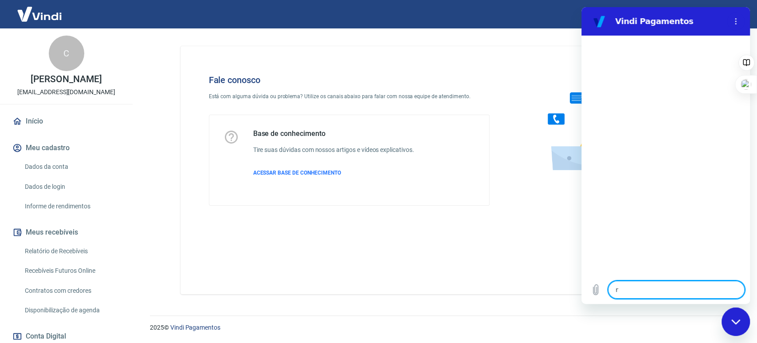
type textarea "rf"
type textarea "x"
type textarea "rfa"
type textarea "x"
type textarea "rfal"
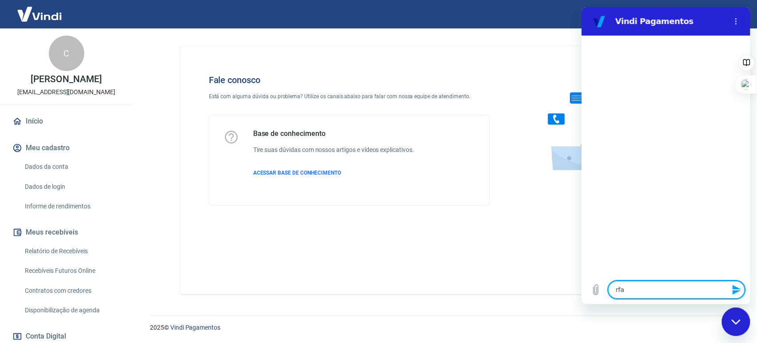
type textarea "x"
type textarea "rfala"
type textarea "x"
type textarea "rfalar"
type textarea "x"
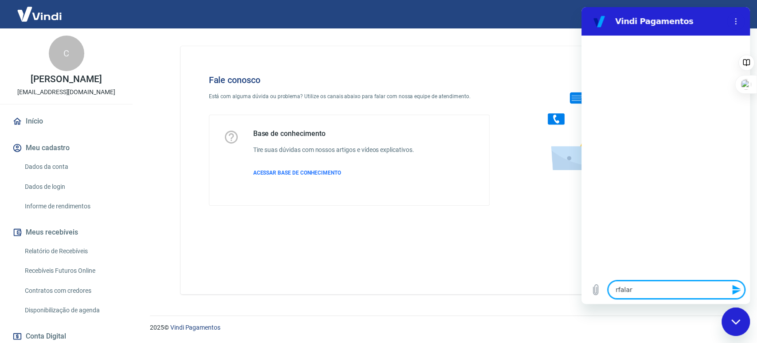
type textarea "rfala"
type textarea "x"
type textarea "rfal"
type textarea "x"
type textarea "rfa"
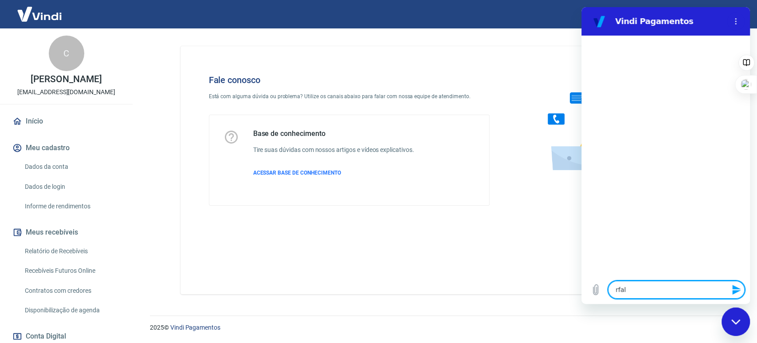
type textarea "x"
type textarea "rf"
type textarea "x"
type textarea "r"
type textarea "x"
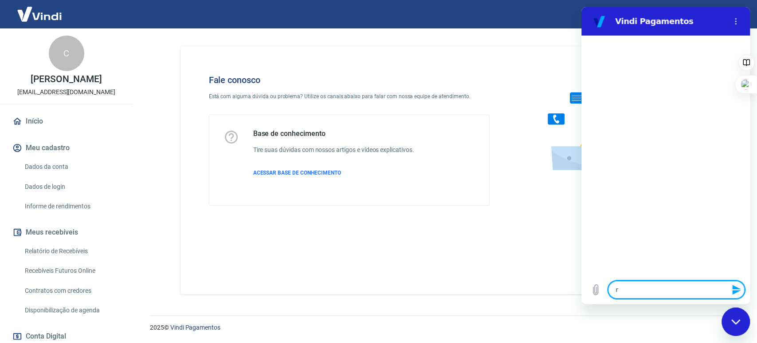
type textarea "x"
type textarea "f"
type textarea "x"
type textarea "fa"
type textarea "x"
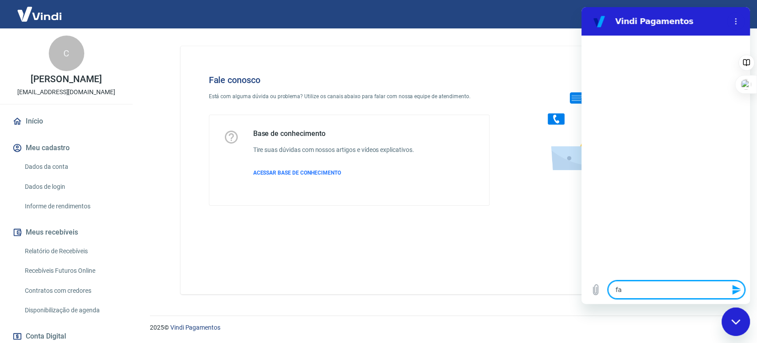
type textarea "fal"
type textarea "x"
type textarea "fala"
type textarea "x"
type textarea "falar"
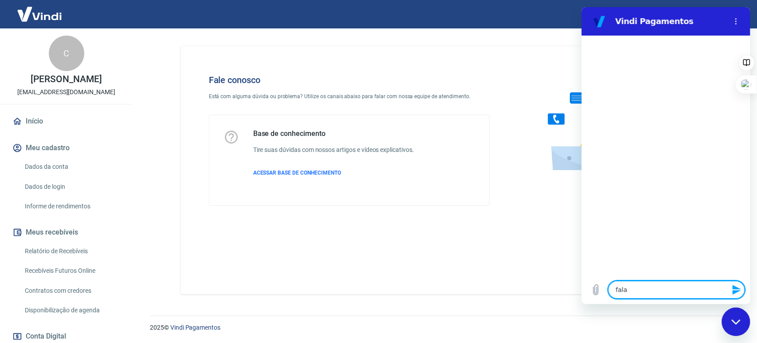
type textarea "x"
type textarea "falar"
type textarea "x"
type textarea "falar c"
type textarea "x"
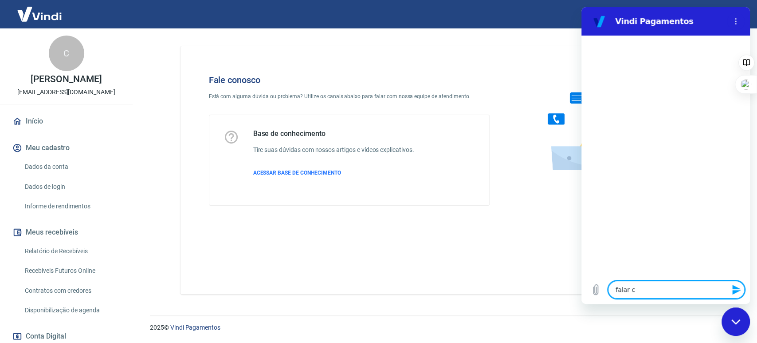
type textarea "falar co"
type textarea "x"
type textarea "falar com"
type textarea "x"
type textarea "falar com"
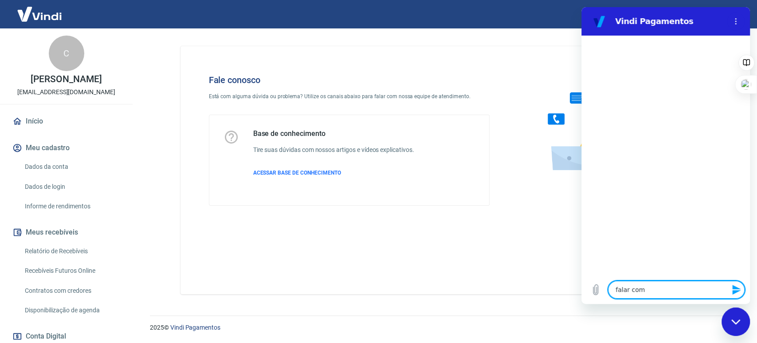
type textarea "x"
type textarea "falar com h"
type textarea "x"
type textarea "falar com"
type textarea "x"
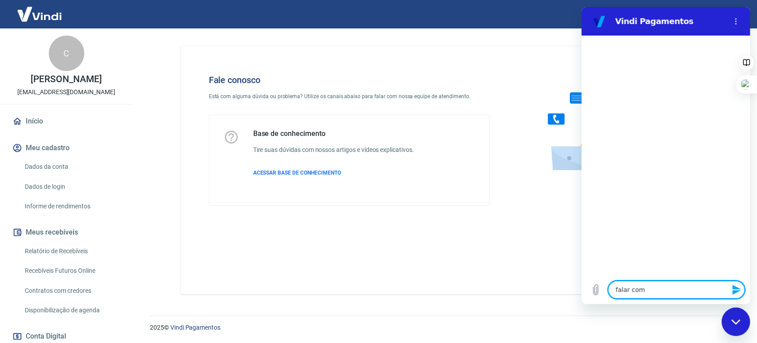
type textarea "falar com h"
type textarea "x"
type textarea "falar com hu"
type textarea "x"
type textarea "falar com hum"
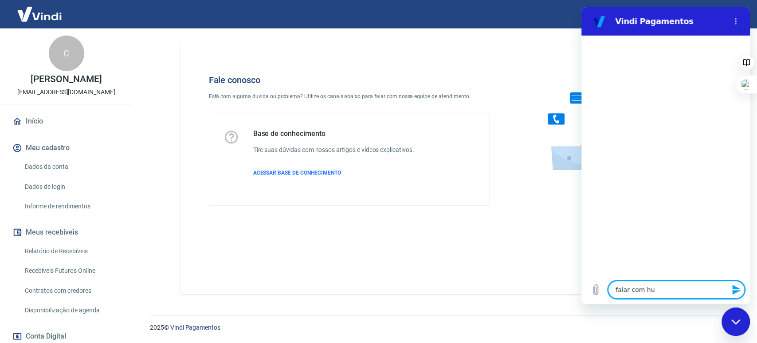
type textarea "x"
type textarea "falar com huma"
type textarea "x"
type textarea "falar com human"
type textarea "x"
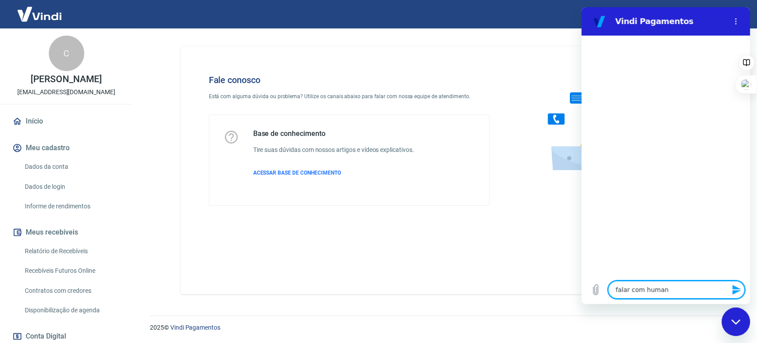
type textarea "falar com humano"
type textarea "x"
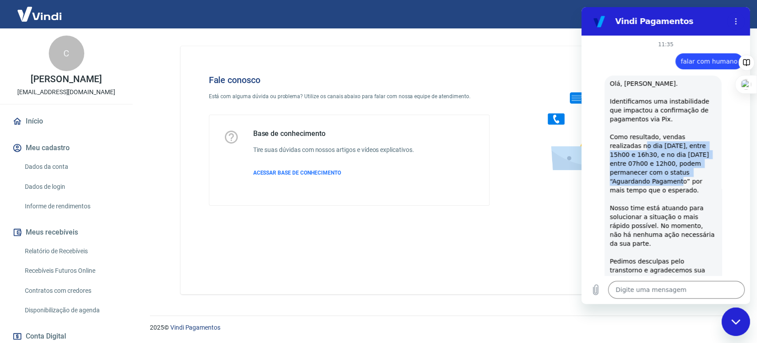
drag, startPoint x: 614, startPoint y: 154, endPoint x: 698, endPoint y: 177, distance: 87.8
click at [698, 177] on div "diz: Olá, CLARISSA CARVALHO DA SILVA. Identificamos uma instabilidade que impac…" at bounding box center [663, 198] width 117 height 247
click at [673, 178] on span "Olá, CLARISSA CARVALHO DA SILVA. Identificamos uma instabilidade que impactou a…" at bounding box center [663, 199] width 107 height 238
drag, startPoint x: 609, startPoint y: 155, endPoint x: 686, endPoint y: 181, distance: 81.1
click at [686, 181] on div "diz: Olá, CLARISSA CARVALHO DA SILVA. Identificamos uma instabilidade que impac…" at bounding box center [663, 198] width 117 height 247
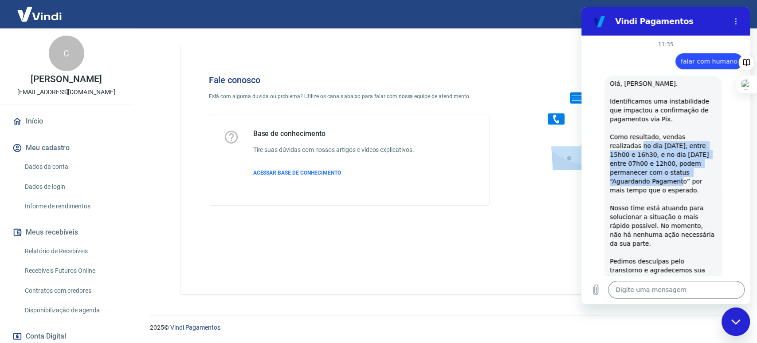
click at [683, 184] on span "Olá, CLARISSA CARVALHO DA SILVA. Identificamos uma instabilidade que impactou a…" at bounding box center [663, 199] width 107 height 238
click at [729, 20] on button "Menu de opções" at bounding box center [736, 21] width 18 height 18
click at [484, 72] on div "Fale conosco Está com alguma dúvida ou problema? Utilize os canais abaixo para …" at bounding box center [350, 139] width 310 height 159
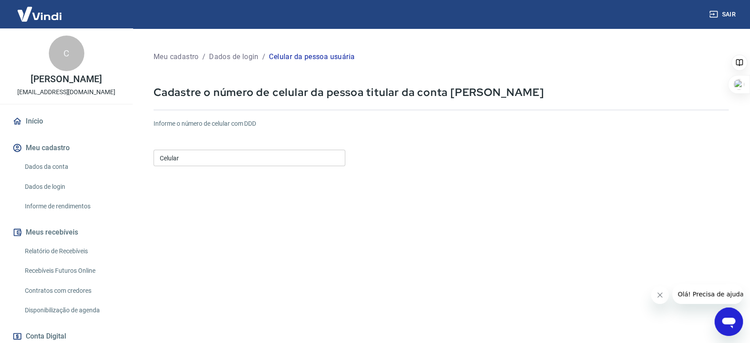
click at [263, 163] on input "Celular" at bounding box center [250, 158] width 192 height 16
drag, startPoint x: 193, startPoint y: 156, endPoint x: 146, endPoint y: 157, distance: 47.0
click at [146, 156] on div "Meu cadastro / Dados de login / Celular da pessoa usuária Cadastre o número de …" at bounding box center [441, 210] width 596 height 343
click at [220, 154] on input "[PHONE_NUMBER]" at bounding box center [250, 158] width 192 height 16
drag, startPoint x: 218, startPoint y: 159, endPoint x: 133, endPoint y: 153, distance: 85.4
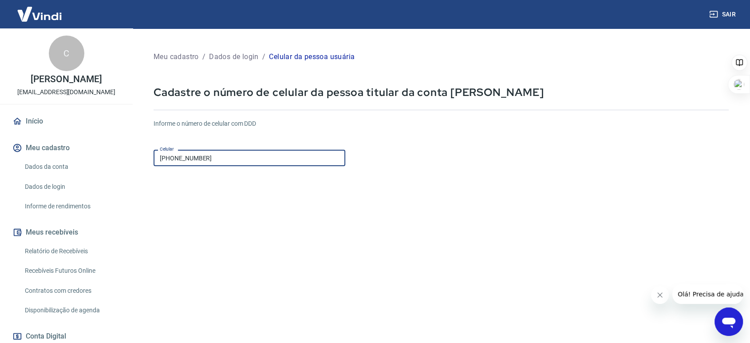
click at [133, 153] on div "Sair C [PERSON_NAME] [PERSON_NAME][EMAIL_ADDRESS][DOMAIN_NAME] Início Meu cadas…" at bounding box center [375, 171] width 750 height 343
type input "[PHONE_NUMBER]"
click at [255, 202] on form "Informe o número de celular com DDD Celular [PHONE_NUMBER] Celular Continuar Ca…" at bounding box center [441, 242] width 575 height 260
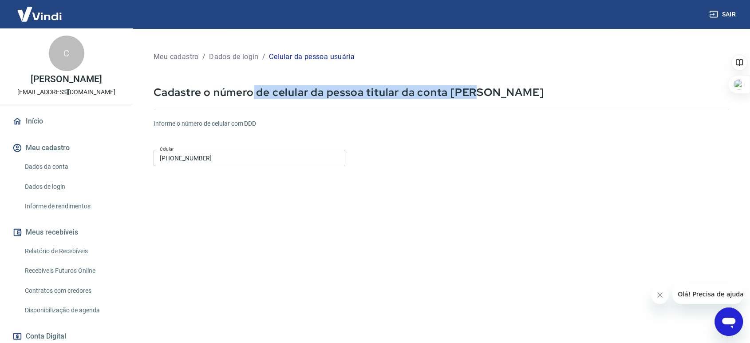
drag, startPoint x: 308, startPoint y: 91, endPoint x: 473, endPoint y: 98, distance: 165.2
click at [473, 98] on p "Cadastre o número de celular da pessoa titular da conta [PERSON_NAME]" at bounding box center [441, 92] width 575 height 14
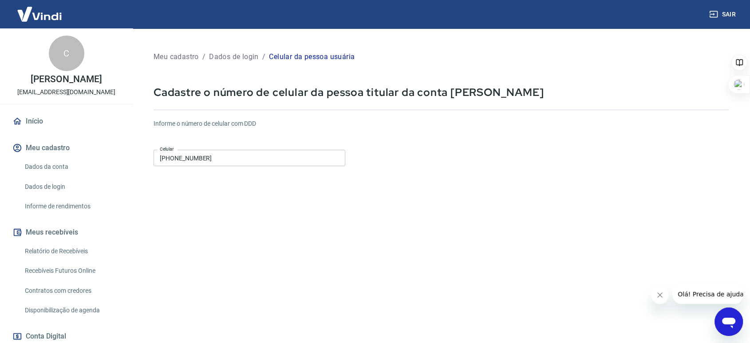
click at [434, 159] on div "Informe o número de celular com DDD Celular [PHONE_NUMBER] Celular" at bounding box center [441, 143] width 575 height 49
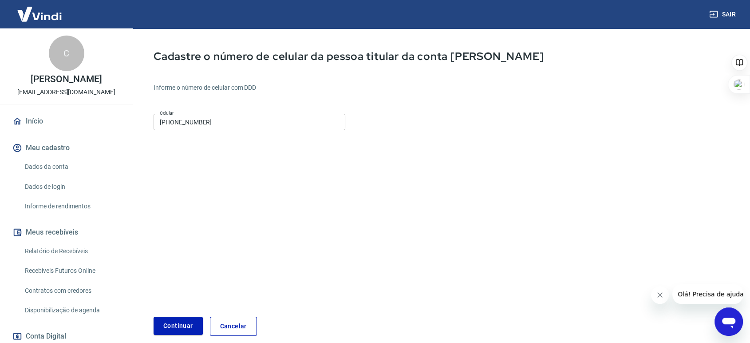
scroll to position [77, 0]
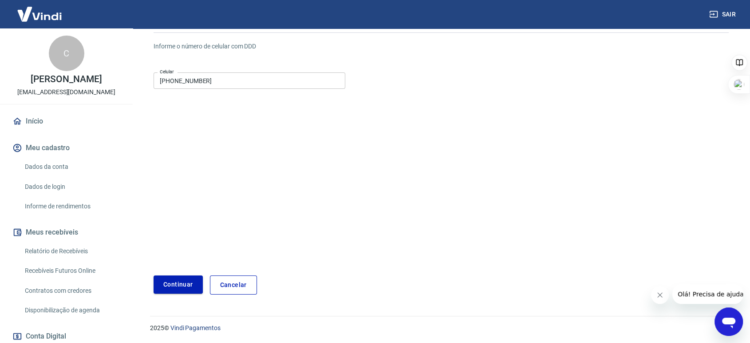
click at [179, 277] on button "Continuar" at bounding box center [178, 284] width 49 height 18
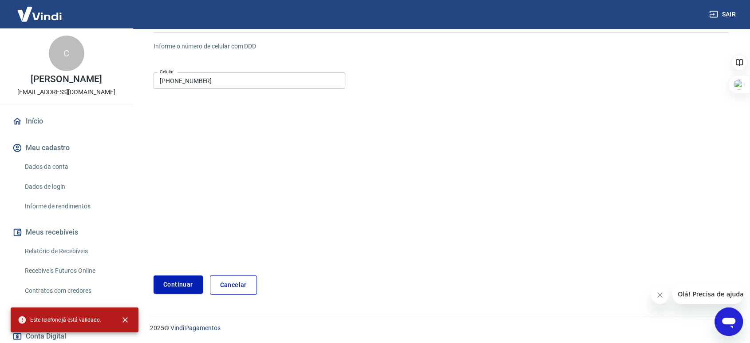
click at [233, 292] on link "Cancelar" at bounding box center [233, 284] width 47 height 19
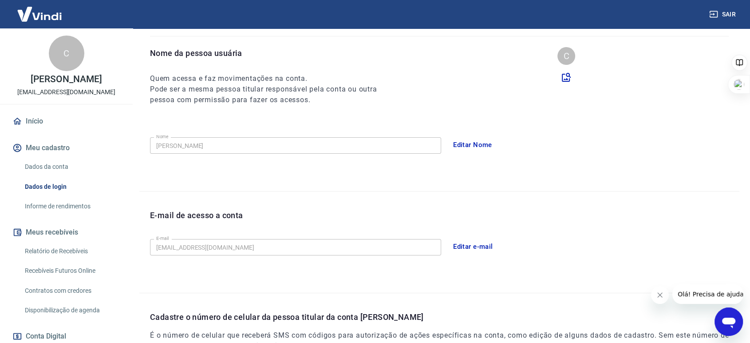
scroll to position [225, 0]
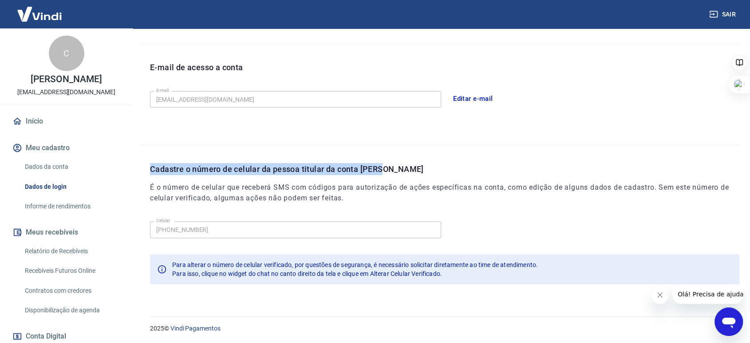
drag, startPoint x: 265, startPoint y: 169, endPoint x: 454, endPoint y: 173, distance: 189.1
click at [456, 172] on p "Cadastre o número de celular da pessoa titular da conta [PERSON_NAME]" at bounding box center [444, 169] width 589 height 12
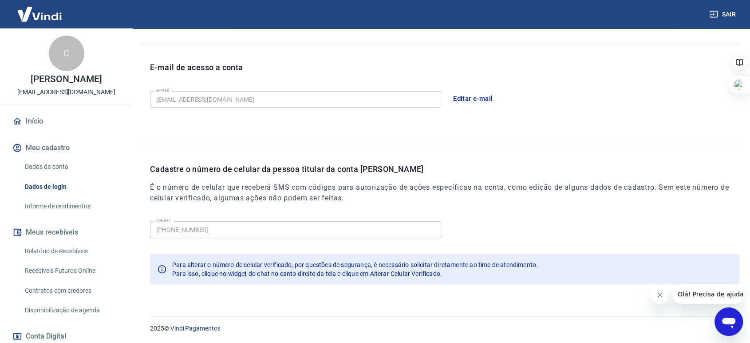
click at [216, 237] on div "Celular [PHONE_NUMBER] Celular" at bounding box center [444, 228] width 589 height 22
click at [52, 174] on link "Dados da conta" at bounding box center [71, 167] width 101 height 18
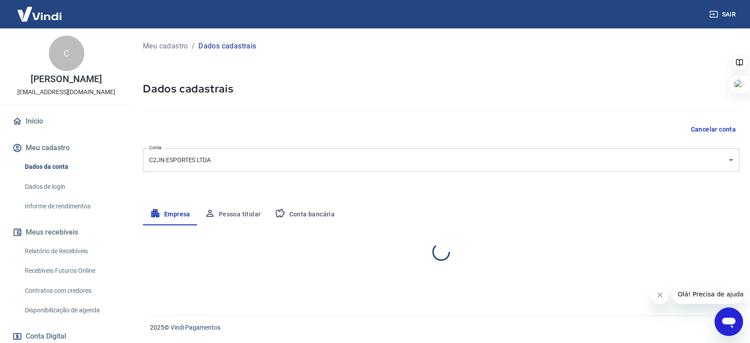
select select "SP"
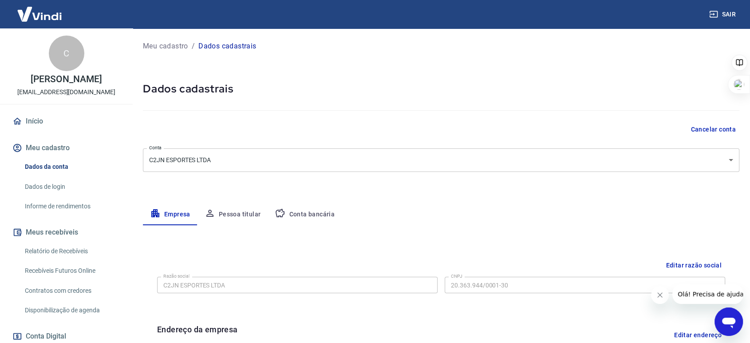
click at [217, 209] on button "Pessoa titular" at bounding box center [232, 214] width 71 height 21
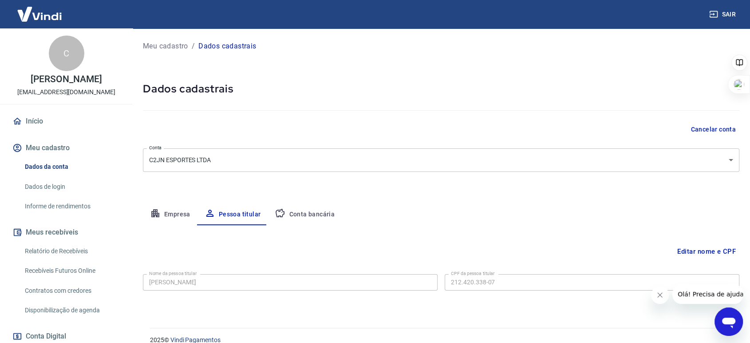
drag, startPoint x: 317, startPoint y: 211, endPoint x: 324, endPoint y: 213, distance: 7.3
click at [318, 211] on button "Conta bancária" at bounding box center [305, 214] width 74 height 21
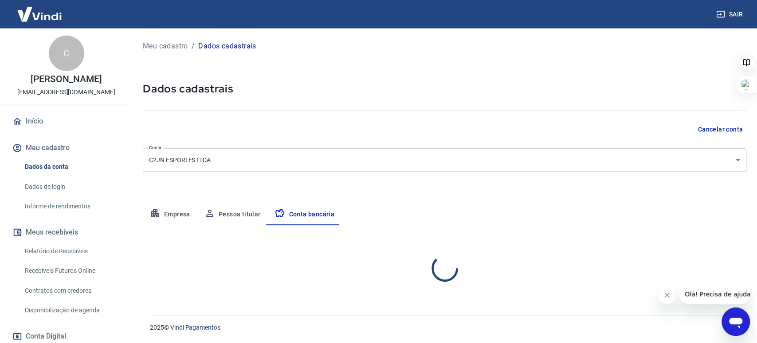
select select "1"
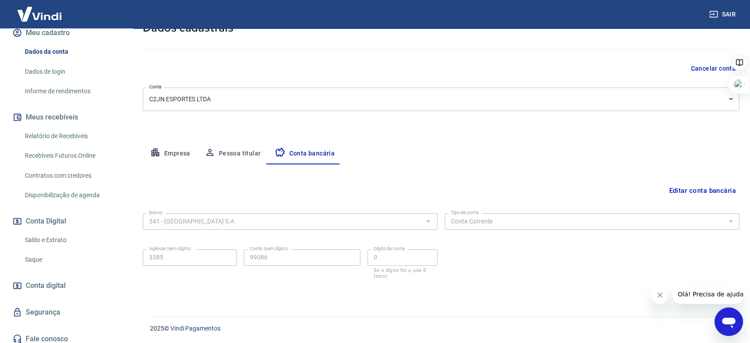
scroll to position [129, 0]
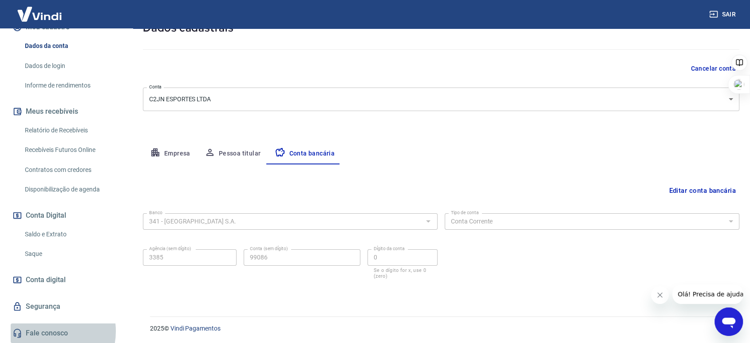
click at [47, 331] on link "Fale conosco" at bounding box center [66, 333] width 111 height 20
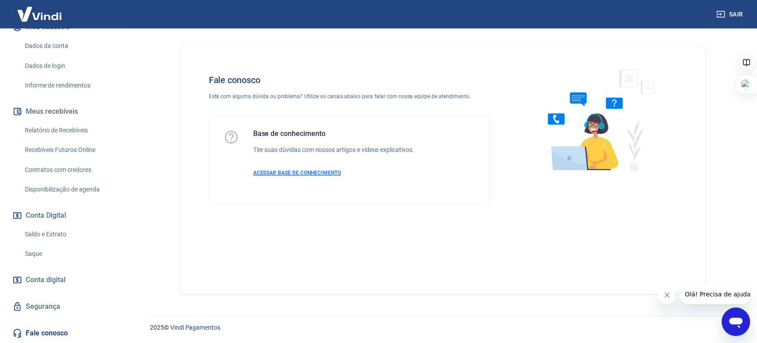
click at [292, 175] on span "ACESSAR BASE DE CONHECIMENTO" at bounding box center [297, 173] width 88 height 6
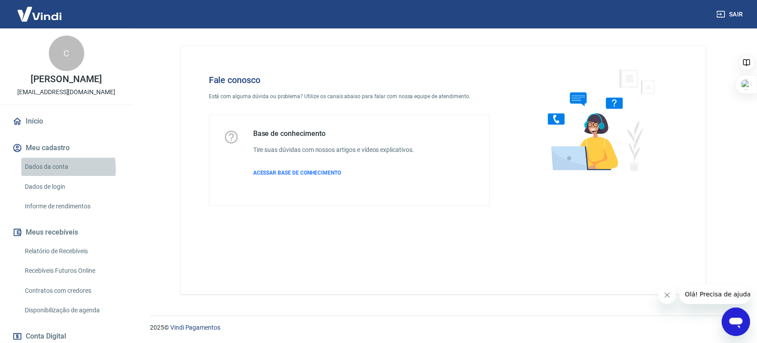
click at [47, 176] on link "Dados da conta" at bounding box center [71, 167] width 101 height 18
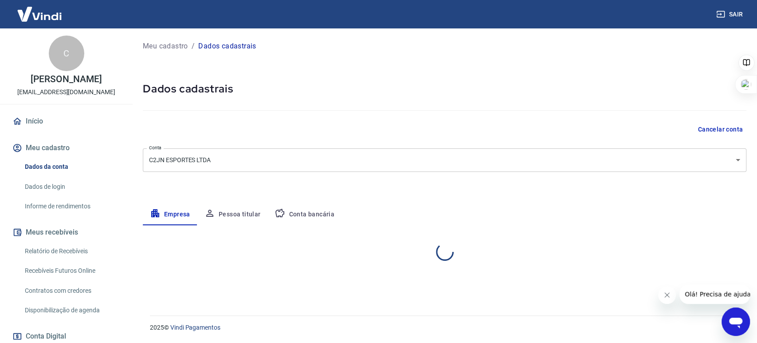
select select "SP"
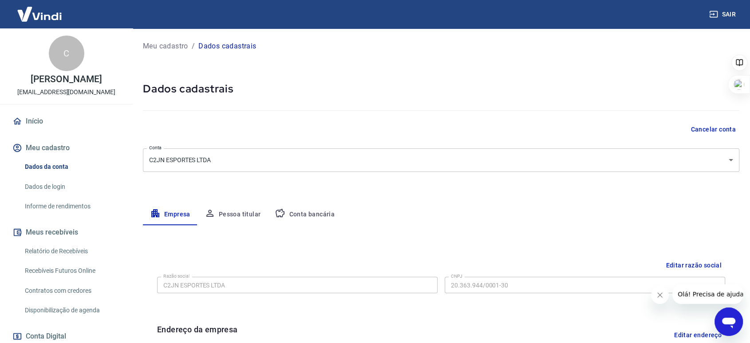
click at [47, 193] on link "Dados de login" at bounding box center [71, 186] width 101 height 18
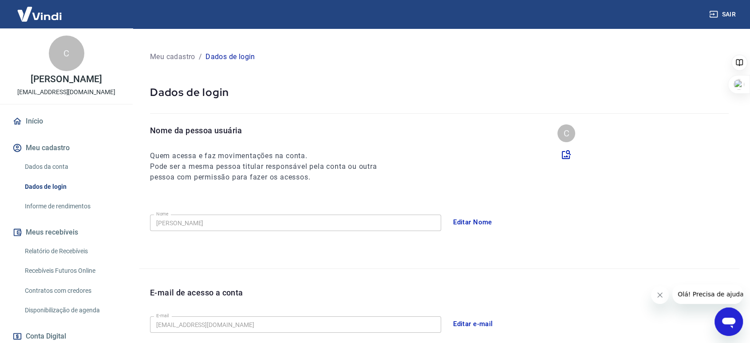
click at [55, 215] on link "Informe de rendimentos" at bounding box center [71, 206] width 101 height 18
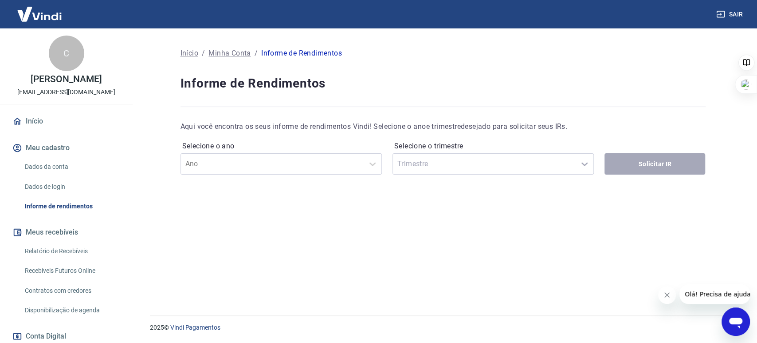
click at [69, 256] on link "Relatório de Recebíveis" at bounding box center [71, 251] width 101 height 18
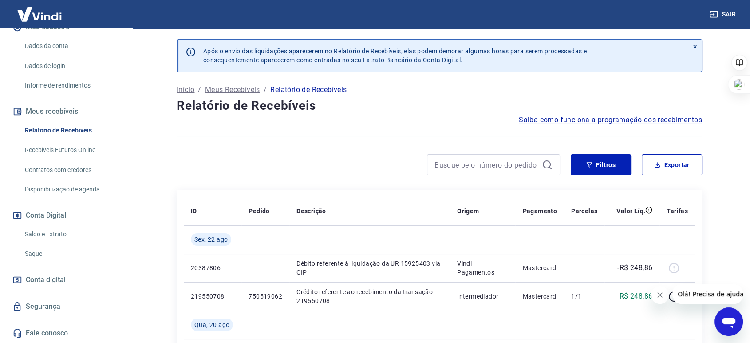
scroll to position [129, 0]
